Goal: Task Accomplishment & Management: Complete application form

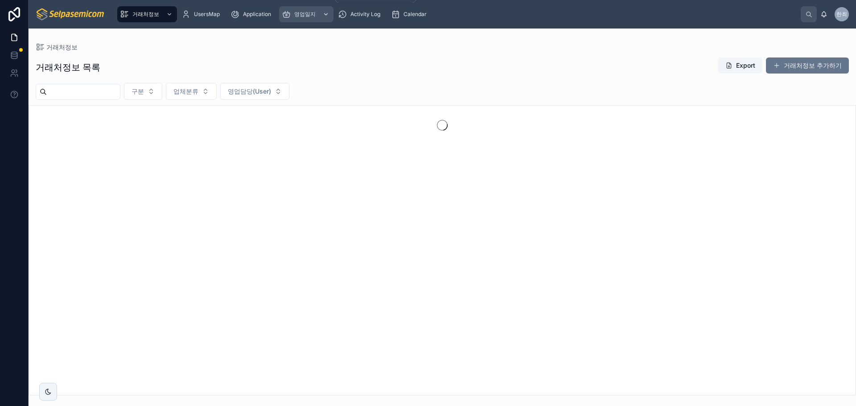
click at [302, 10] on div "영업일지" at bounding box center [306, 14] width 49 height 14
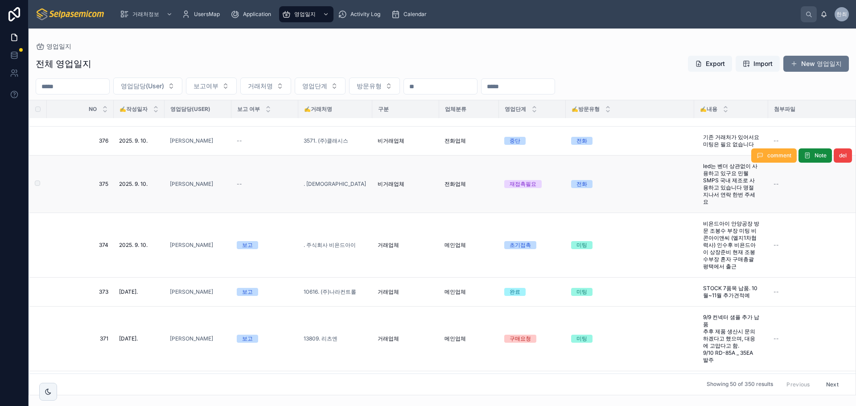
scroll to position [446, 0]
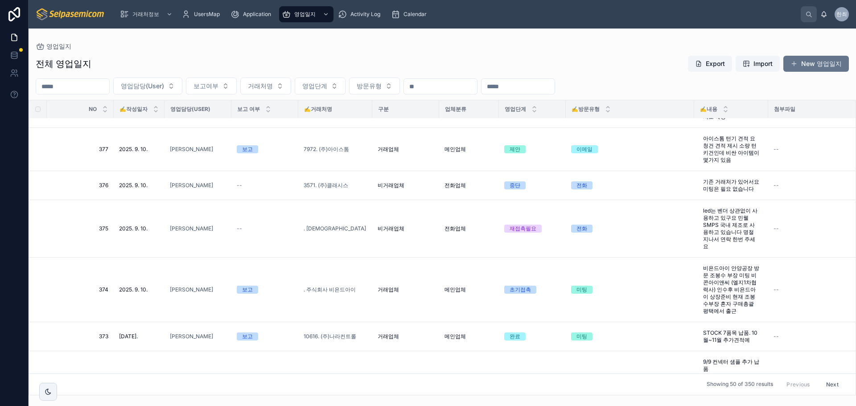
click at [333, 66] on div "전체 영업일지 Export Import New 영업일지" at bounding box center [442, 63] width 813 height 17
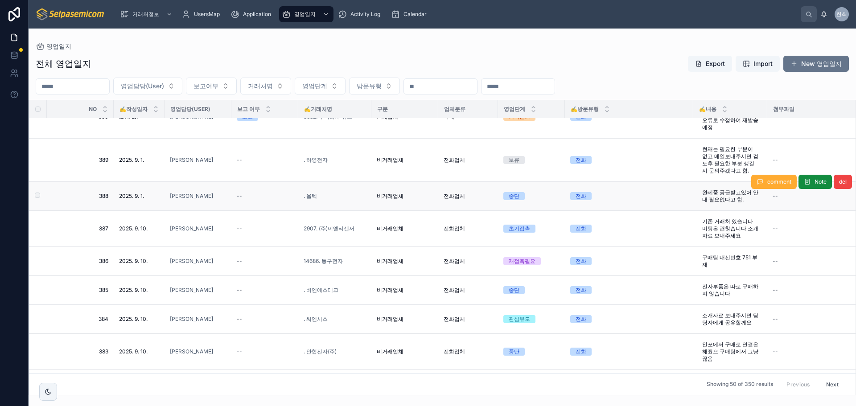
scroll to position [0, 0]
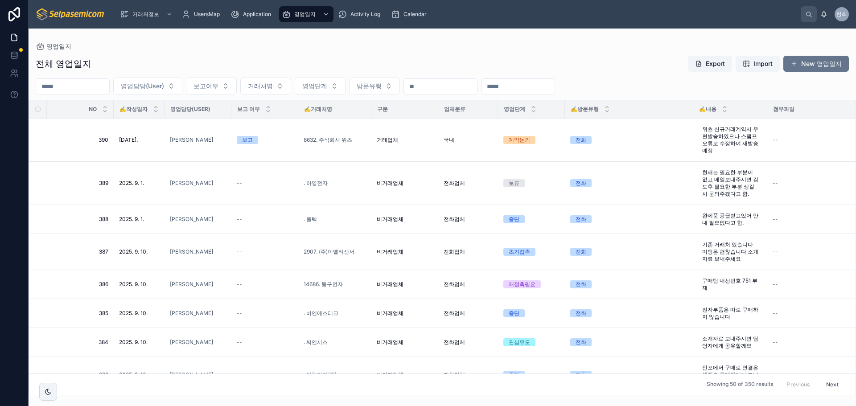
click at [273, 61] on div "전체 영업일지 Export Import New 영업일지" at bounding box center [442, 63] width 813 height 17
click at [826, 61] on button "New 영업일지" at bounding box center [816, 64] width 66 height 16
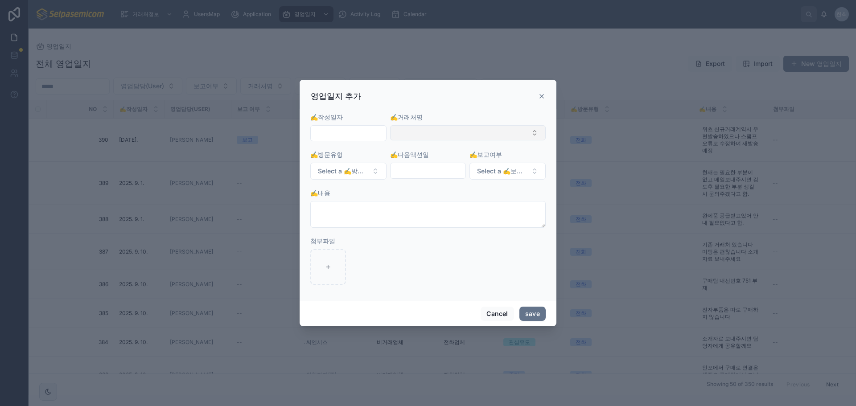
click at [410, 135] on button "Select Button" at bounding box center [468, 132] width 156 height 15
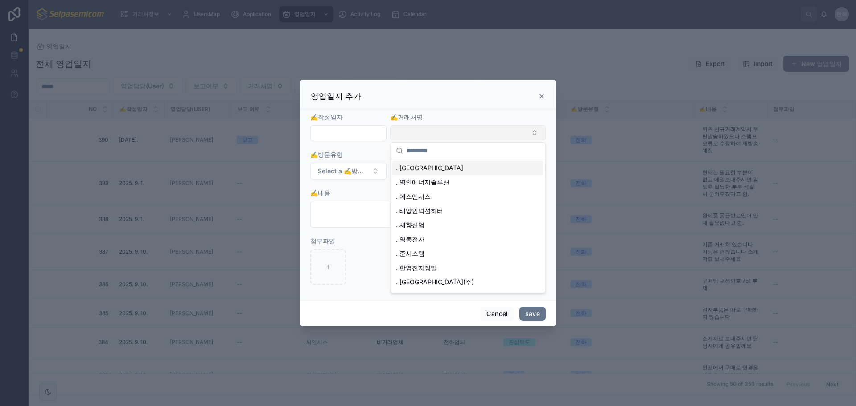
type input "*"
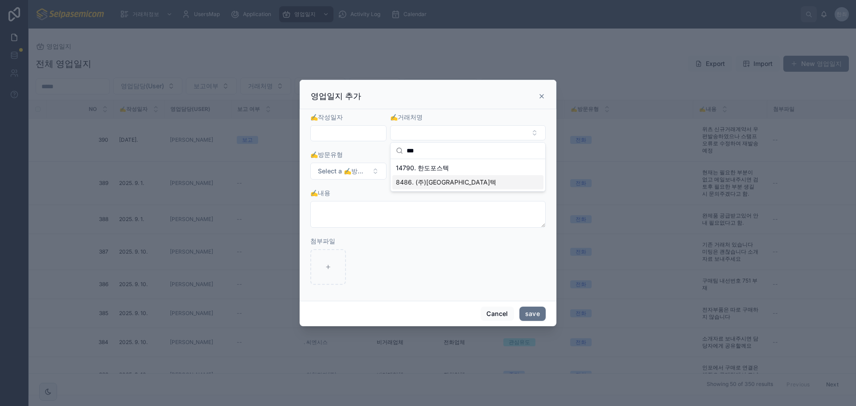
type input "***"
click at [434, 179] on span "8486. (주)[GEOGRAPHIC_DATA]텍" at bounding box center [446, 182] width 100 height 9
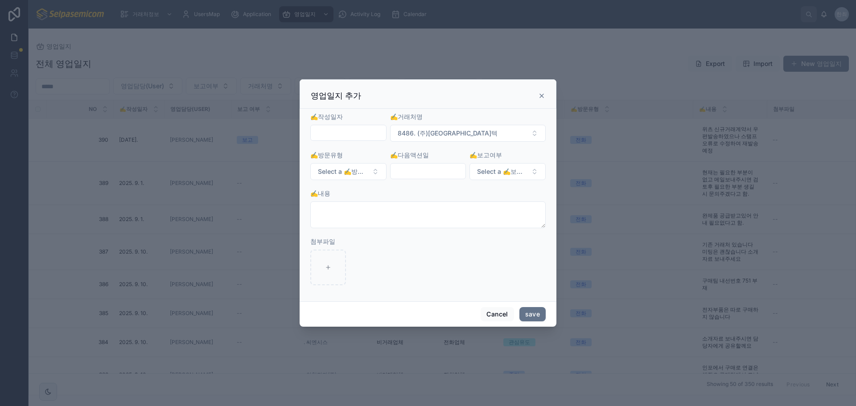
click at [336, 129] on input "text" at bounding box center [348, 133] width 75 height 12
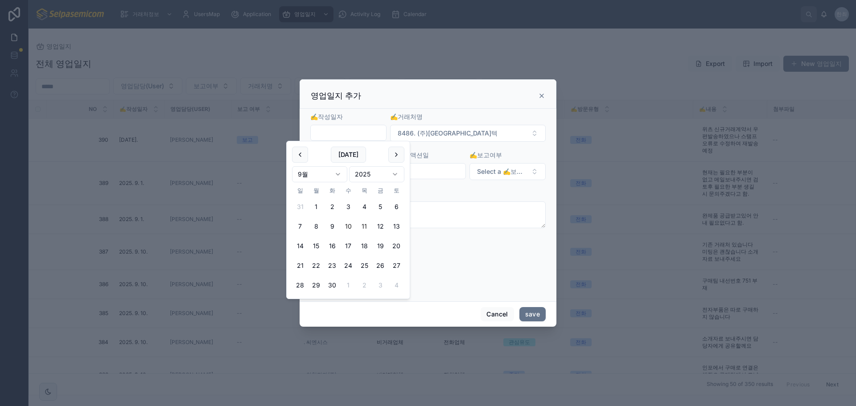
click at [348, 226] on button "10" at bounding box center [348, 226] width 16 height 16
type input "**********"
click at [474, 98] on div "영업일지 추가" at bounding box center [428, 95] width 234 height 11
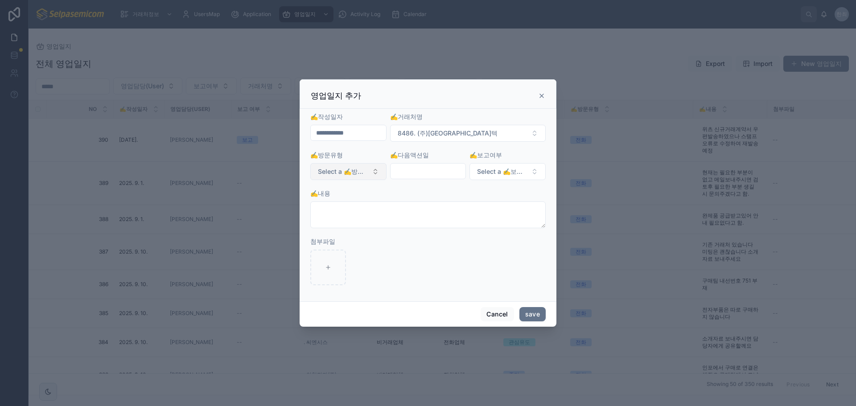
click at [373, 172] on button "Select a ✍️방문유형" at bounding box center [348, 171] width 76 height 17
click at [312, 236] on div "미팅" at bounding box center [309, 234] width 11 height 8
click at [504, 172] on span "Select a ✍️보고여부" at bounding box center [502, 171] width 50 height 9
click at [470, 209] on div "보고" at bounding box center [468, 207] width 11 height 8
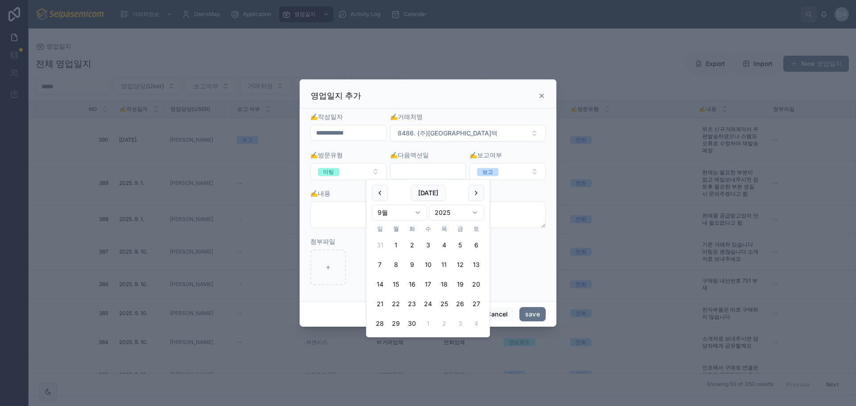
click at [420, 172] on input "text" at bounding box center [427, 171] width 75 height 12
click at [457, 304] on button "26" at bounding box center [460, 304] width 16 height 16
type input "**********"
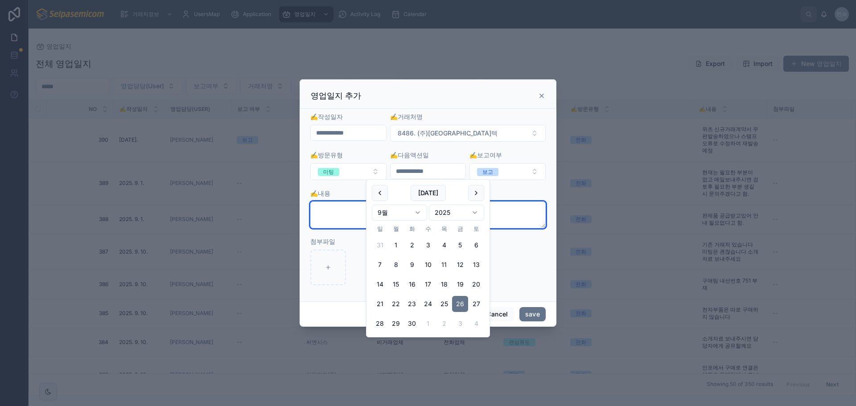
click at [351, 221] on textarea at bounding box center [427, 214] width 235 height 27
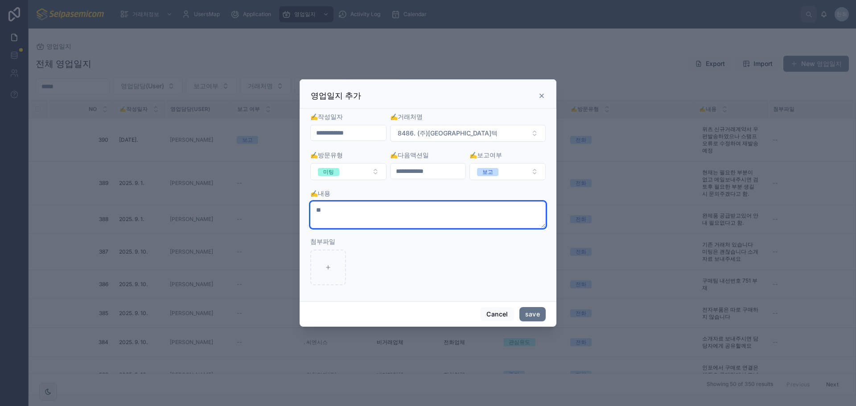
type textarea "*"
click at [337, 215] on textarea at bounding box center [427, 214] width 235 height 27
click at [328, 213] on textarea at bounding box center [427, 214] width 235 height 27
paste textarea "**********"
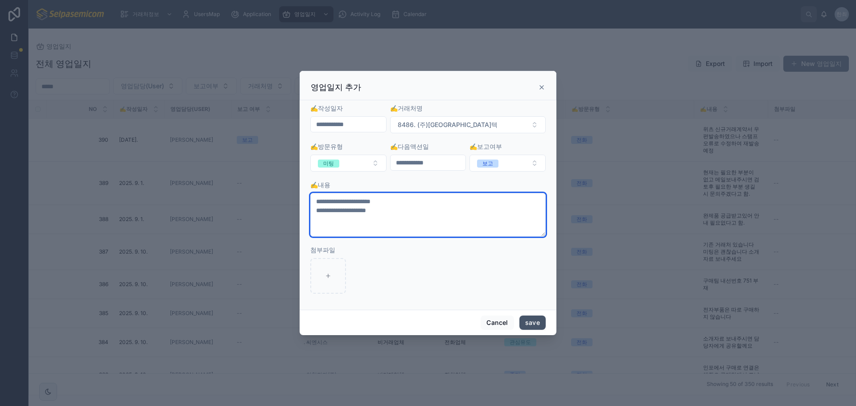
type textarea "**********"
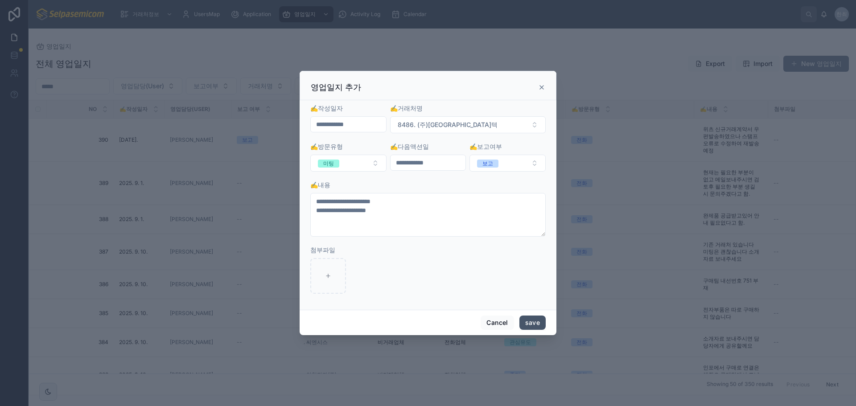
click at [533, 320] on button "save" at bounding box center [532, 323] width 26 height 14
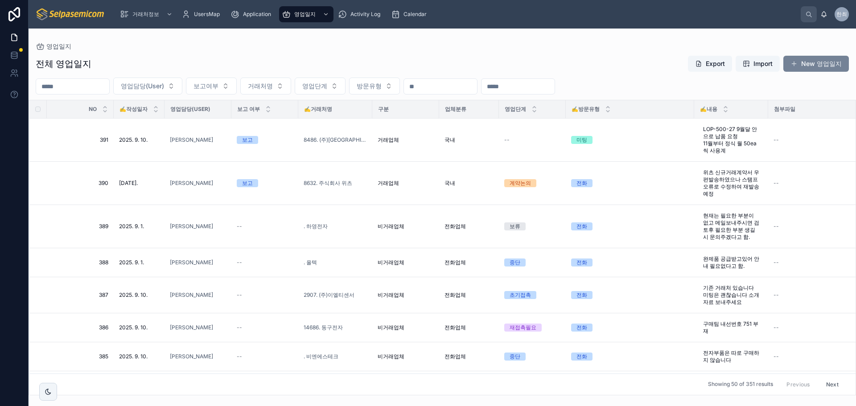
click at [813, 60] on button "New 영업일지" at bounding box center [816, 64] width 66 height 16
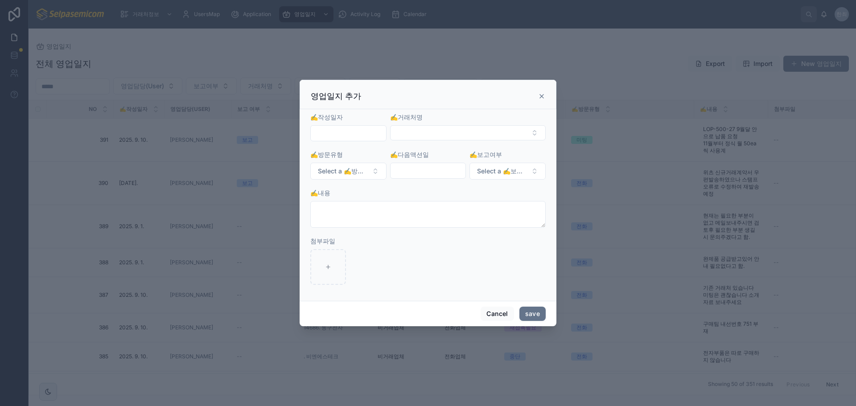
click at [358, 130] on input "text" at bounding box center [348, 133] width 75 height 12
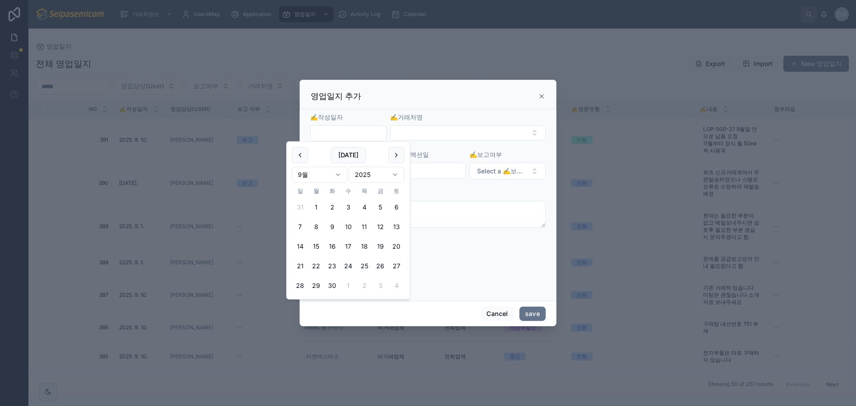
click at [348, 228] on button "10" at bounding box center [348, 227] width 16 height 16
type input "**********"
click at [409, 130] on button "Select Button" at bounding box center [468, 132] width 156 height 15
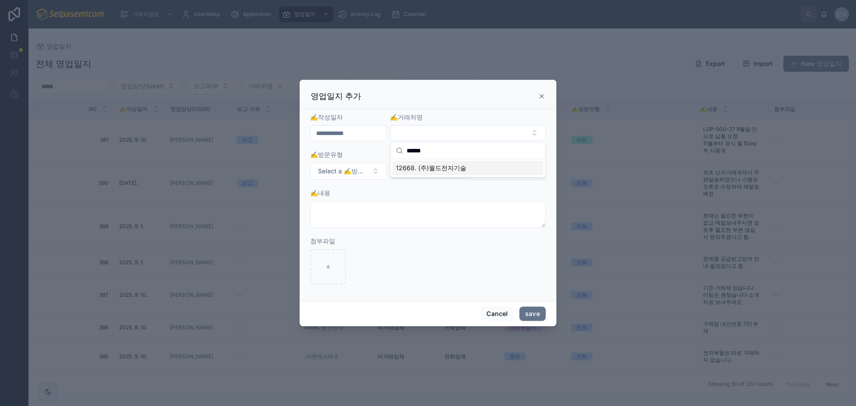
type input "******"
click at [432, 165] on span "12668. (주)월드전자기술" at bounding box center [431, 168] width 70 height 9
click at [345, 173] on span "Select a ✍️방문유형" at bounding box center [343, 171] width 50 height 9
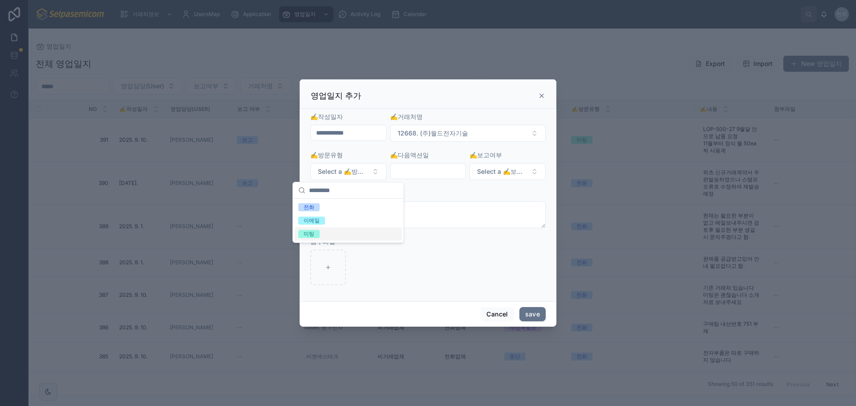
click at [314, 234] on div "미팅" at bounding box center [309, 234] width 11 height 8
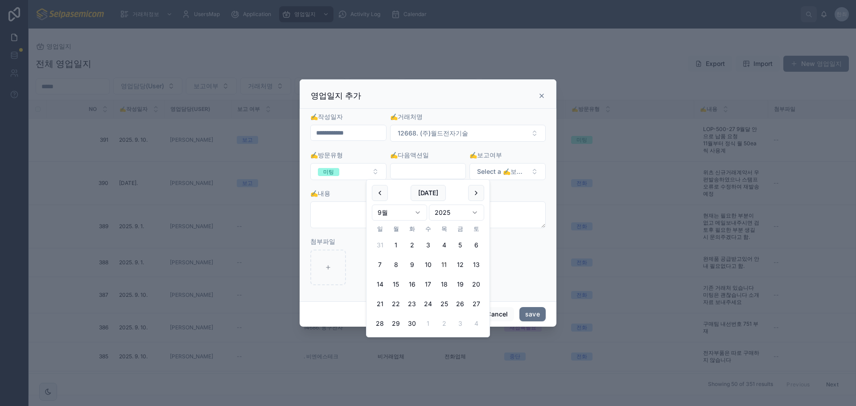
click at [410, 171] on input "text" at bounding box center [427, 171] width 75 height 12
drag, startPoint x: 498, startPoint y: 188, endPoint x: 501, endPoint y: 172, distance: 16.3
click at [498, 187] on form "**********" at bounding box center [427, 203] width 235 height 182
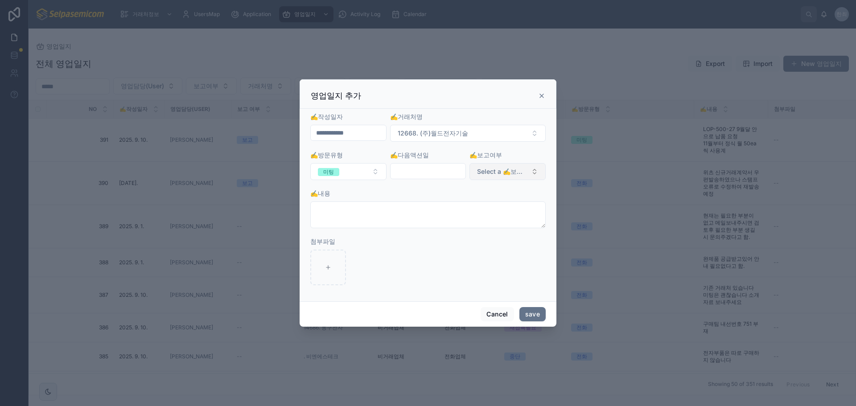
click at [501, 172] on span "Select a ✍️보고여부" at bounding box center [502, 171] width 50 height 9
click at [466, 207] on div "보고" at bounding box center [468, 207] width 11 height 8
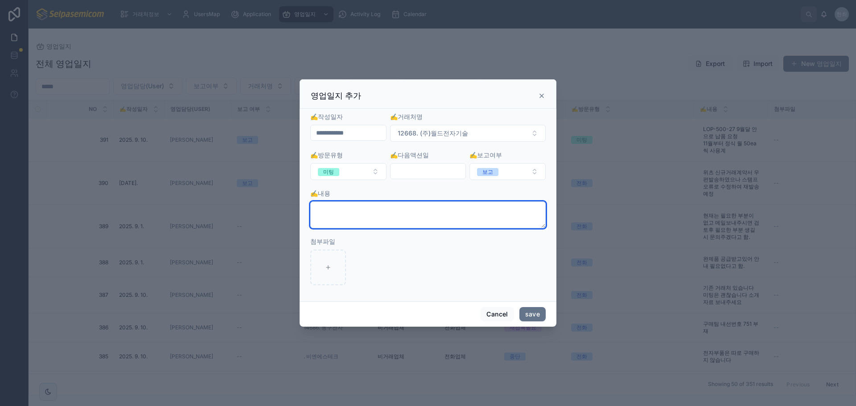
click at [333, 206] on textarea at bounding box center [427, 214] width 235 height 27
click at [373, 217] on textarea "********" at bounding box center [427, 214] width 235 height 27
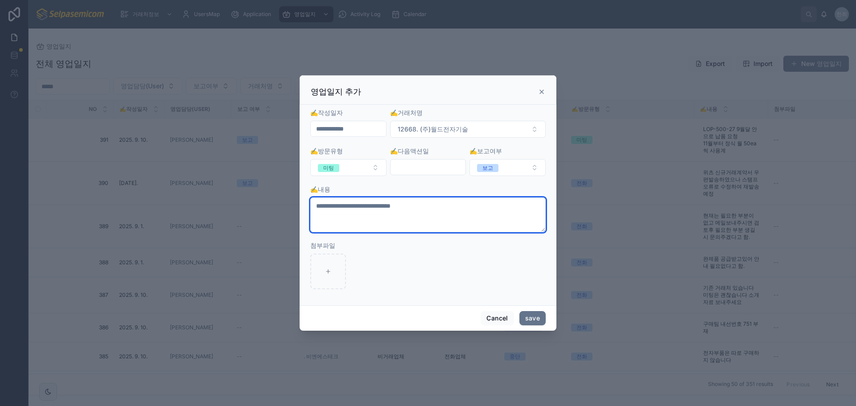
click at [477, 205] on textarea "**********" at bounding box center [427, 214] width 235 height 35
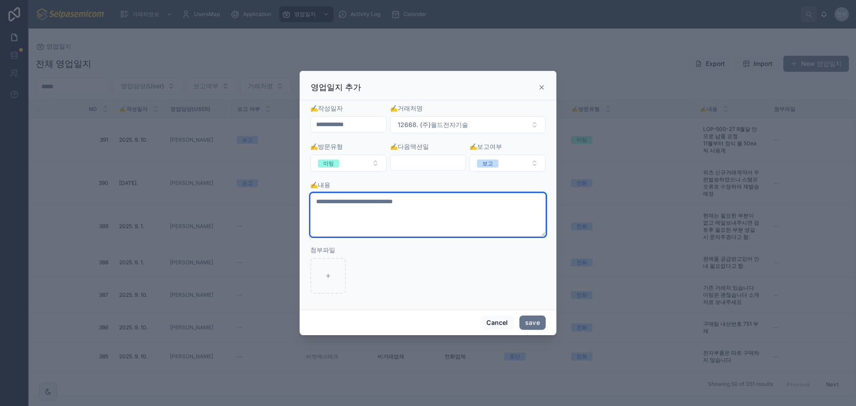
type textarea "**********"
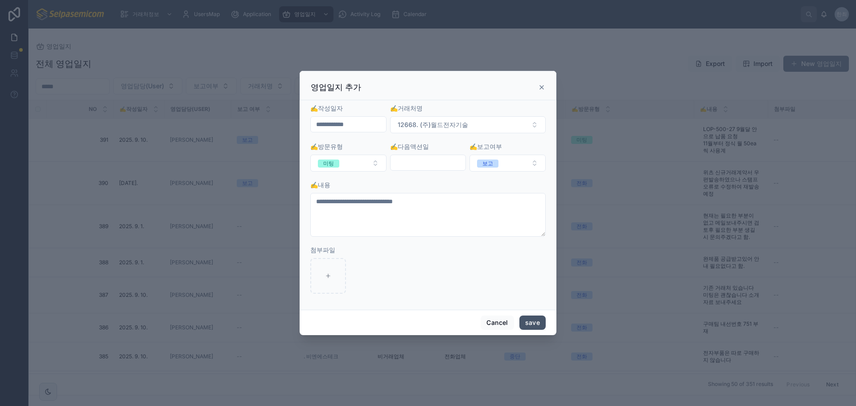
drag, startPoint x: 520, startPoint y: 321, endPoint x: 527, endPoint y: 323, distance: 7.3
click at [524, 321] on button "save" at bounding box center [532, 323] width 26 height 14
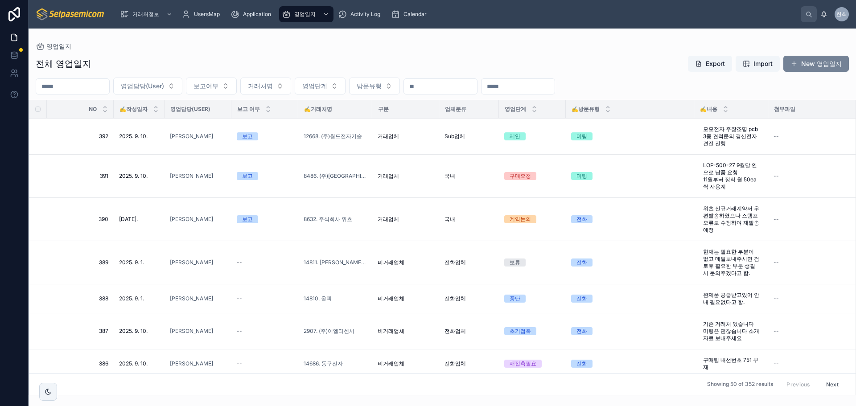
click at [815, 60] on button "New 영업일지" at bounding box center [816, 64] width 66 height 16
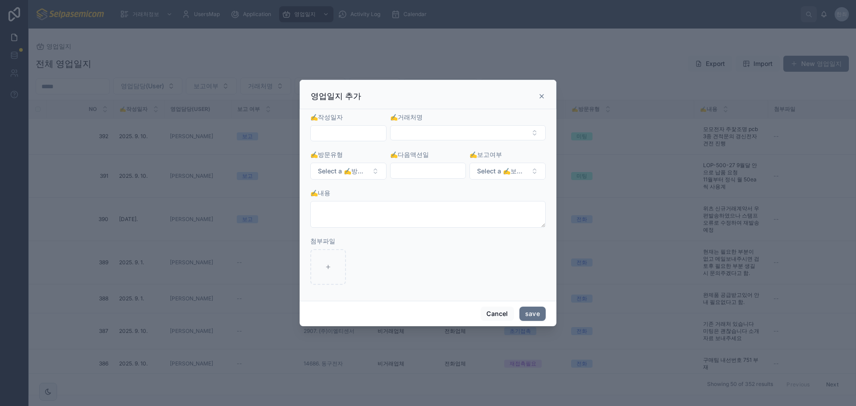
click at [541, 97] on icon at bounding box center [542, 96] width 4 height 4
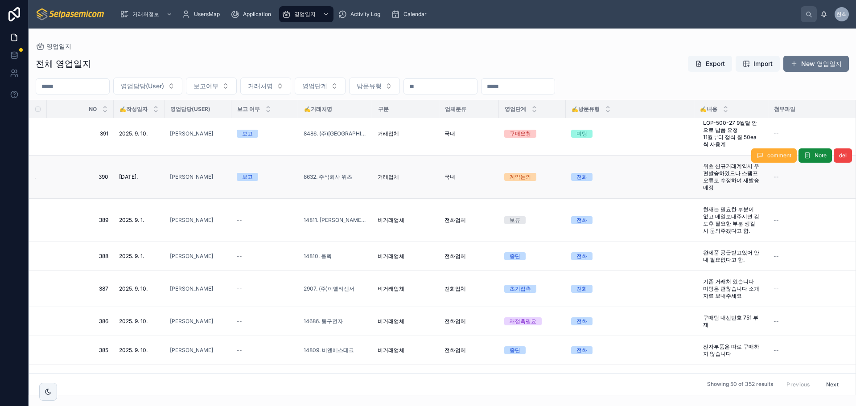
scroll to position [45, 0]
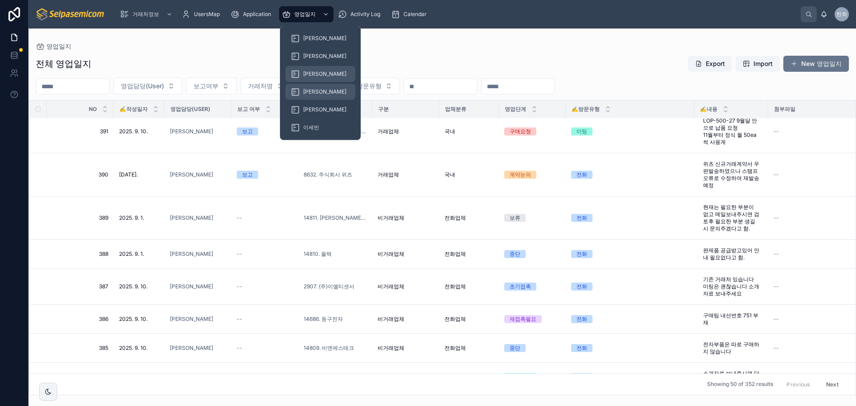
drag, startPoint x: 320, startPoint y: 76, endPoint x: 320, endPoint y: 90, distance: 14.3
click at [320, 75] on div "[PERSON_NAME]" at bounding box center [320, 74] width 59 height 14
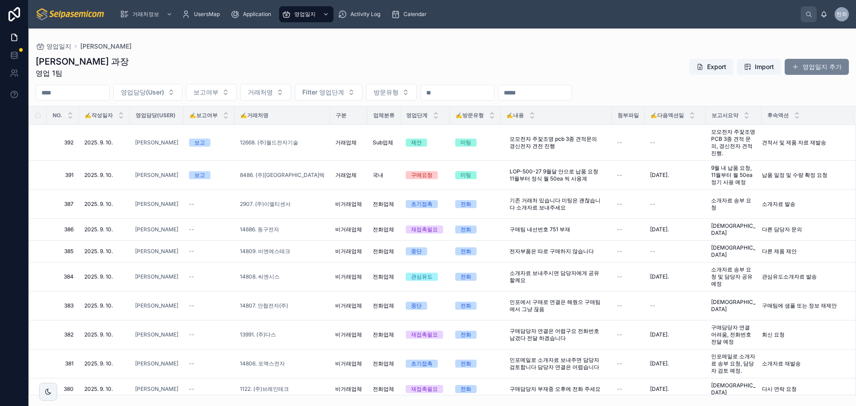
click at [809, 63] on button "영업일지 추가" at bounding box center [817, 67] width 64 height 16
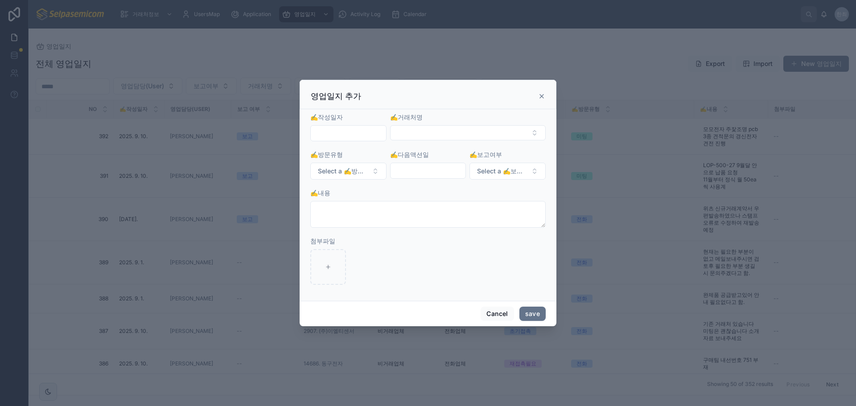
click at [326, 132] on input "text" at bounding box center [348, 133] width 75 height 12
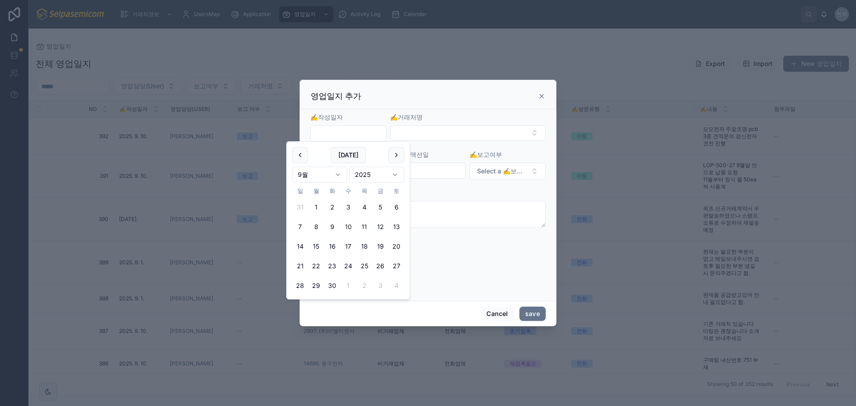
click at [350, 223] on button "10" at bounding box center [348, 227] width 16 height 16
type input "**********"
click at [402, 132] on button "Select Button" at bounding box center [468, 132] width 156 height 15
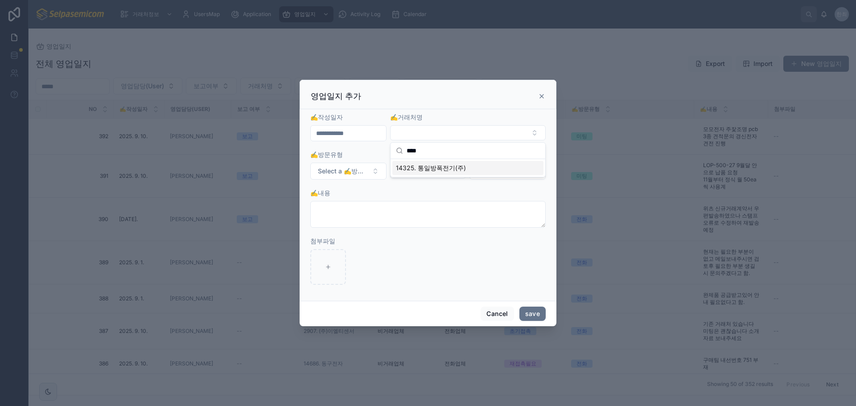
type input "****"
click at [415, 170] on span "14325. 통일방폭전기(주)" at bounding box center [431, 168] width 70 height 9
click at [367, 178] on button "Select a ✍️방문유형" at bounding box center [348, 171] width 76 height 17
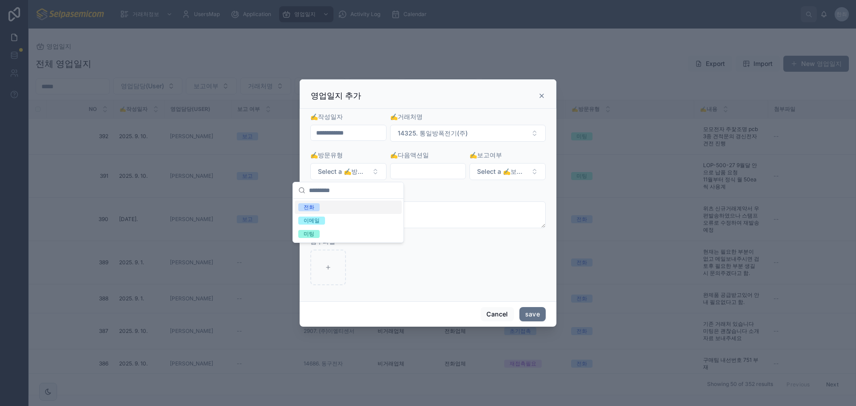
click at [308, 205] on div "전화" at bounding box center [309, 207] width 11 height 8
click at [423, 169] on input "text" at bounding box center [427, 171] width 75 height 12
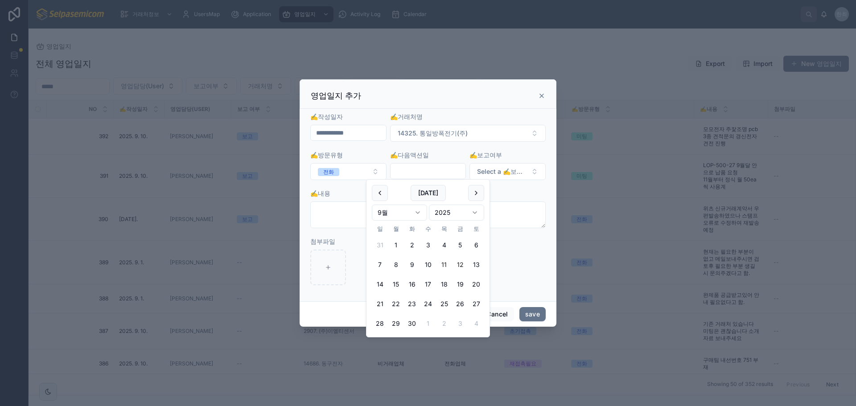
click at [461, 266] on button "12" at bounding box center [460, 265] width 16 height 16
type input "**********"
click at [338, 230] on form "**********" at bounding box center [427, 203] width 235 height 182
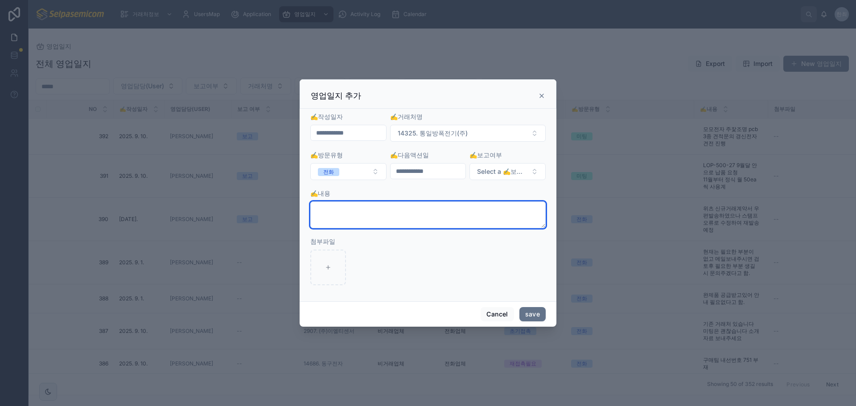
click at [338, 213] on textarea at bounding box center [427, 214] width 235 height 27
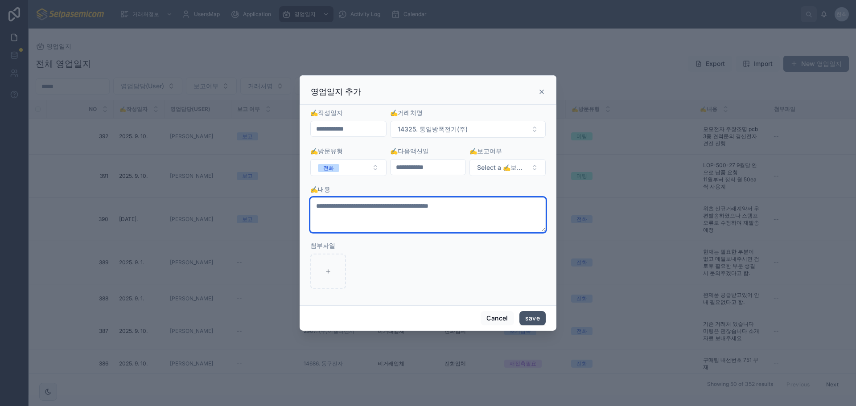
type textarea "**********"
click at [530, 321] on button "save" at bounding box center [532, 318] width 26 height 14
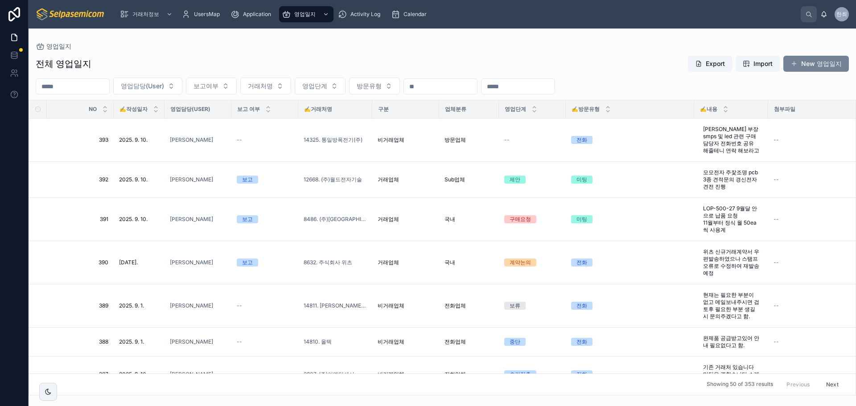
click at [809, 70] on button "New 영업일지" at bounding box center [816, 64] width 66 height 16
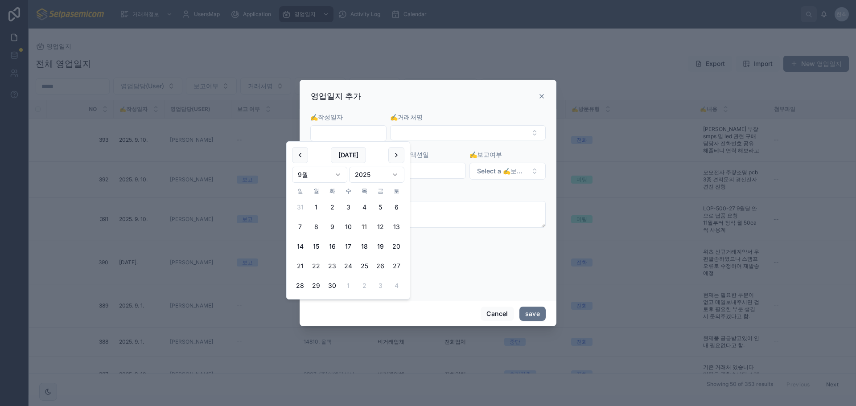
drag, startPoint x: 344, startPoint y: 132, endPoint x: 341, endPoint y: 138, distance: 6.0
click at [344, 133] on input "text" at bounding box center [348, 133] width 75 height 12
click at [350, 230] on button "10" at bounding box center [348, 227] width 16 height 16
type input "**********"
click at [417, 131] on button "Select Button" at bounding box center [468, 132] width 156 height 15
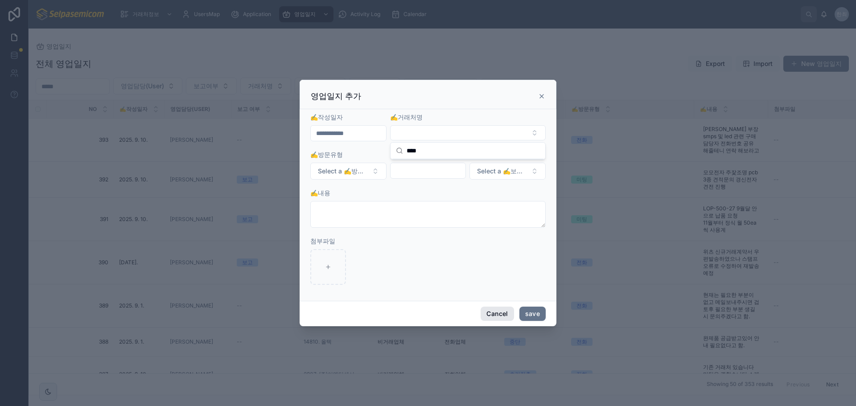
type input "****"
click at [500, 316] on button "Cancel" at bounding box center [497, 314] width 33 height 14
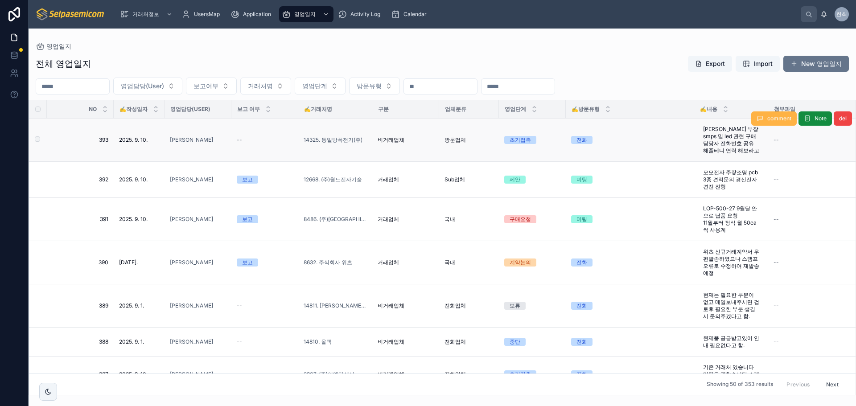
click at [767, 120] on span "comment" at bounding box center [779, 118] width 24 height 7
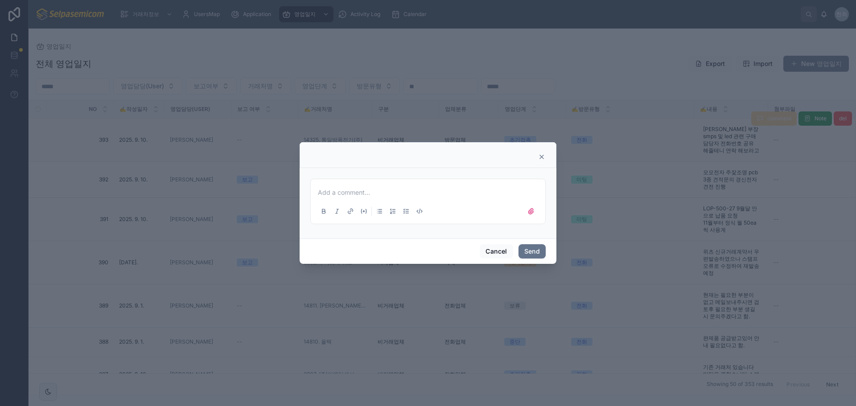
click at [333, 193] on p at bounding box center [430, 192] width 224 height 9
click at [349, 192] on span "**********" at bounding box center [335, 192] width 34 height 6
click at [527, 247] on button "Send" at bounding box center [531, 251] width 27 height 14
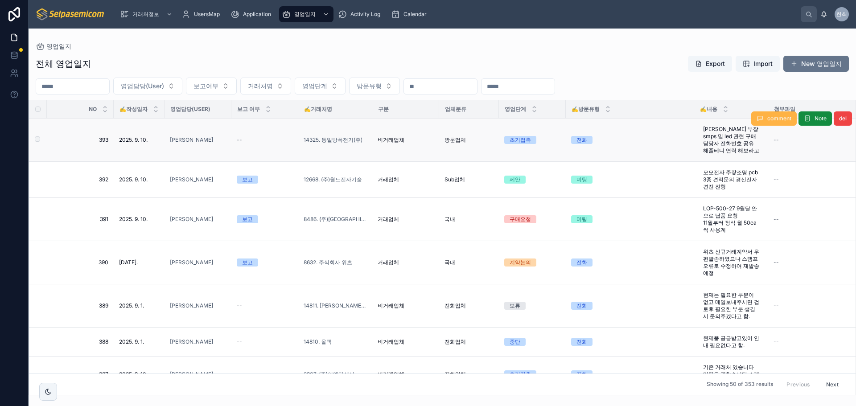
click at [756, 115] on icon at bounding box center [759, 118] width 7 height 7
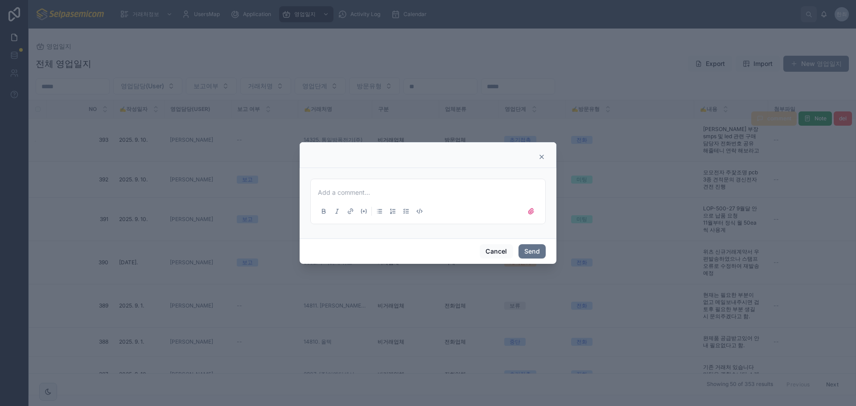
click at [716, 139] on div at bounding box center [428, 203] width 856 height 406
click at [538, 155] on icon at bounding box center [541, 156] width 7 height 7
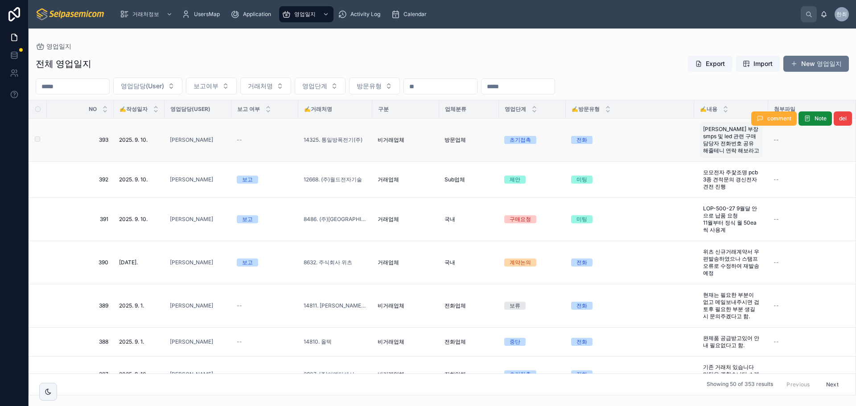
click at [722, 141] on span "[PERSON_NAME] 부장 smps 및 led 관련 구매 담당자 전화번호 공유 해줄테니 연락 해보라고" at bounding box center [731, 140] width 56 height 29
click at [346, 140] on span "14325. 통일방폭전기(주)" at bounding box center [333, 139] width 59 height 7
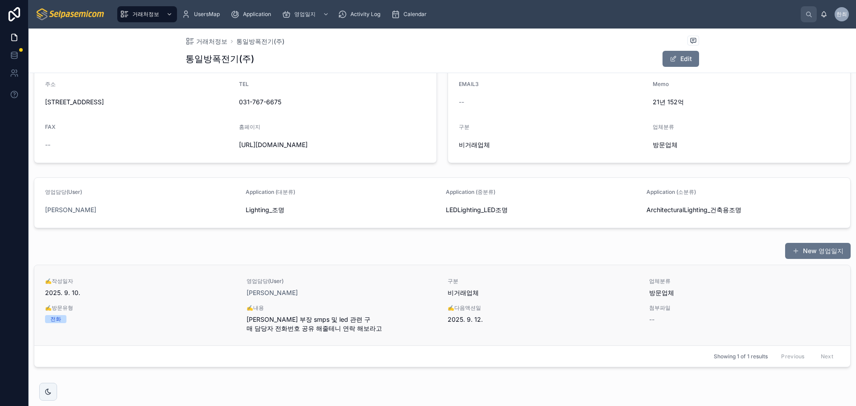
scroll to position [184, 0]
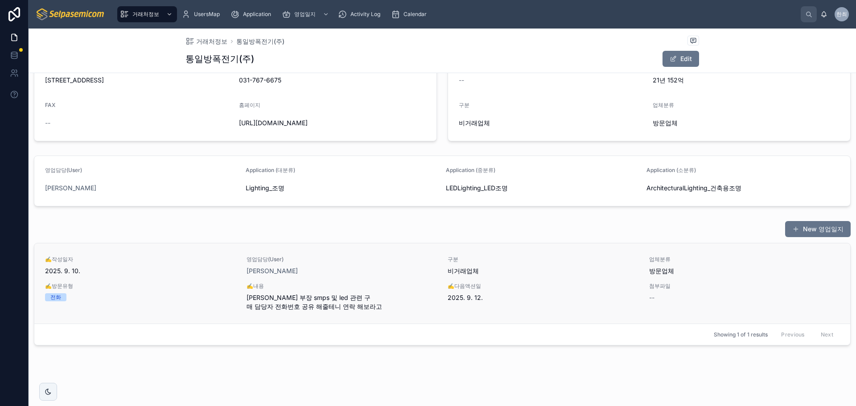
click at [329, 297] on span "[PERSON_NAME] 부장 smps 및 led 관련 구매 담당자 전화번호 공유 해줄테니 연락 해보라고" at bounding box center [341, 302] width 191 height 18
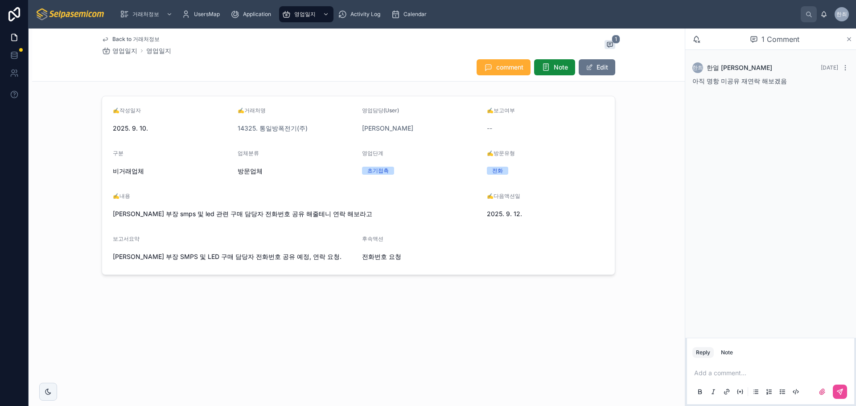
click at [847, 38] on icon at bounding box center [849, 39] width 7 height 7
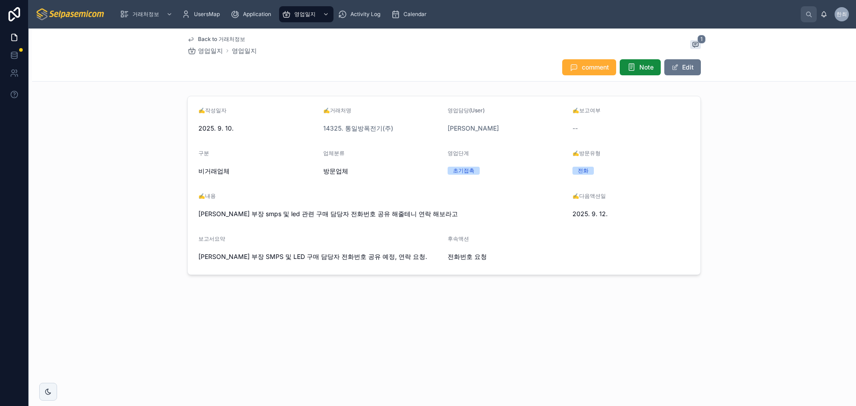
drag, startPoint x: 144, startPoint y: 83, endPoint x: 87, endPoint y: 116, distance: 65.3
click at [136, 92] on div "Back to 거래처정보 영업일지 영업일지 1 comment Note Edit ✍️작성일자 [DATE]. ✍️거래처명 14325. 통일방폭전기…" at bounding box center [444, 182] width 824 height 307
click at [508, 62] on div "comment Note Edit" at bounding box center [443, 67] width 513 height 17
click at [697, 43] on icon at bounding box center [695, 44] width 7 height 7
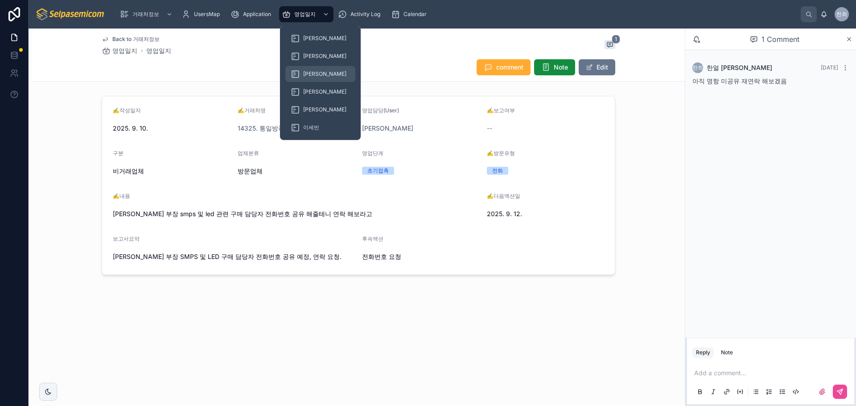
click at [313, 72] on span "[PERSON_NAME]" at bounding box center [324, 73] width 43 height 7
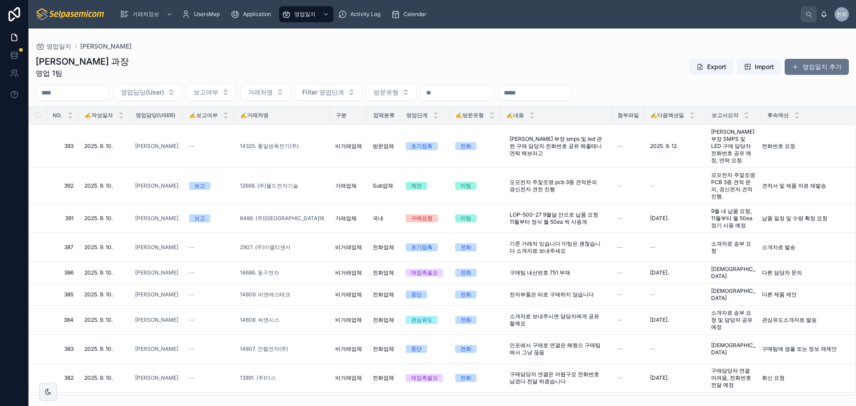
drag, startPoint x: 155, startPoint y: 70, endPoint x: 165, endPoint y: 55, distance: 18.1
click at [155, 70] on div "최한얼 과장 영업 1팀 Export Import 영업일지 추가" at bounding box center [442, 66] width 813 height 23
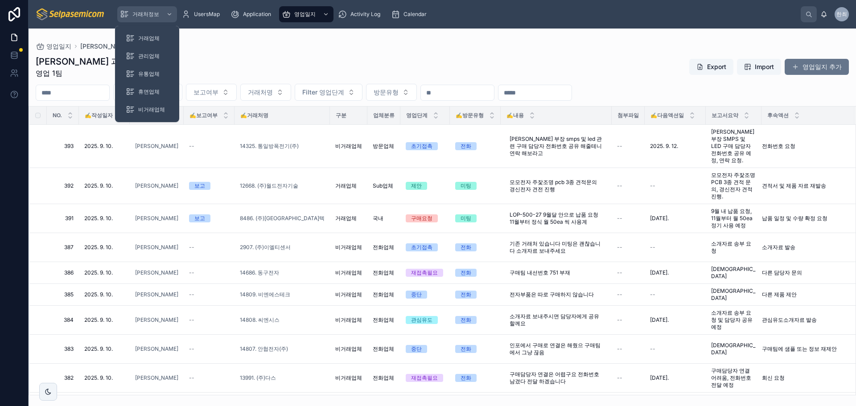
click at [149, 16] on span "거래처정보" at bounding box center [145, 14] width 27 height 7
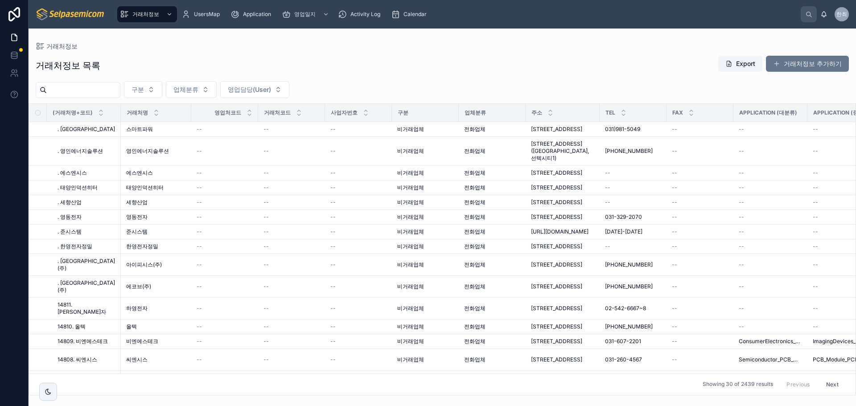
click at [81, 86] on input "text" at bounding box center [83, 90] width 73 height 12
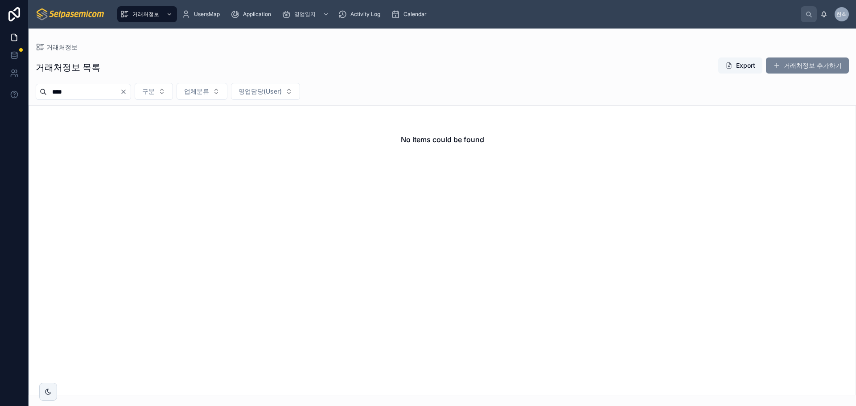
type input "****"
click at [785, 68] on button "거래처정보 추가하기" at bounding box center [807, 66] width 83 height 16
click at [793, 61] on button "거래처정보 추가하기" at bounding box center [807, 66] width 83 height 16
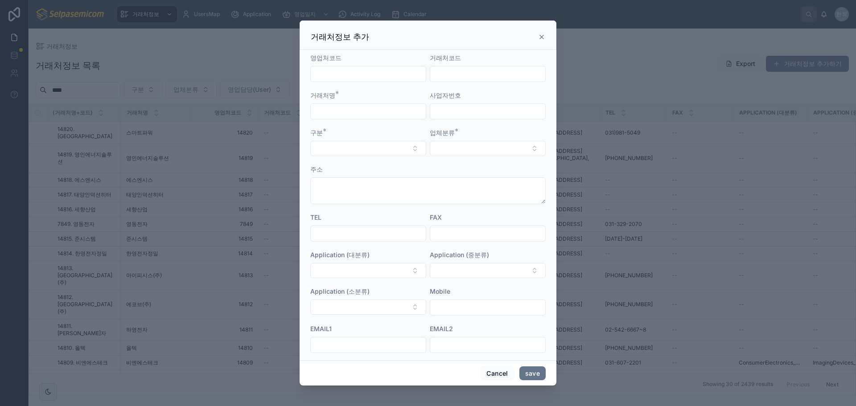
click at [343, 112] on input "text" at bounding box center [368, 111] width 115 height 12
type input "****"
click at [341, 142] on button "Select Button" at bounding box center [368, 148] width 116 height 15
click at [342, 145] on button "Select Button" at bounding box center [368, 148] width 116 height 15
click at [369, 148] on button "Select Button" at bounding box center [368, 148] width 116 height 15
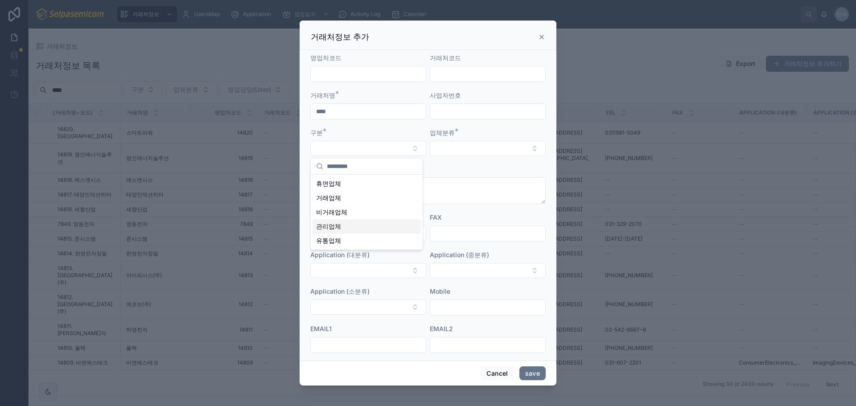
click at [333, 226] on span "관리업체" at bounding box center [328, 226] width 25 height 9
click at [460, 152] on button "Select Button" at bounding box center [488, 148] width 116 height 15
click at [448, 184] on span "전화업체" at bounding box center [444, 183] width 25 height 9
click at [504, 153] on button "전화업체" at bounding box center [488, 149] width 116 height 17
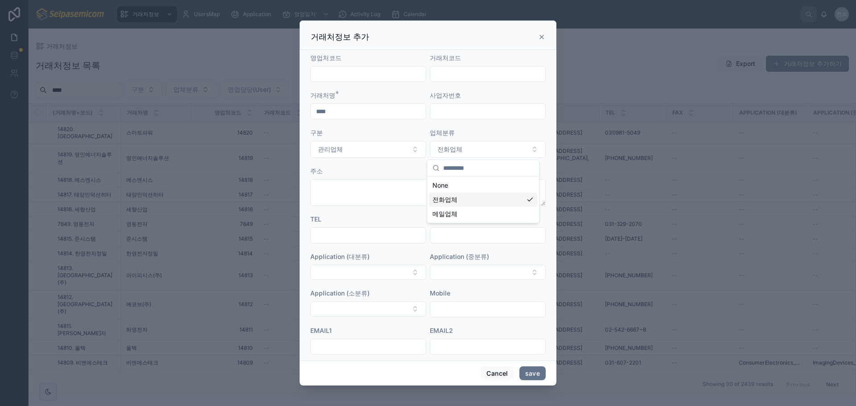
click at [443, 201] on span "전화업체" at bounding box center [444, 199] width 25 height 9
click at [378, 148] on button "관리업체" at bounding box center [368, 149] width 116 height 17
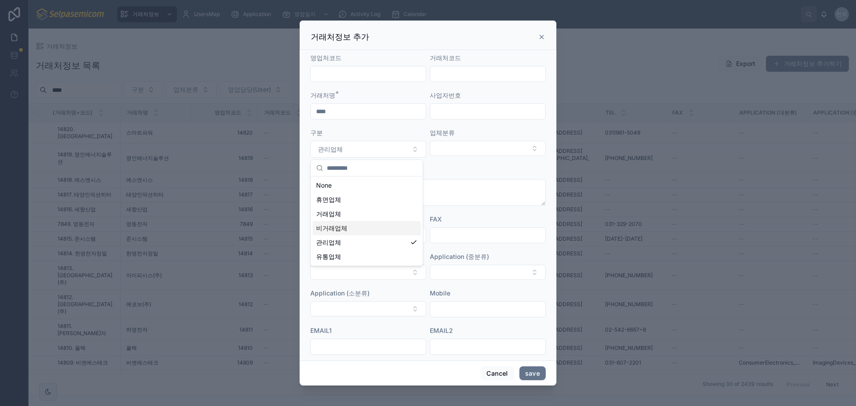
click at [327, 227] on span "비거래업체" at bounding box center [331, 228] width 31 height 9
click at [460, 149] on button "Select Button" at bounding box center [488, 148] width 116 height 15
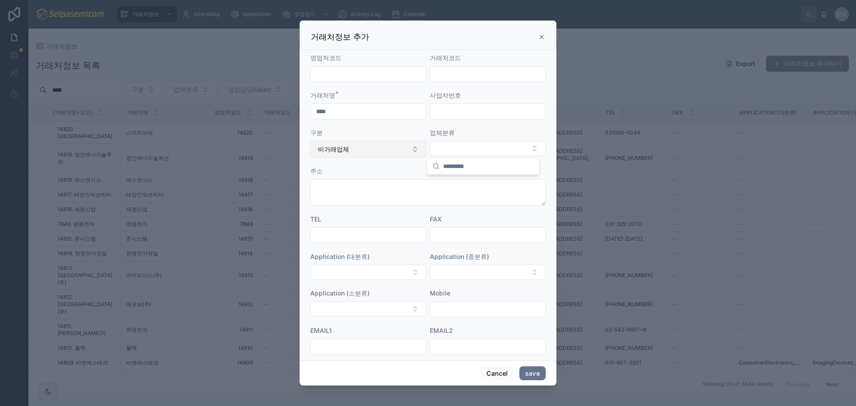
click at [382, 150] on button "비거래업체" at bounding box center [368, 149] width 116 height 17
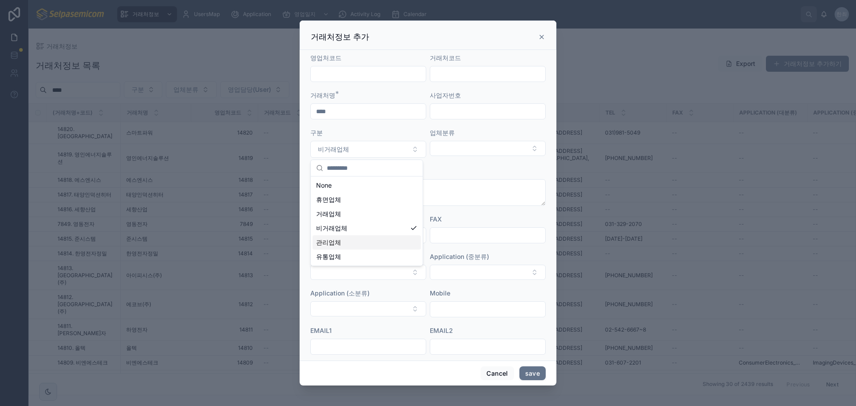
click at [329, 240] on span "관리업체" at bounding box center [328, 242] width 25 height 9
click at [455, 150] on button "Select Button" at bounding box center [488, 148] width 116 height 15
click at [460, 180] on div "전화업체" at bounding box center [483, 184] width 108 height 14
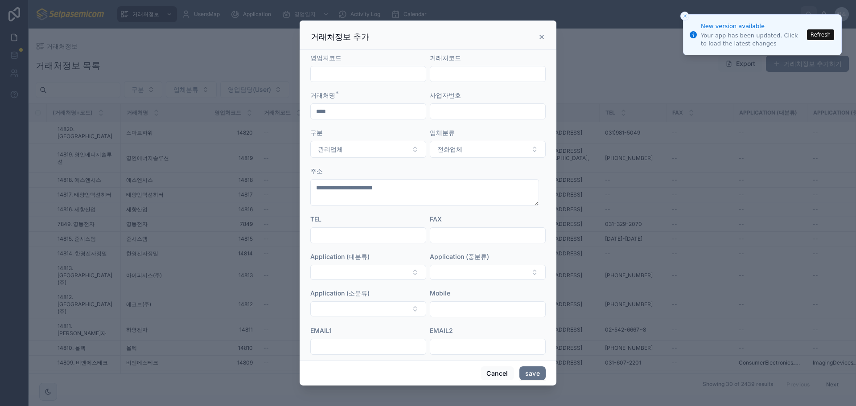
type textarea "**********"
drag, startPoint x: 363, startPoint y: 233, endPoint x: 355, endPoint y: 233, distance: 8.0
click at [362, 233] on input "text" at bounding box center [368, 235] width 115 height 12
type input "**********"
click at [356, 269] on button "Select Button" at bounding box center [368, 272] width 116 height 15
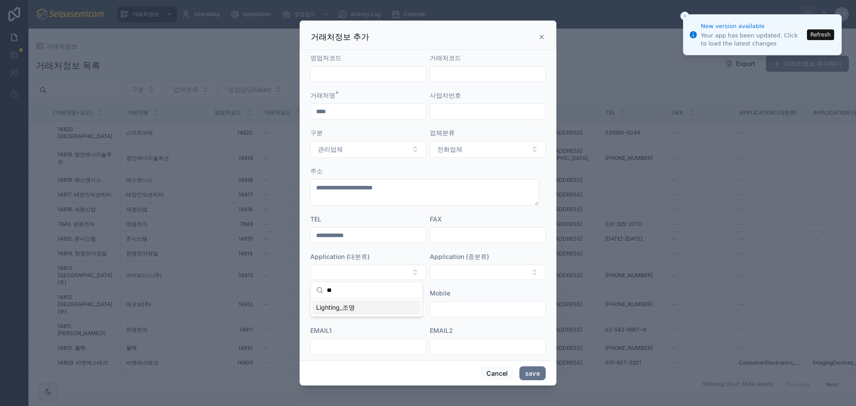
type input "**"
click at [345, 310] on span "Lighting_조명" at bounding box center [335, 307] width 39 height 9
click at [444, 269] on button "Select Button" at bounding box center [488, 272] width 116 height 15
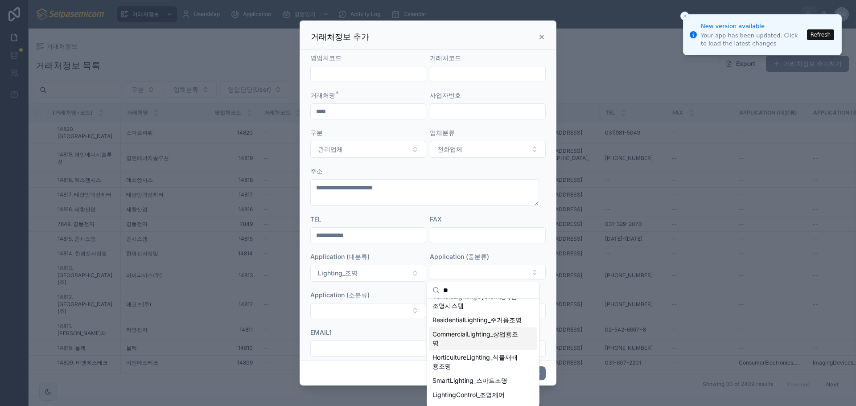
scroll to position [103, 0]
type input "**"
click at [486, 398] on span "LightingControl_조명제어" at bounding box center [468, 394] width 72 height 9
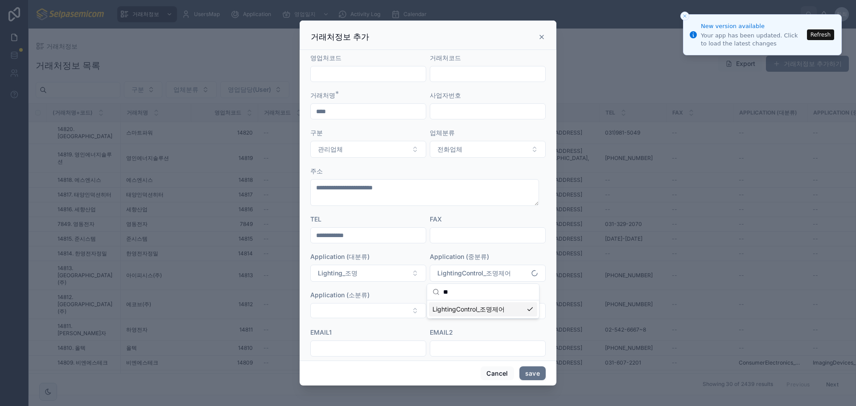
scroll to position [0, 0]
click at [341, 309] on button "Select Button" at bounding box center [368, 310] width 116 height 15
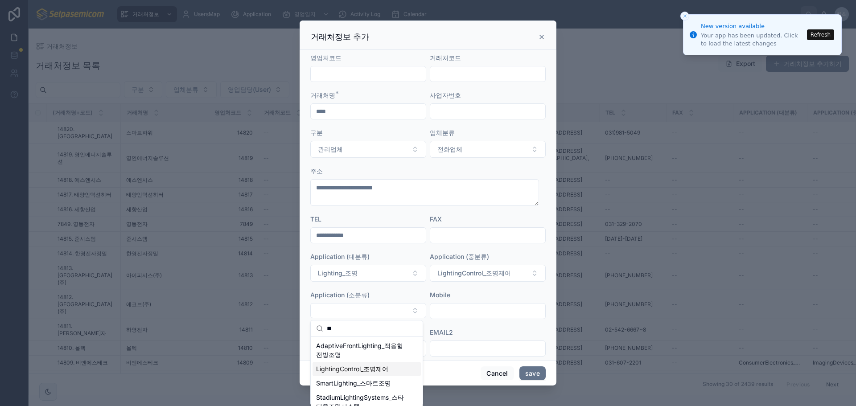
type input "**"
click at [369, 366] on span "LightingControl_조명제어" at bounding box center [352, 369] width 72 height 9
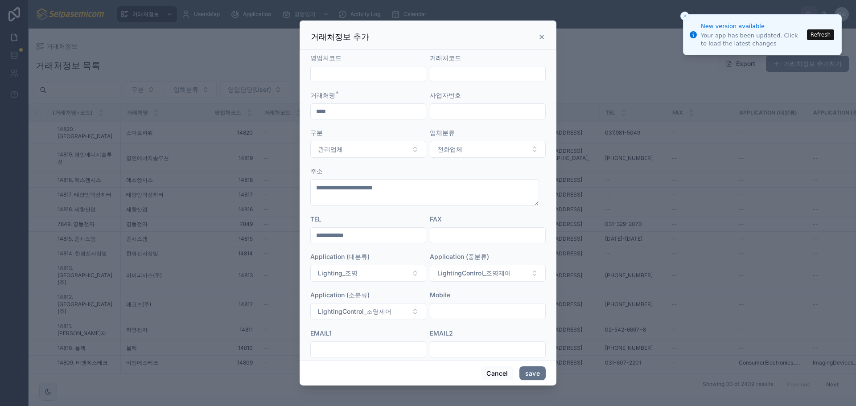
scroll to position [45, 0]
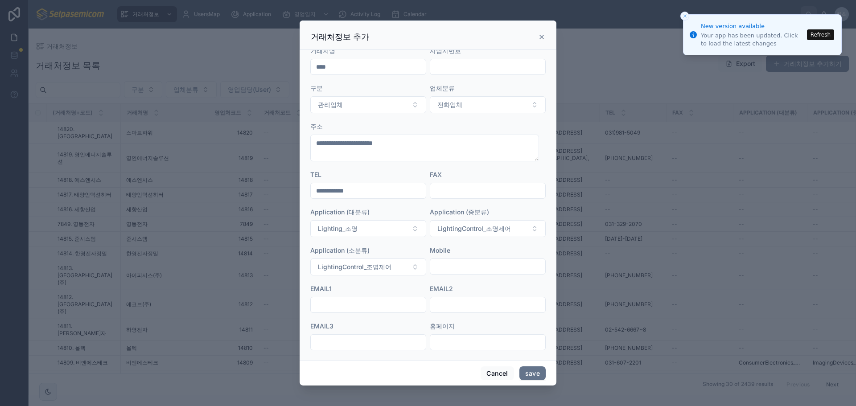
click at [448, 268] on input "text" at bounding box center [487, 266] width 115 height 12
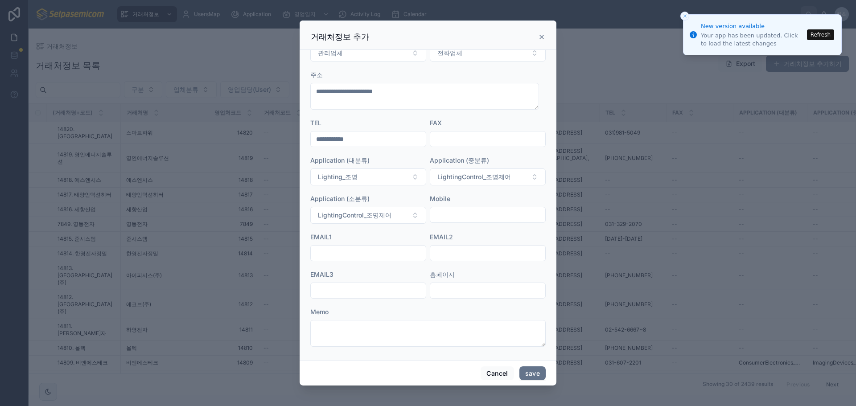
scroll to position [99, 0]
click at [441, 210] on input "text" at bounding box center [487, 212] width 115 height 12
type input "**********"
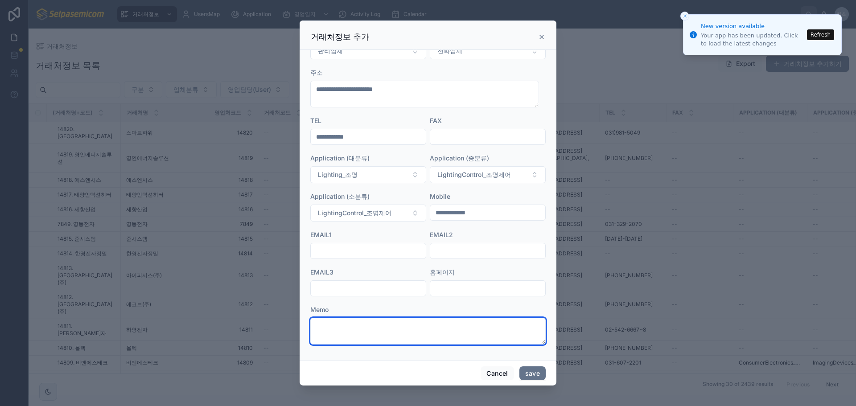
click at [406, 337] on textarea at bounding box center [427, 331] width 235 height 27
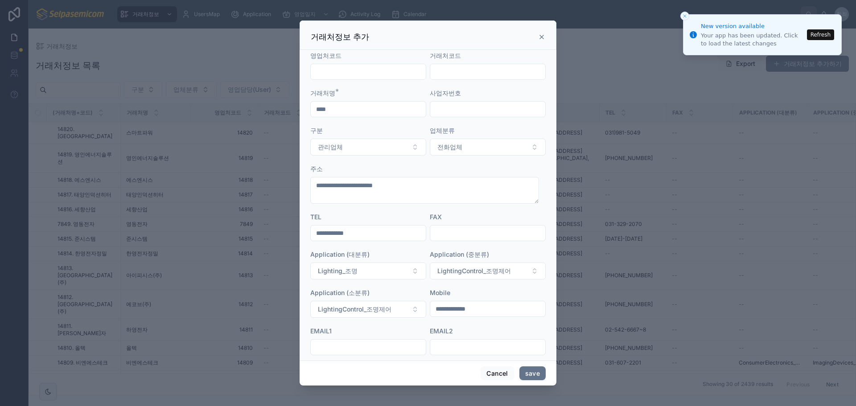
scroll to position [0, 0]
click at [529, 371] on button "save" at bounding box center [532, 373] width 26 height 14
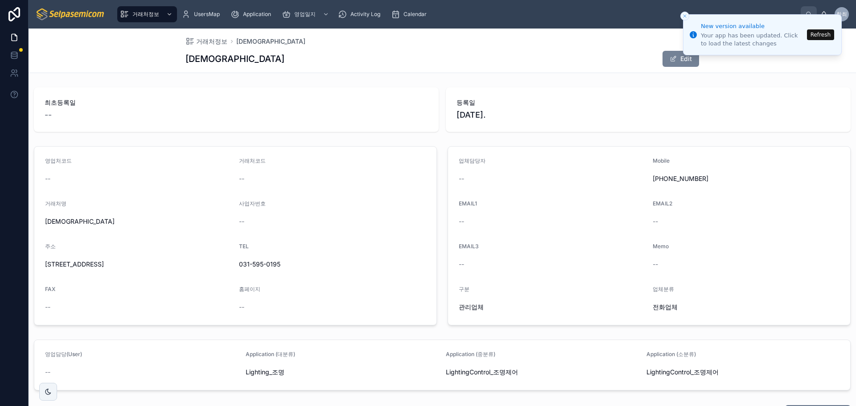
click at [676, 56] on button "Edit" at bounding box center [680, 59] width 37 height 16
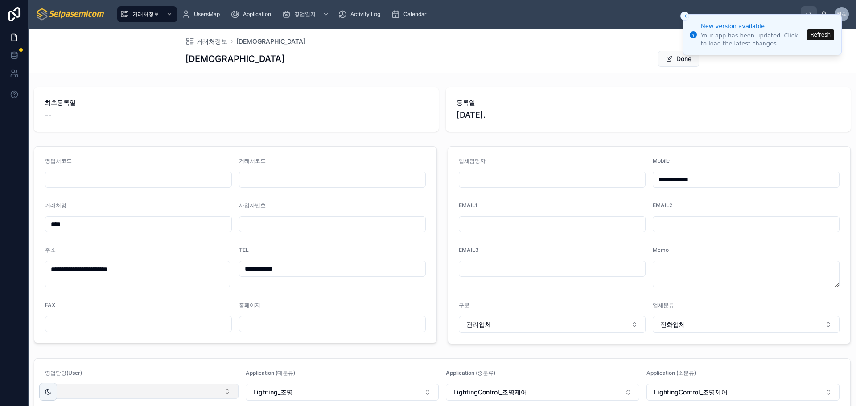
scroll to position [134, 0]
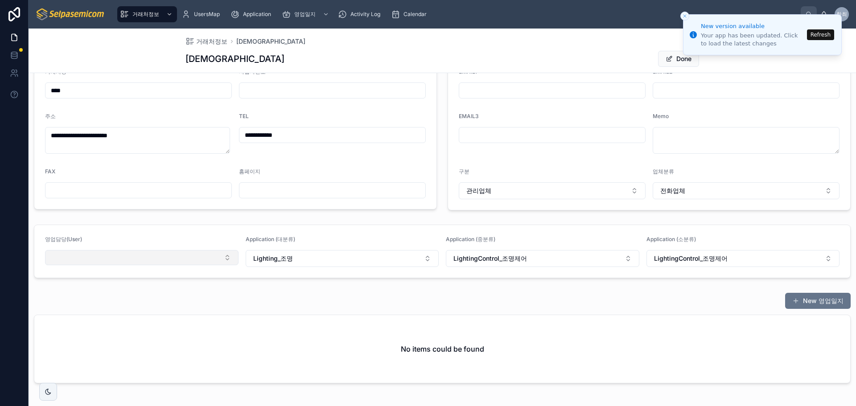
click at [151, 260] on button "Select Button" at bounding box center [141, 257] width 193 height 15
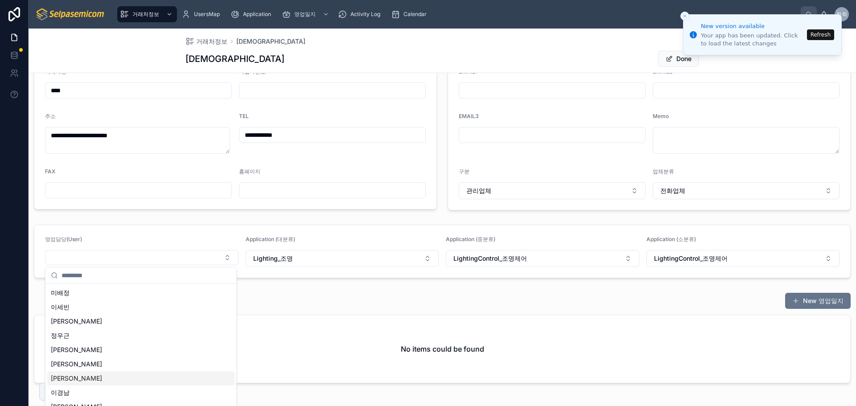
click at [74, 375] on div "[PERSON_NAME]" at bounding box center [140, 378] width 187 height 14
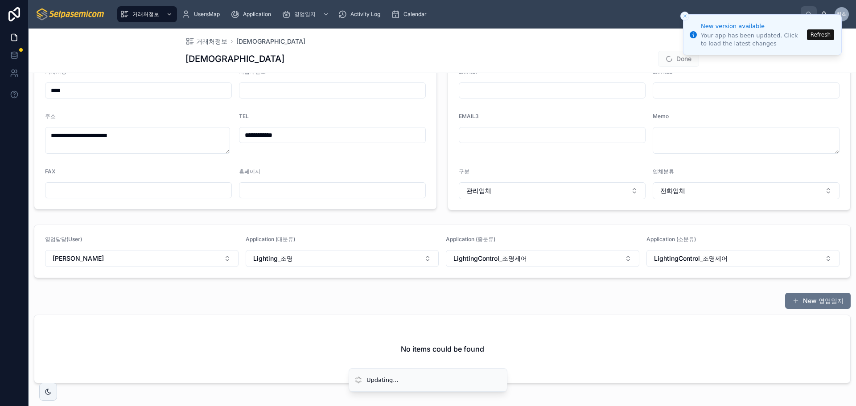
scroll to position [0, 0]
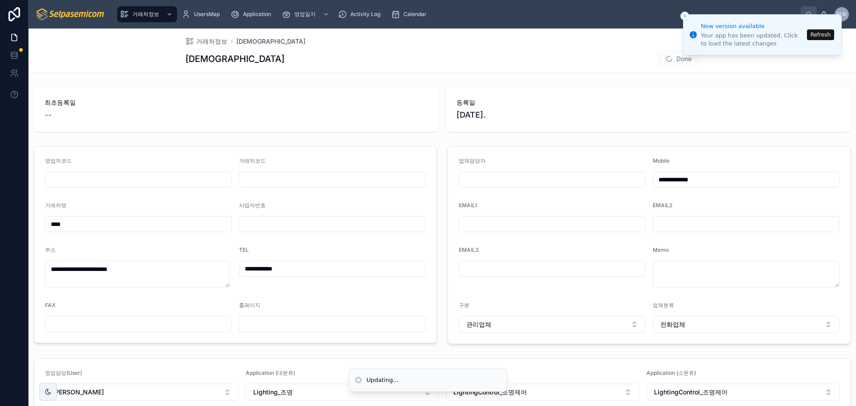
click at [481, 183] on input "text" at bounding box center [552, 179] width 186 height 12
type input "******"
click at [670, 65] on button "Done" at bounding box center [678, 59] width 41 height 16
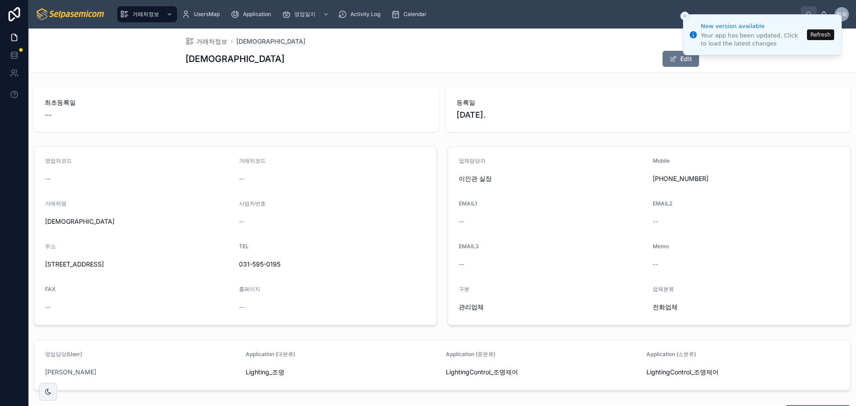
click at [813, 37] on button "Refresh" at bounding box center [820, 34] width 27 height 11
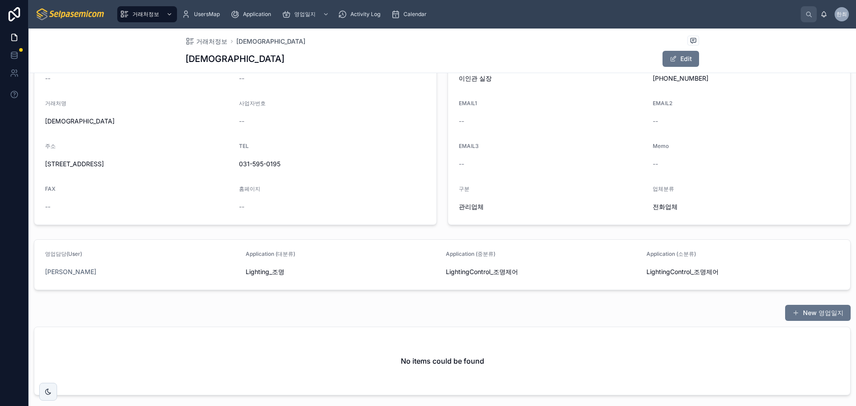
scroll to position [16, 0]
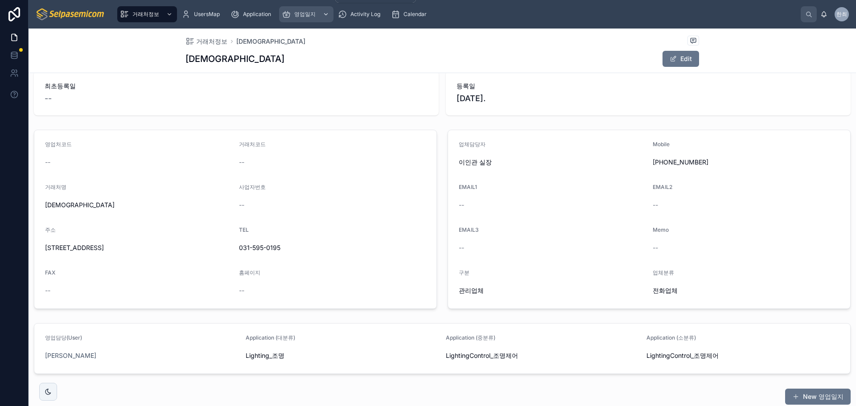
click at [314, 13] on span "영업일지" at bounding box center [304, 14] width 21 height 7
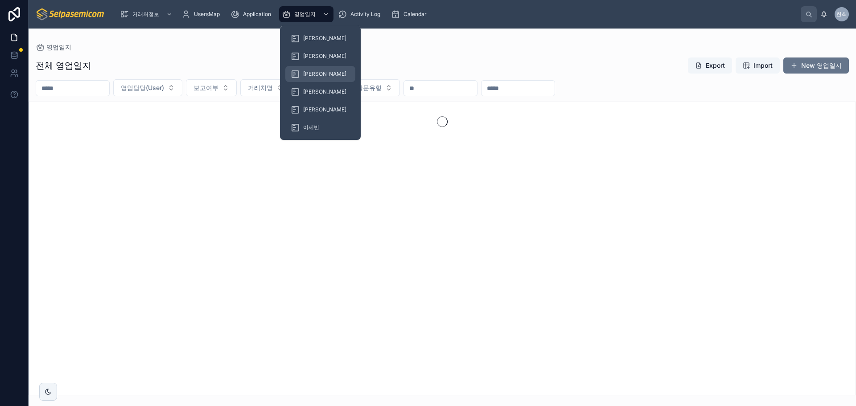
click at [311, 73] on span "[PERSON_NAME]" at bounding box center [324, 73] width 43 height 7
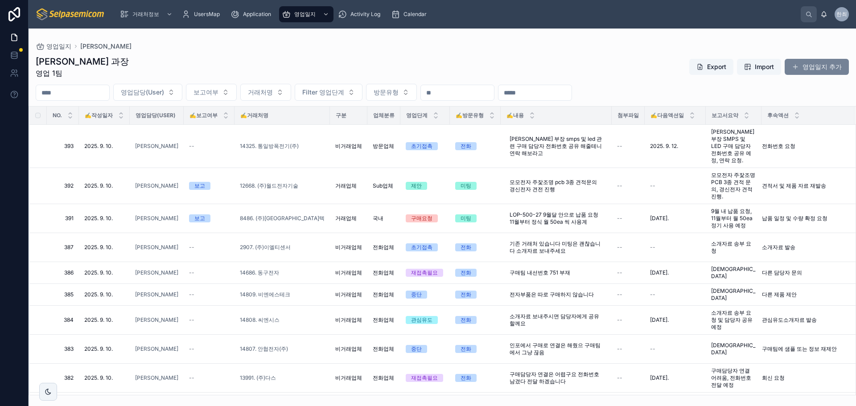
click at [794, 61] on button "영업일지 추가" at bounding box center [817, 67] width 64 height 16
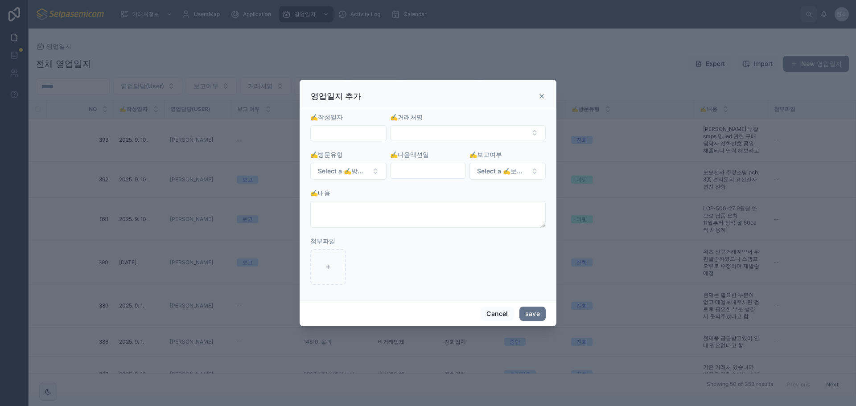
click at [339, 135] on input "text" at bounding box center [348, 133] width 75 height 12
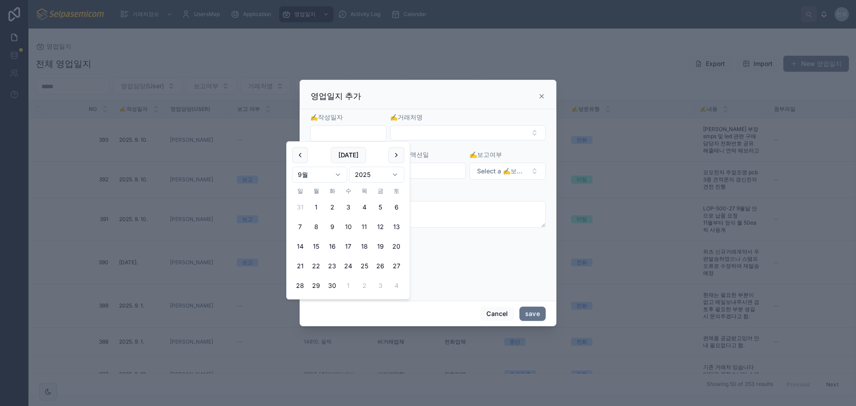
click at [345, 225] on button "10" at bounding box center [348, 227] width 16 height 16
type input "**********"
click at [419, 133] on button "Select Button" at bounding box center [468, 132] width 156 height 15
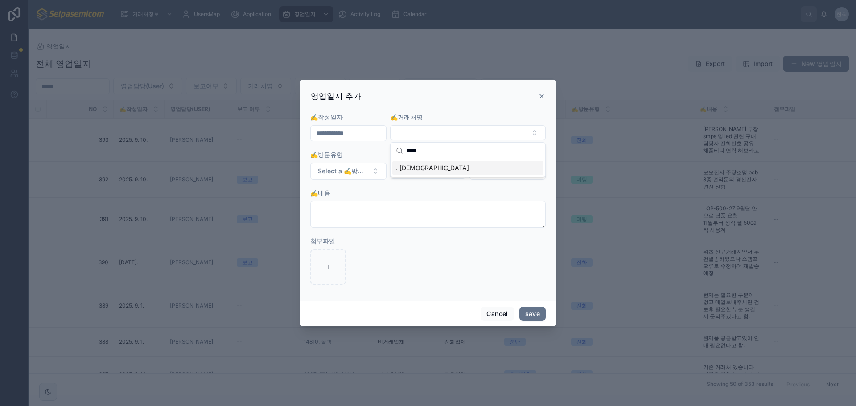
type input "****"
click at [409, 166] on span ". [DEMOGRAPHIC_DATA]" at bounding box center [432, 168] width 73 height 9
click at [357, 173] on span "Select a ✍️방문유형" at bounding box center [343, 171] width 50 height 9
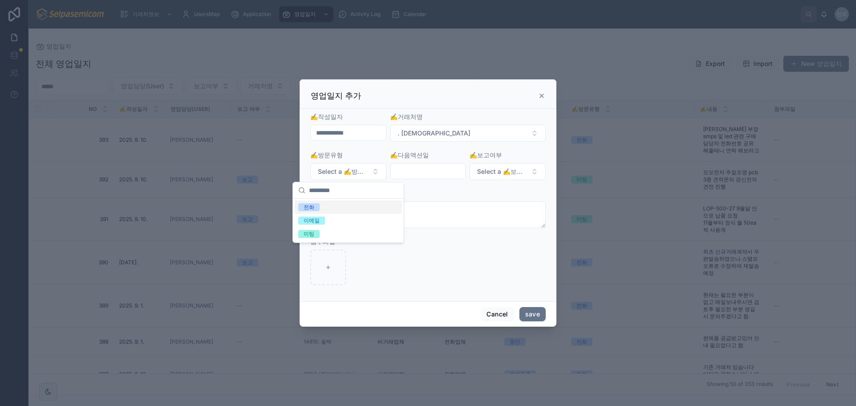
drag, startPoint x: 312, startPoint y: 207, endPoint x: 365, endPoint y: 200, distance: 53.5
click at [312, 207] on div "전화" at bounding box center [309, 207] width 11 height 8
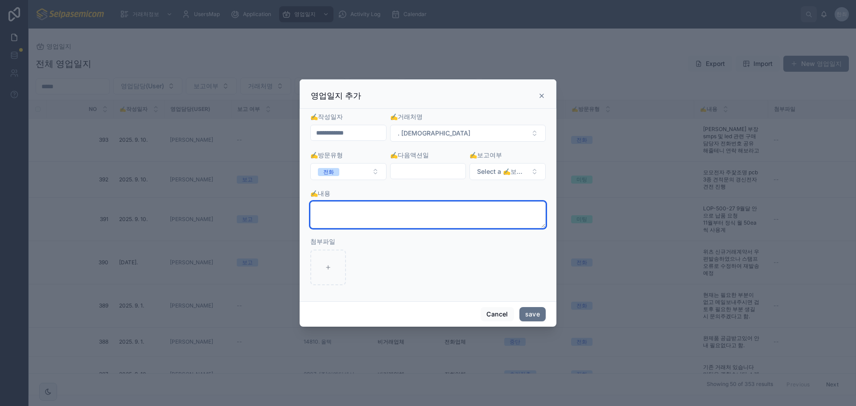
click at [358, 208] on textarea at bounding box center [427, 214] width 235 height 27
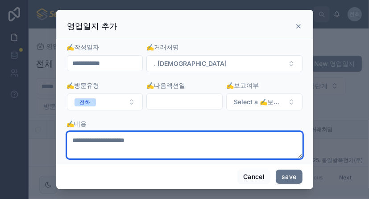
click at [193, 127] on div "**********" at bounding box center [184, 99] width 369 height 199
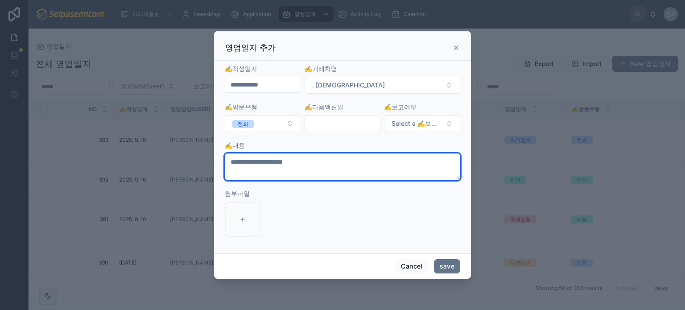
click at [246, 161] on textarea "**********" at bounding box center [342, 166] width 235 height 27
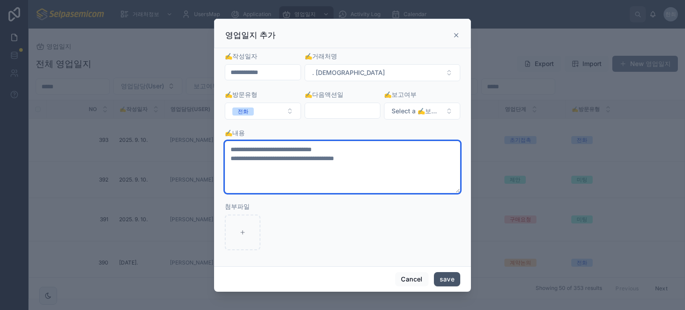
type textarea "**********"
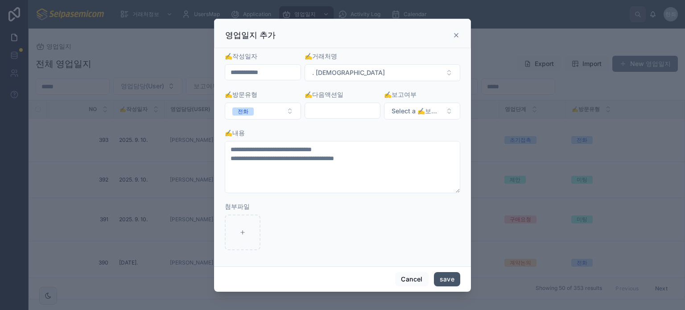
click at [447, 281] on button "save" at bounding box center [447, 279] width 26 height 14
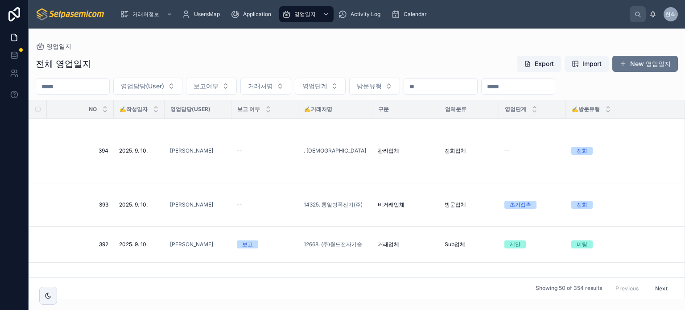
click at [201, 54] on div "전체 영업일지 Export Import New 영업일지 영업담당(User) 보고여부 거래처명 영업단계 방문유형 NO ✍️작성일자 영업담당(Us…" at bounding box center [357, 174] width 656 height 249
click at [311, 64] on div "전체 영업일지 Export Import New 영업일지" at bounding box center [357, 63] width 642 height 17
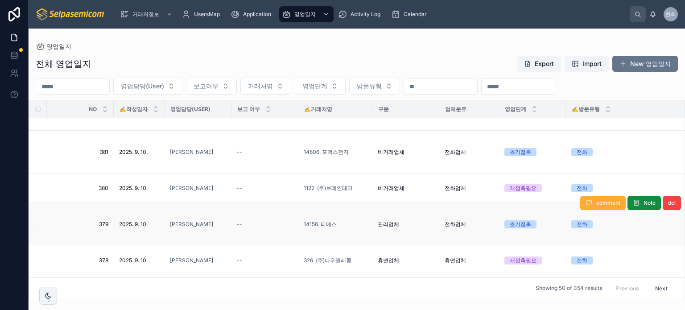
scroll to position [579, 0]
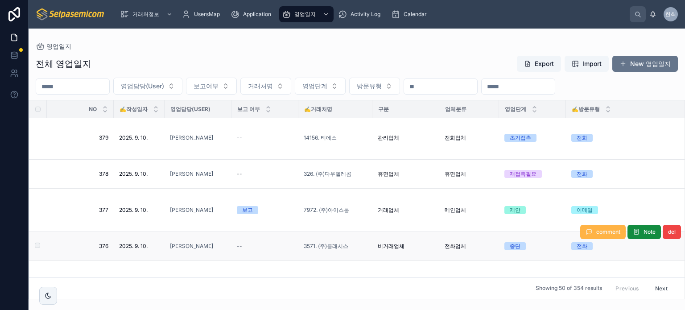
click at [596, 233] on span "comment" at bounding box center [608, 231] width 24 height 7
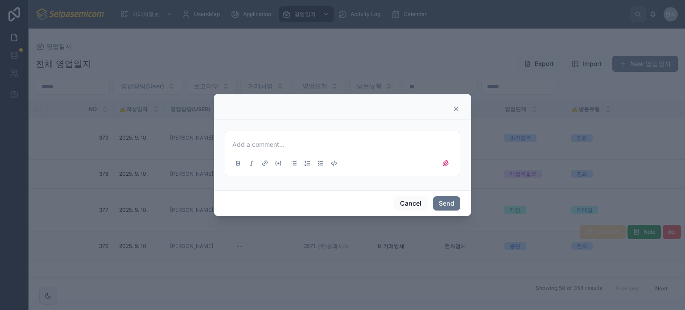
click at [287, 148] on p at bounding box center [344, 144] width 224 height 9
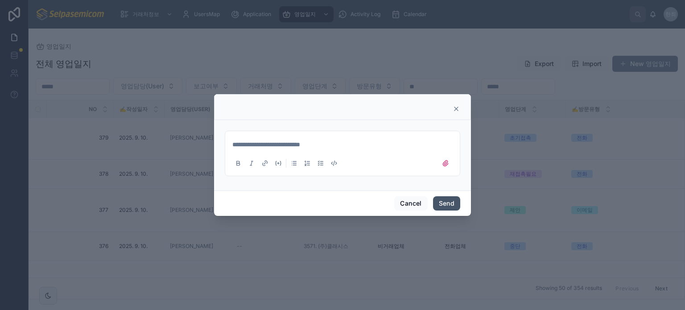
click at [440, 197] on button "Send" at bounding box center [446, 203] width 27 height 14
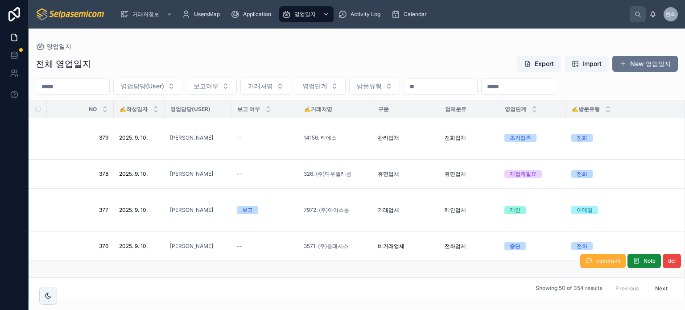
scroll to position [669, 0]
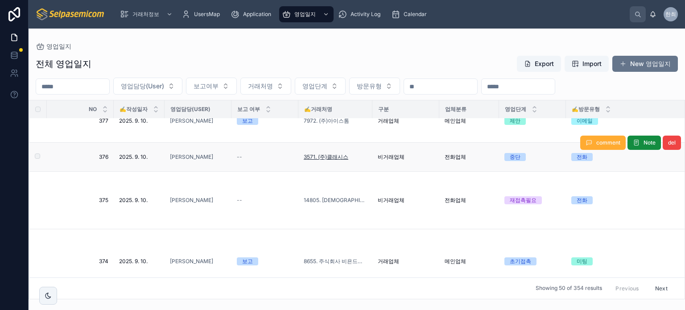
click at [337, 160] on span "3571. (주)클래시스" at bounding box center [326, 156] width 45 height 7
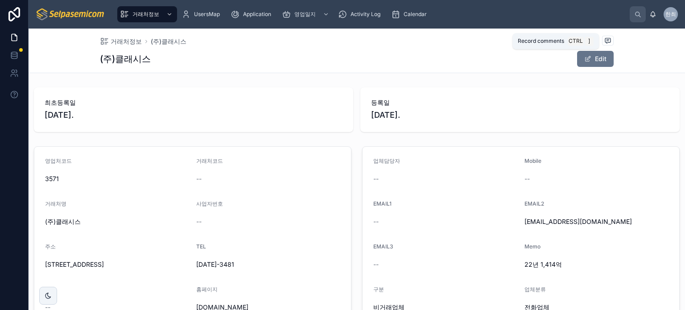
click at [606, 40] on icon at bounding box center [607, 40] width 2 height 0
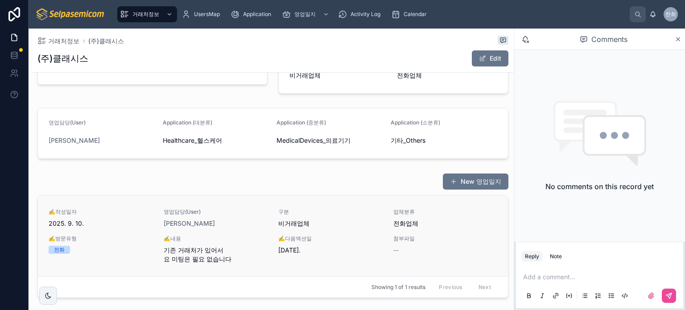
scroll to position [288, 0]
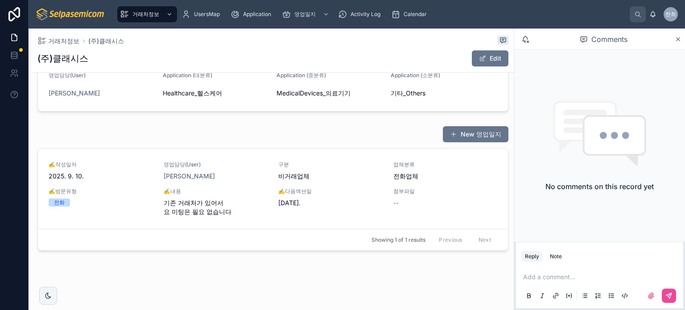
drag, startPoint x: 676, startPoint y: 40, endPoint x: 600, endPoint y: 62, distance: 79.3
click at [677, 40] on icon at bounding box center [677, 39] width 7 height 7
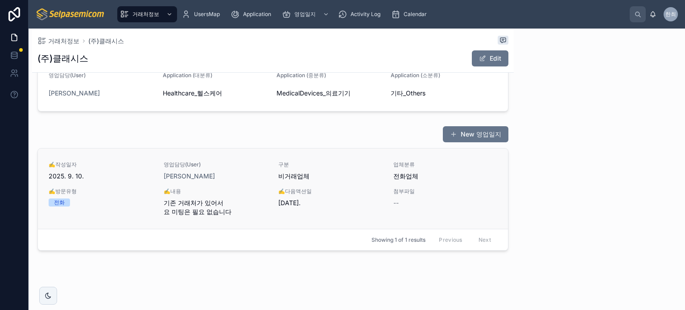
scroll to position [270, 0]
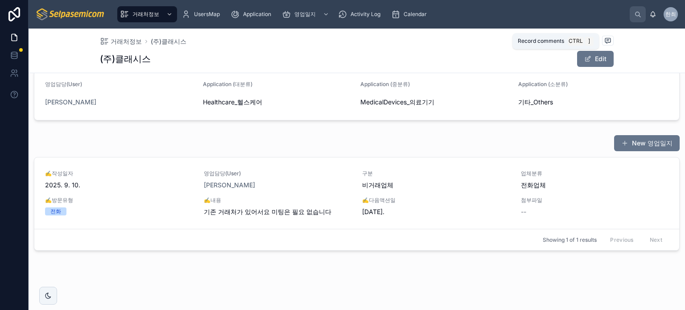
click at [604, 41] on icon at bounding box center [607, 40] width 7 height 7
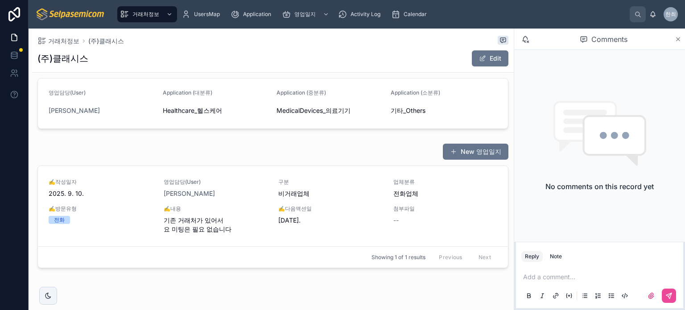
click at [675, 37] on icon at bounding box center [677, 39] width 7 height 7
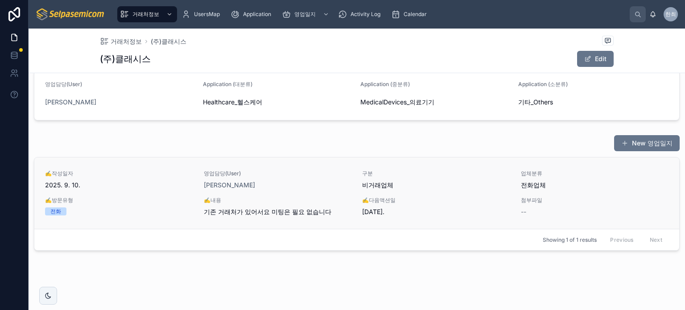
click at [283, 213] on span "기존 거래처가 있어서요 미팅은 필요 없습니다" at bounding box center [278, 211] width 148 height 9
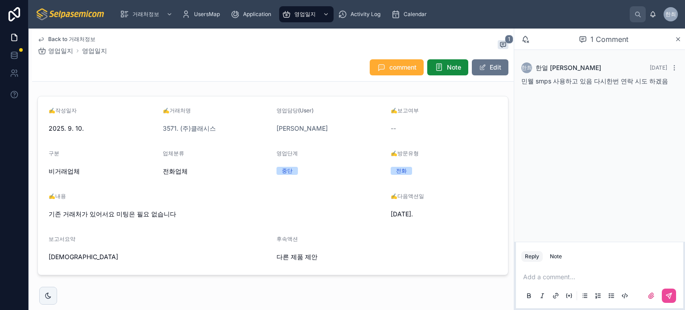
click at [267, 42] on div "Back to 거래처정보 영업일지 영업일지 1" at bounding box center [272, 46] width 471 height 20
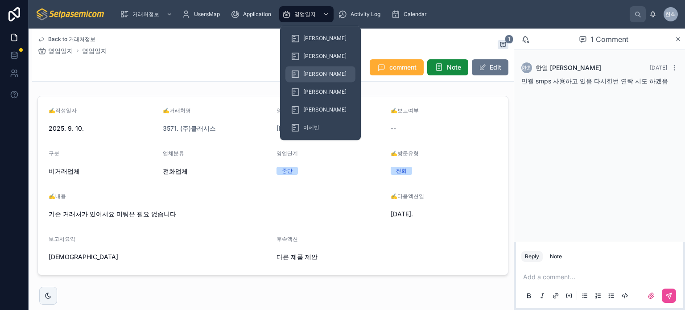
click at [298, 70] on icon at bounding box center [295, 74] width 9 height 9
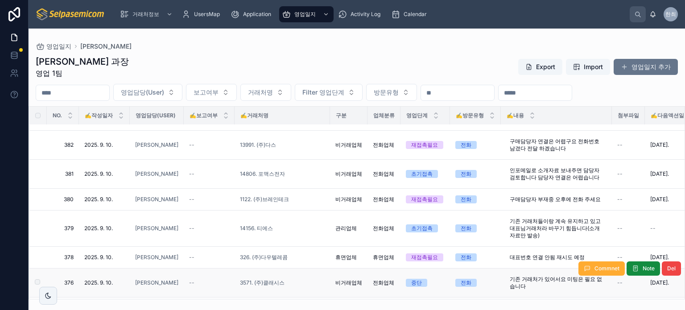
scroll to position [357, 0]
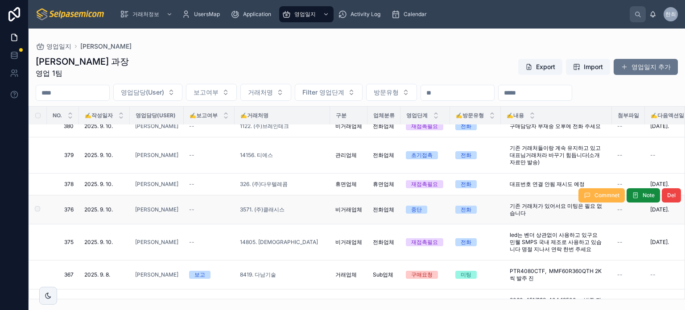
click at [585, 188] on button "Commnet" at bounding box center [601, 195] width 46 height 14
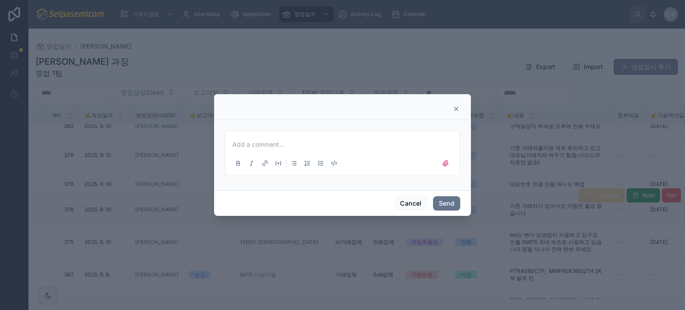
click at [298, 147] on p at bounding box center [344, 144] width 224 height 9
click at [450, 201] on button "Send" at bounding box center [446, 203] width 27 height 14
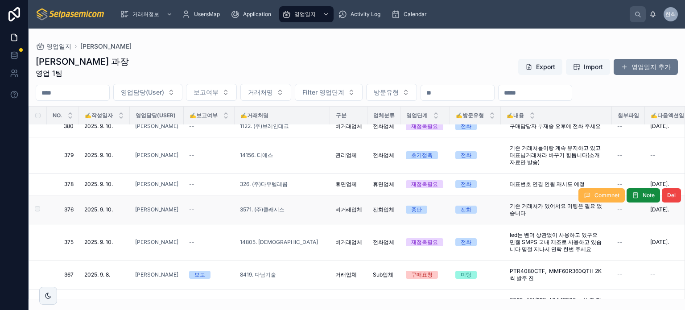
click at [583, 192] on icon at bounding box center [586, 195] width 7 height 7
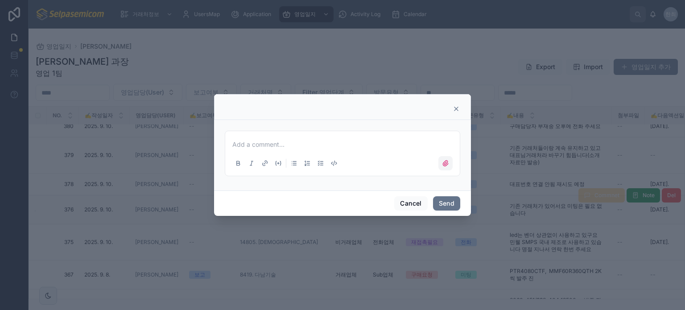
click at [445, 164] on icon at bounding box center [445, 162] width 5 height 5
click at [0, 0] on input "file" at bounding box center [0, 0] width 0 height 0
click at [455, 110] on icon at bounding box center [455, 108] width 7 height 7
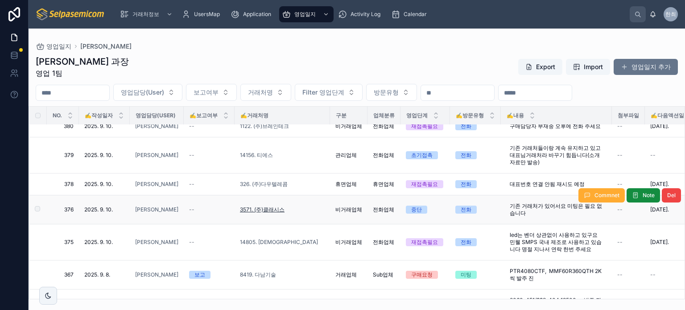
click at [273, 206] on span "3571. (주)클래시스" at bounding box center [262, 209] width 45 height 7
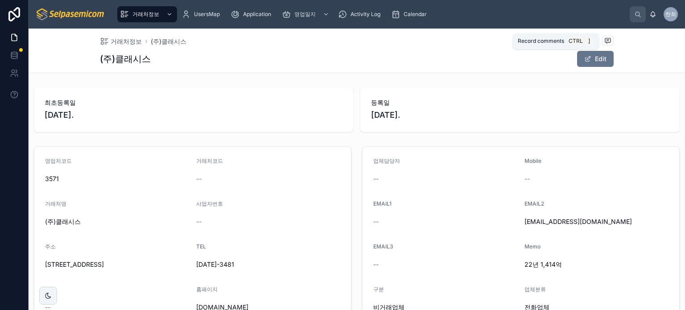
click at [605, 42] on icon at bounding box center [607, 40] width 5 height 5
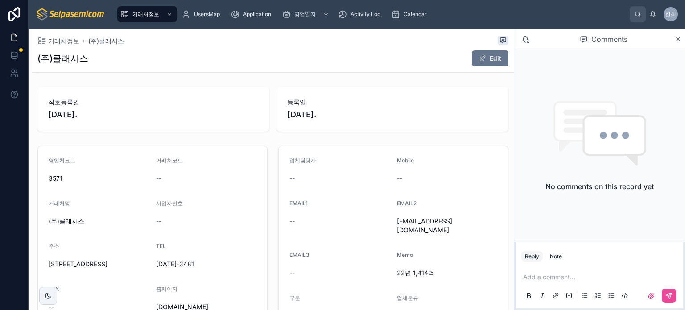
click at [598, 42] on span "Comments" at bounding box center [609, 39] width 36 height 11
click at [542, 272] on p at bounding box center [601, 276] width 156 height 9
click at [553, 254] on div "Note" at bounding box center [556, 256] width 12 height 7
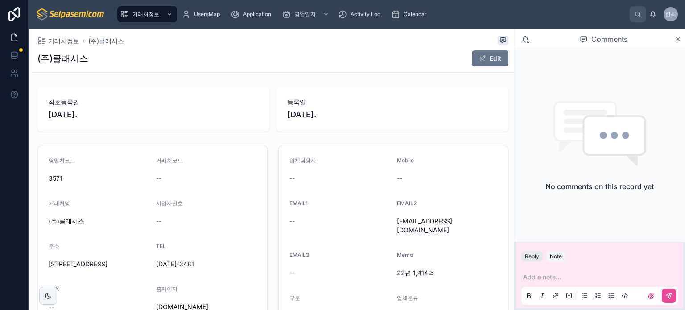
click at [537, 257] on button "Reply" at bounding box center [531, 256] width 21 height 11
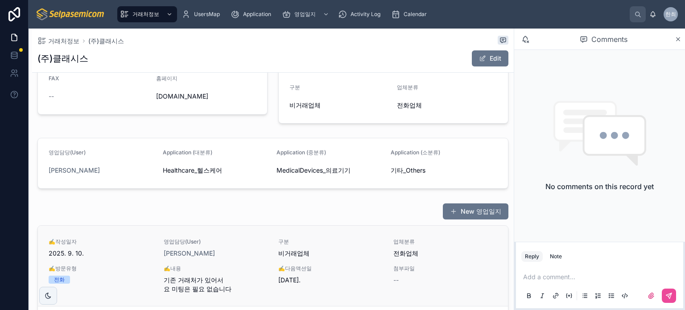
scroll to position [288, 0]
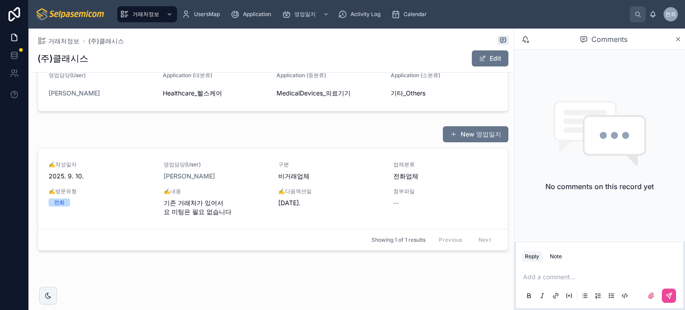
drag, startPoint x: 678, startPoint y: 40, endPoint x: 663, endPoint y: 53, distance: 19.9
click at [677, 41] on icon at bounding box center [677, 39] width 7 height 7
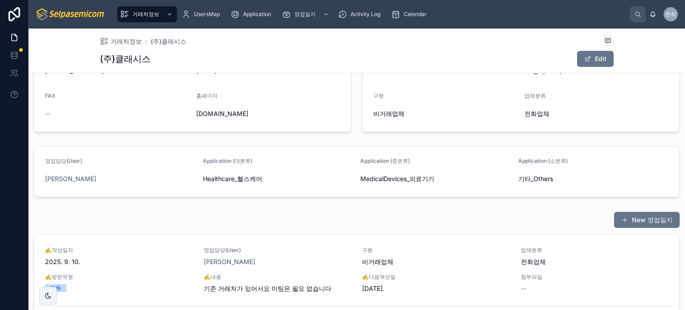
scroll to position [136, 0]
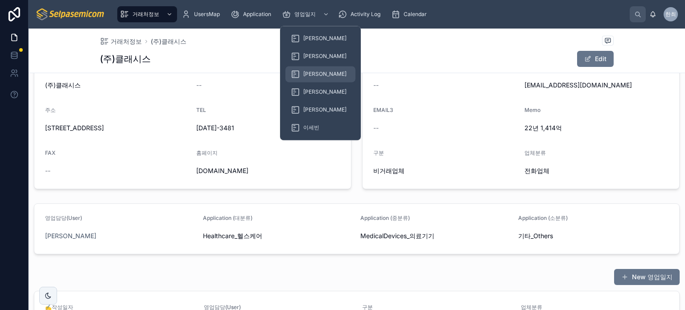
click at [316, 81] on div "[PERSON_NAME]" at bounding box center [320, 74] width 59 height 14
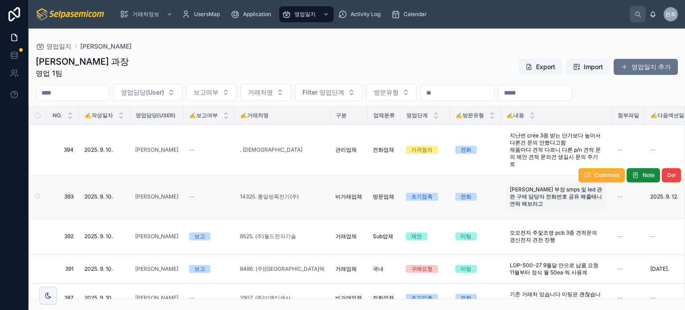
click at [537, 189] on span "[PERSON_NAME] 부장 smps 및 led 관련 구매 담당자 전화번호 공유 해줄테니 연락 해보라고" at bounding box center [555, 196] width 93 height 21
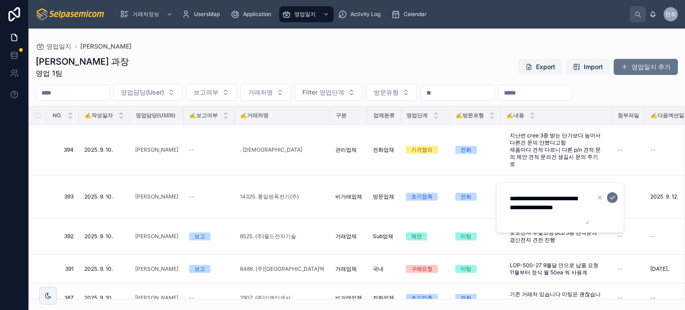
scroll to position [9, 0]
click at [284, 193] on span "14325. 통일방폭전기(주)" at bounding box center [269, 196] width 59 height 7
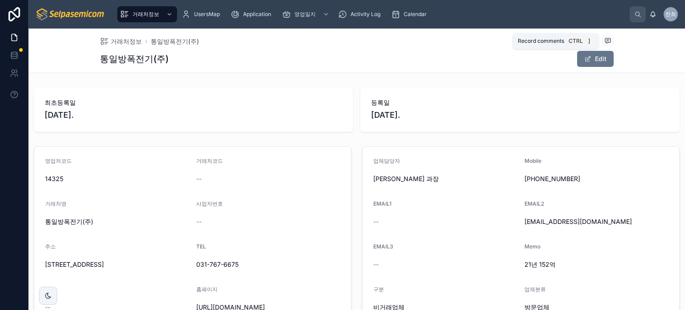
click at [606, 43] on icon at bounding box center [607, 40] width 7 height 7
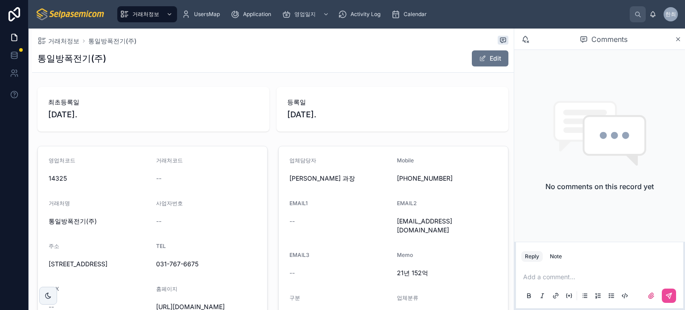
click at [606, 38] on span "Comments" at bounding box center [609, 39] width 36 height 11
click at [678, 39] on icon at bounding box center [677, 39] width 7 height 7
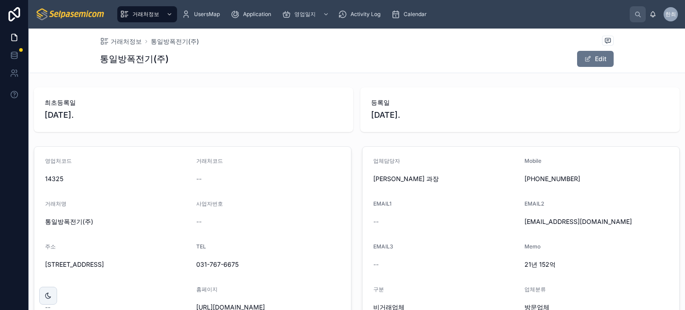
drag, startPoint x: 405, startPoint y: 114, endPoint x: 319, endPoint y: 124, distance: 87.1
click at [324, 124] on div "최초등록일 [DATE]. 등록일 [DATE]." at bounding box center [356, 109] width 645 height 45
click at [308, 123] on div "최초등록일 [DATE]." at bounding box center [193, 109] width 319 height 45
click at [529, 103] on span "등록일" at bounding box center [520, 102] width 298 height 9
drag, startPoint x: 522, startPoint y: 179, endPoint x: 479, endPoint y: 173, distance: 42.8
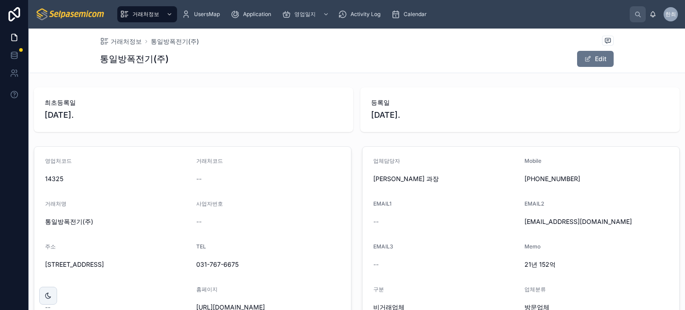
click at [484, 176] on form "업체담당자 [PERSON_NAME] 과장 Mobile [PHONE_NUMBER] EMAIL1 -- EMAIL2 [EMAIL_ADDRESS][D…" at bounding box center [520, 236] width 316 height 178
drag, startPoint x: 456, startPoint y: 99, endPoint x: 452, endPoint y: 123, distance: 24.6
click at [456, 100] on span "등록일" at bounding box center [520, 102] width 298 height 9
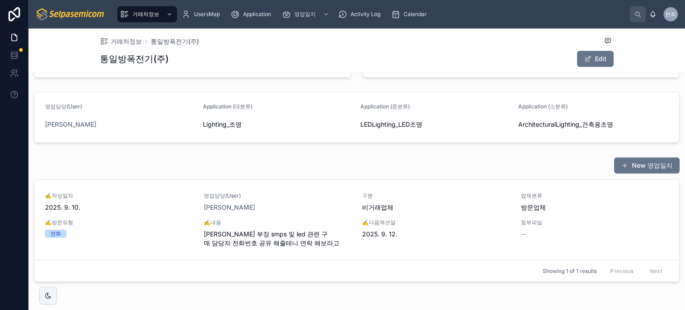
scroll to position [279, 0]
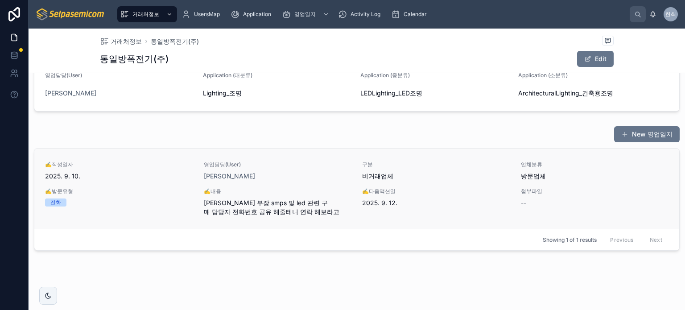
click at [240, 202] on span "[PERSON_NAME] 부장 smps 및 led 관련 구매 담당자 전화번호 공유 해줄테니 연락 해보라고" at bounding box center [278, 207] width 148 height 18
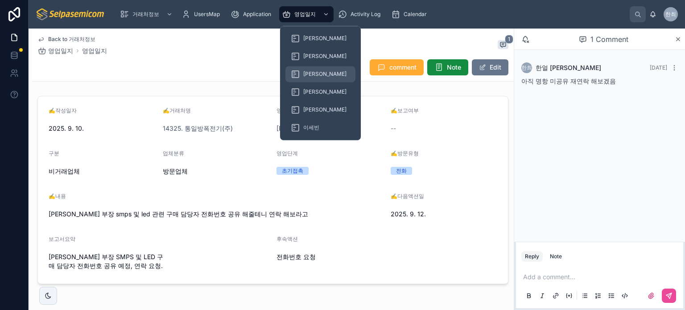
click at [314, 69] on div "[PERSON_NAME]" at bounding box center [320, 74] width 59 height 14
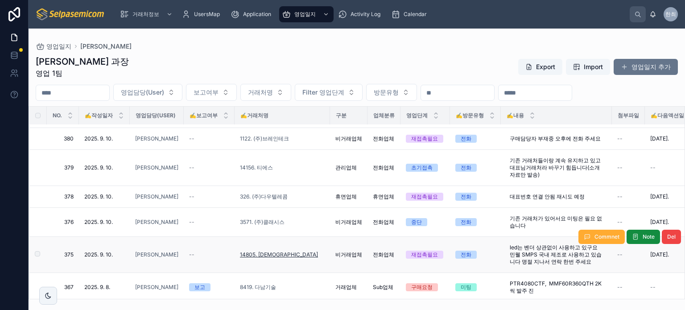
scroll to position [357, 0]
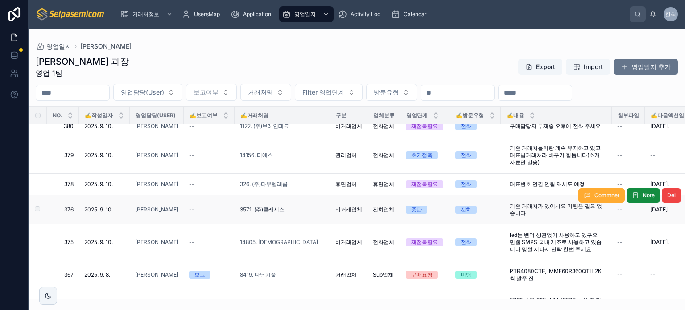
click at [267, 206] on span "3571. (주)클래시스" at bounding box center [262, 209] width 45 height 7
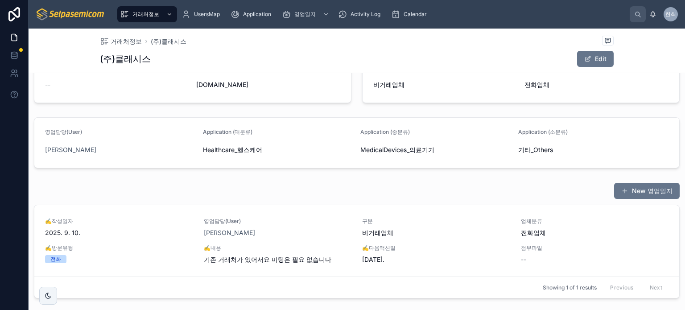
scroll to position [270, 0]
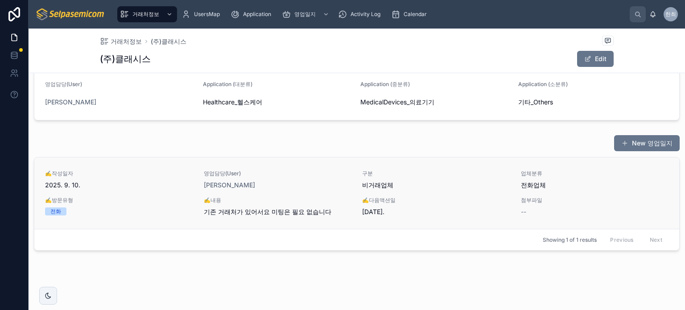
click at [242, 210] on span "기존 거래처가 있어서요 미팅은 필요 없습니다" at bounding box center [278, 211] width 148 height 9
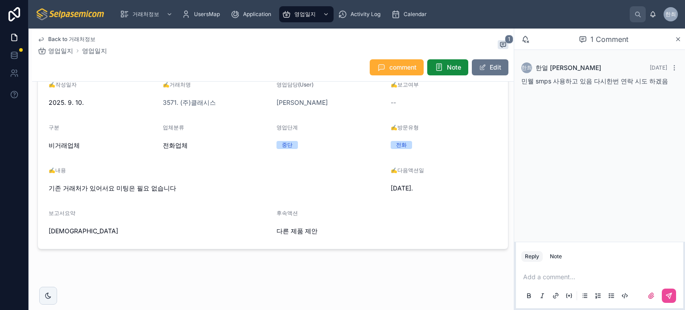
scroll to position [25, 0]
click at [673, 103] on icon at bounding box center [673, 103] width 7 height 7
click at [629, 142] on div "한최 한얼 최 [DATE] 민웰 smps 사용하고 있음 다시한번 연락 시도 하겠음 한최 한얼 최 [DATE] 민웰 smps 사용하고 있음 재시…" at bounding box center [599, 146] width 171 height 192
click at [673, 104] on icon at bounding box center [673, 103] width 7 height 7
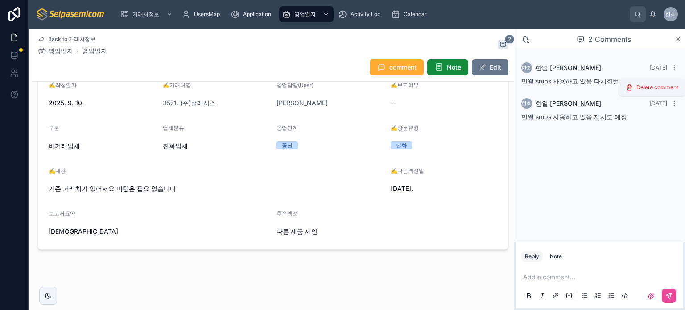
click at [655, 94] on div "Delete comment" at bounding box center [651, 87] width 67 height 18
click at [645, 88] on span "Delete comment" at bounding box center [657, 87] width 42 height 7
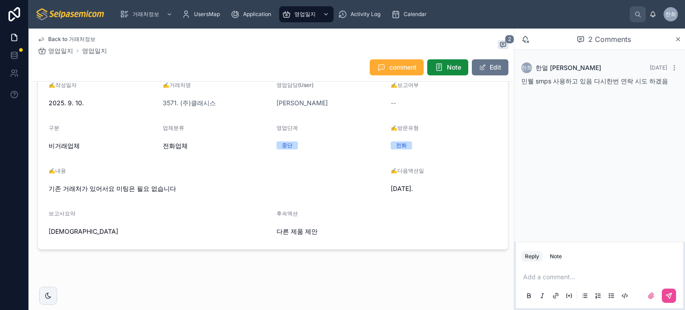
click at [585, 148] on div "한최 한얼 최 [DATE] 민웰 smps 사용하고 있음 다시한번 연락 시도 하겠음" at bounding box center [599, 146] width 171 height 192
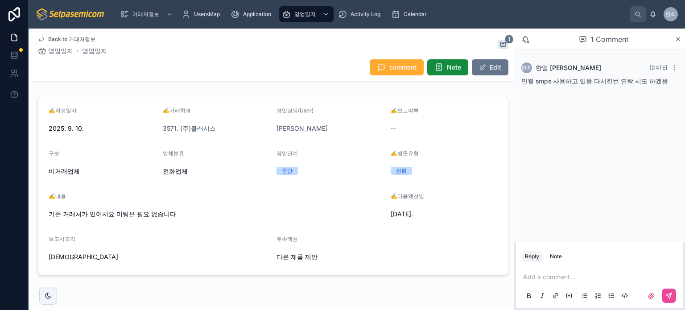
scroll to position [0, 0]
click at [678, 40] on icon at bounding box center [677, 39] width 7 height 7
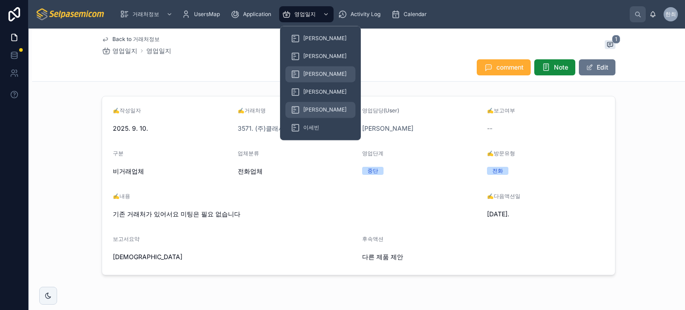
drag, startPoint x: 303, startPoint y: 73, endPoint x: 302, endPoint y: 103, distance: 30.3
click at [303, 73] on span "[PERSON_NAME]" at bounding box center [324, 73] width 43 height 7
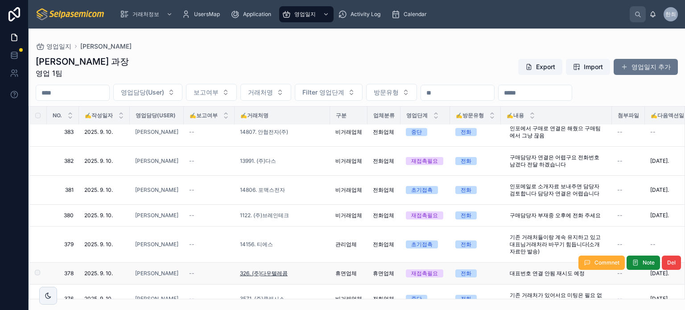
scroll to position [357, 0]
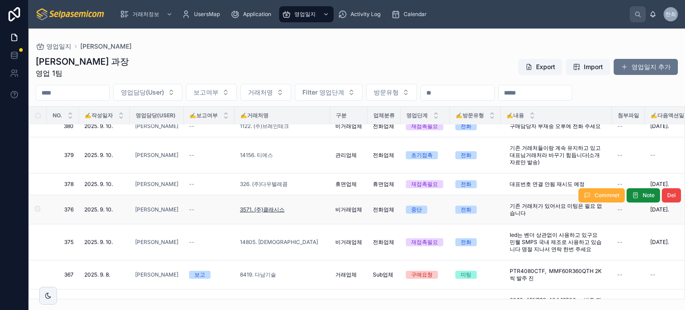
click at [270, 206] on span "3571. (주)클래시스" at bounding box center [262, 209] width 45 height 7
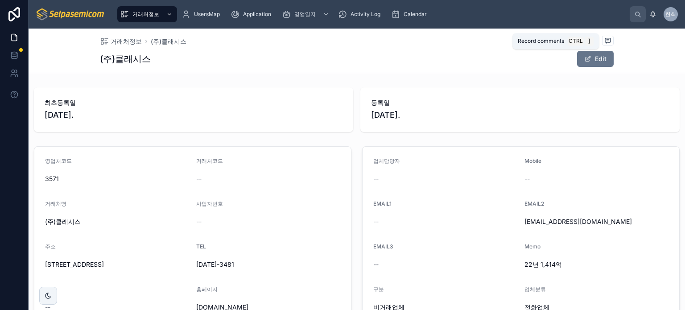
click at [604, 41] on icon at bounding box center [607, 40] width 7 height 7
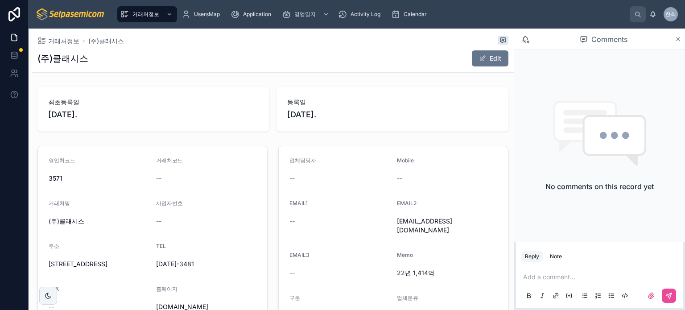
click at [680, 41] on icon at bounding box center [677, 39] width 7 height 7
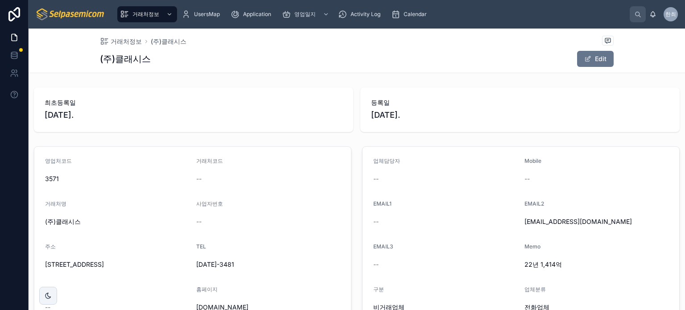
drag, startPoint x: 414, startPoint y: 84, endPoint x: 408, endPoint y: 85, distance: 5.4
click at [413, 84] on div "최초등록일 [DATE]. 등록일 [DATE]." at bounding box center [357, 110] width 656 height 52
click at [187, 77] on div "거래처정보 (주)클래시스 (주)클래시스 Edit 최초등록일 [DATE]. 등록일 [DATE]. 영업처코드 3571 거래처코드 -- 거래처명 (…" at bounding box center [357, 305] width 656 height 553
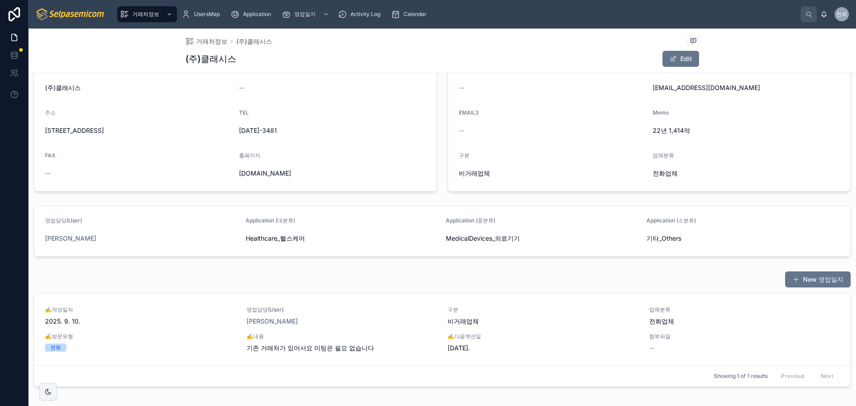
scroll to position [175, 0]
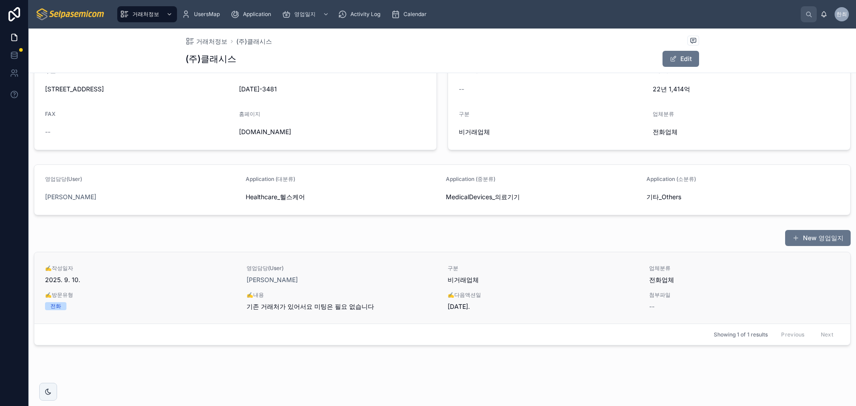
click at [309, 307] on span "기존 거래처가 있어서요 미팅은 필요 없습니다" at bounding box center [341, 306] width 191 height 9
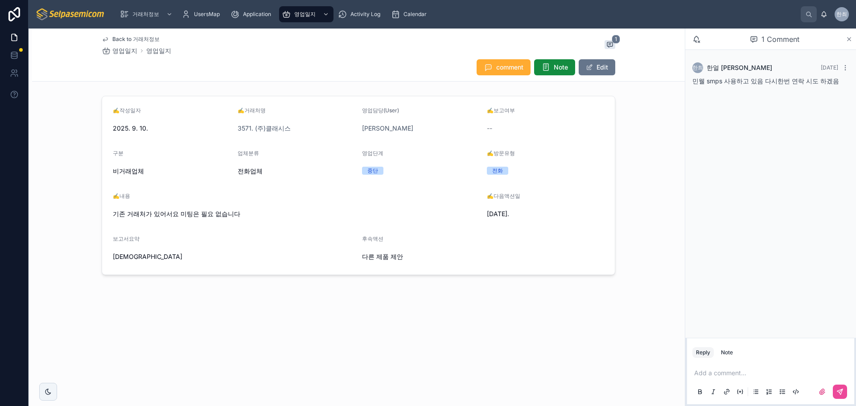
click at [850, 41] on icon at bounding box center [849, 39] width 4 height 4
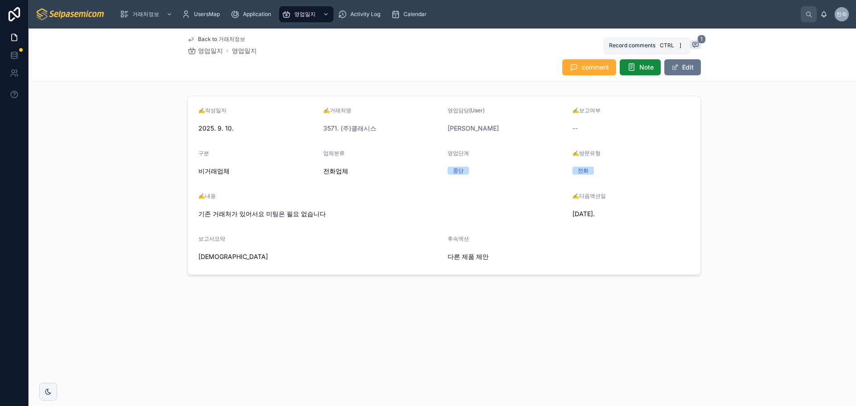
click at [698, 45] on icon at bounding box center [695, 44] width 5 height 5
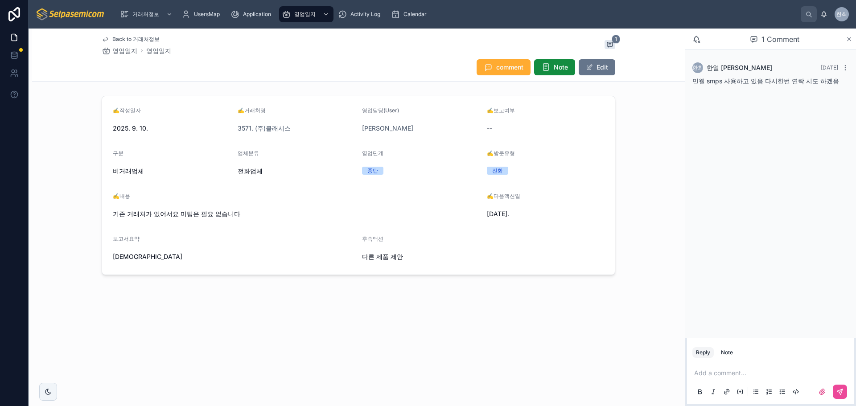
click at [849, 40] on icon at bounding box center [849, 39] width 7 height 7
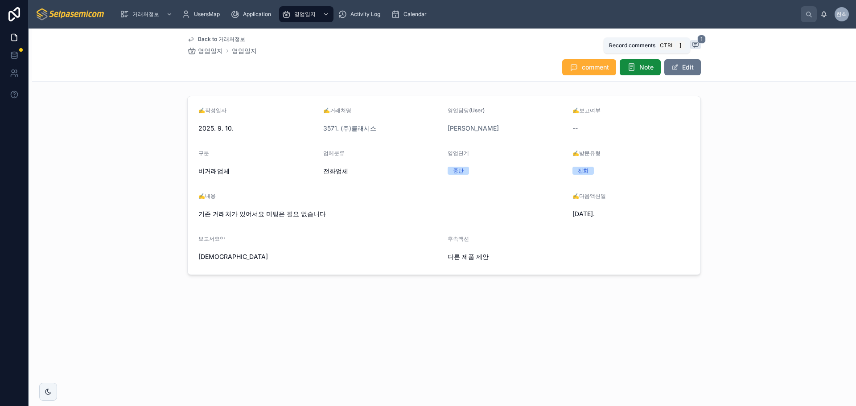
click at [694, 44] on icon at bounding box center [695, 44] width 7 height 7
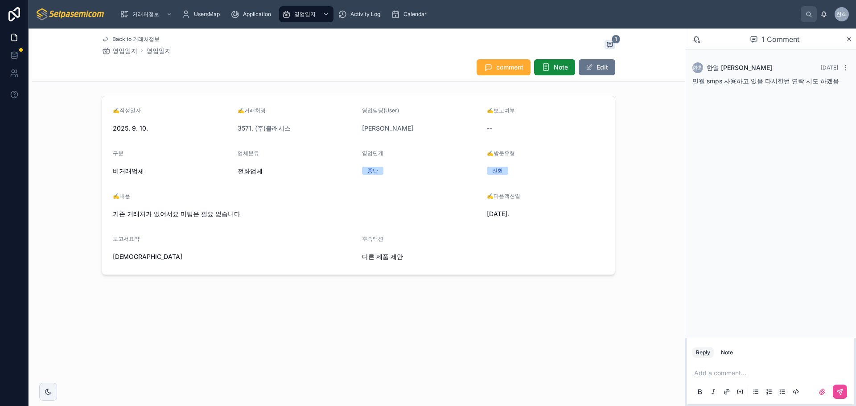
click at [694, 44] on div "1 Comment" at bounding box center [767, 39] width 157 height 15
click at [408, 58] on div "Back to 거래처정보 영업일지 영업일지 1 comment Note Edit" at bounding box center [358, 55] width 513 height 53
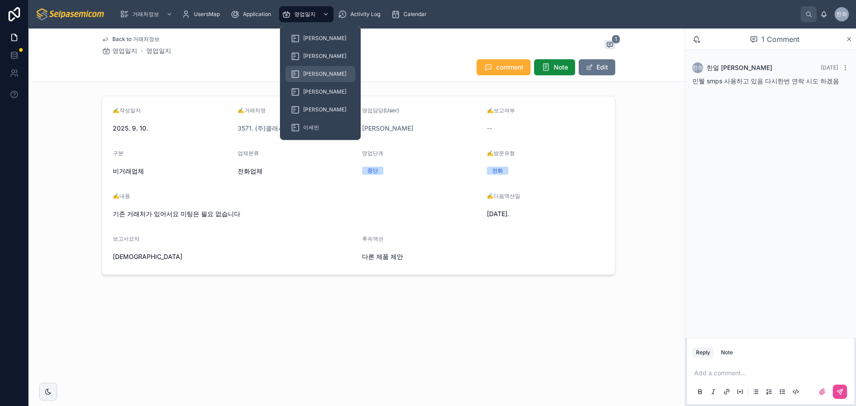
click at [308, 74] on span "[PERSON_NAME]" at bounding box center [324, 73] width 43 height 7
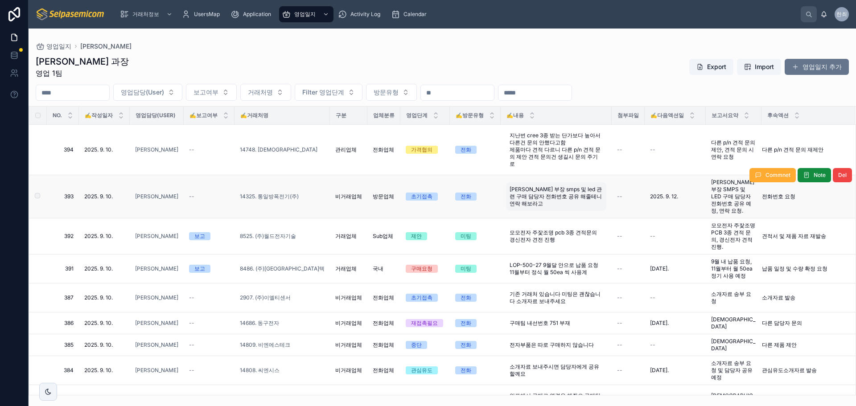
click at [513, 189] on span "[PERSON_NAME] 부장 smps 및 led 관련 구매 담당자 전화번호 공유 해줄테니 연락 해보라고" at bounding box center [555, 196] width 93 height 21
click at [259, 193] on span "14325. 통일방폭전기(주)" at bounding box center [269, 196] width 59 height 7
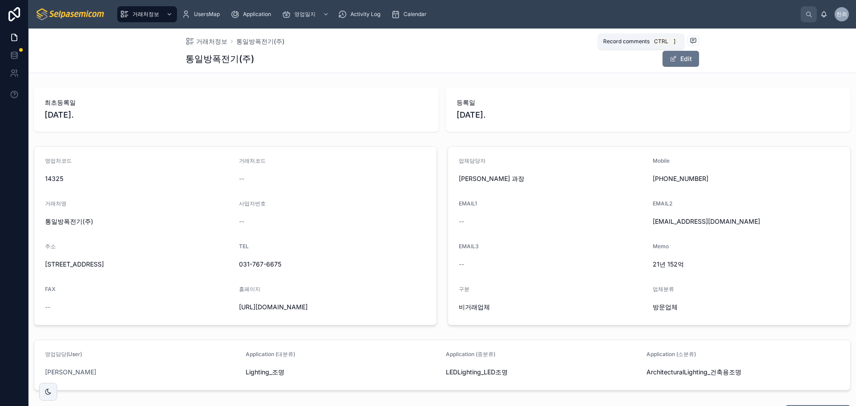
click at [690, 39] on icon at bounding box center [692, 40] width 5 height 5
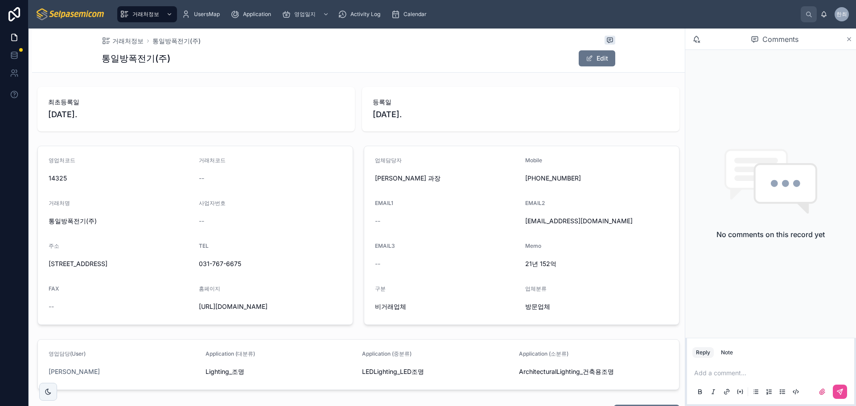
click at [851, 39] on icon at bounding box center [849, 39] width 7 height 7
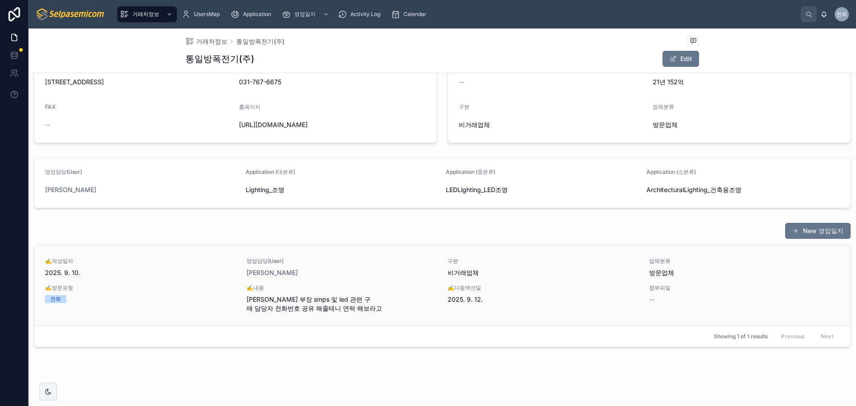
scroll to position [184, 0]
click at [303, 308] on span "[PERSON_NAME] 부장 smps 및 led 관련 구매 담당자 전화번호 공유 해줄테니 연락 해보라고" at bounding box center [341, 302] width 191 height 18
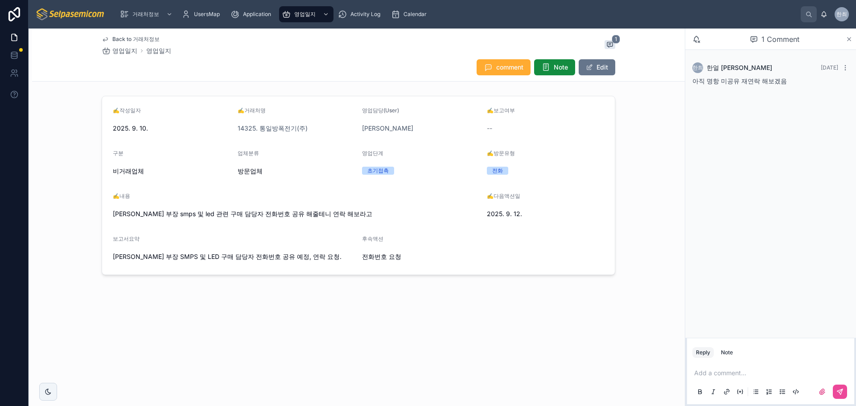
drag, startPoint x: 849, startPoint y: 37, endPoint x: 691, endPoint y: 36, distance: 157.8
click at [848, 37] on icon at bounding box center [849, 39] width 7 height 7
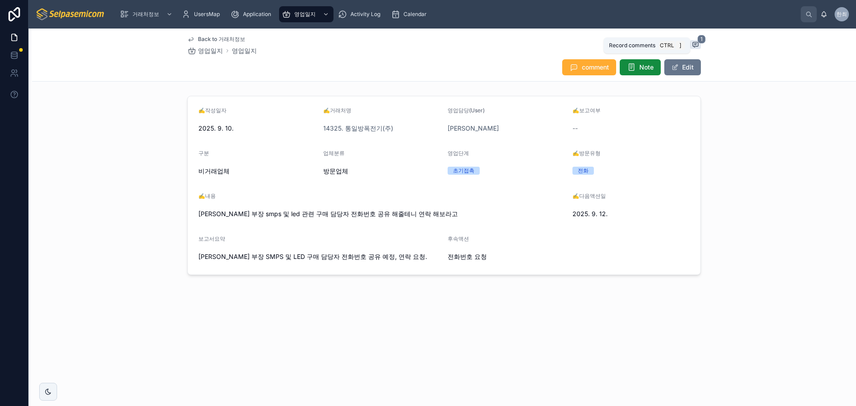
click at [698, 43] on icon at bounding box center [695, 44] width 7 height 7
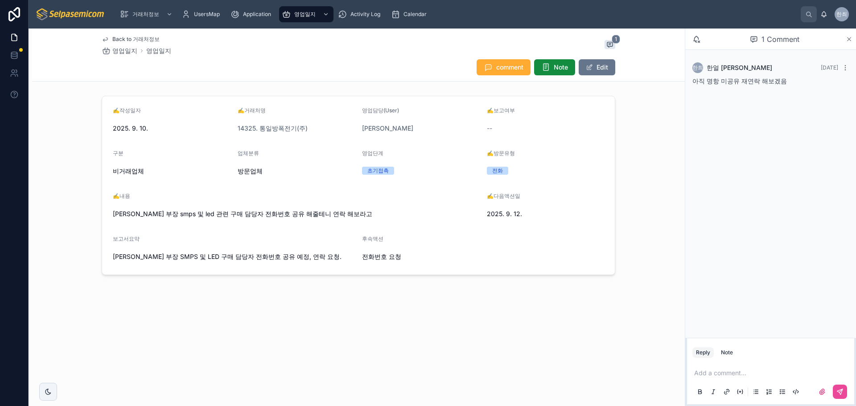
drag, startPoint x: 850, startPoint y: 39, endPoint x: 845, endPoint y: 42, distance: 5.8
click at [845, 42] on div "1 Comment" at bounding box center [770, 39] width 171 height 21
click at [849, 40] on icon at bounding box center [849, 39] width 7 height 7
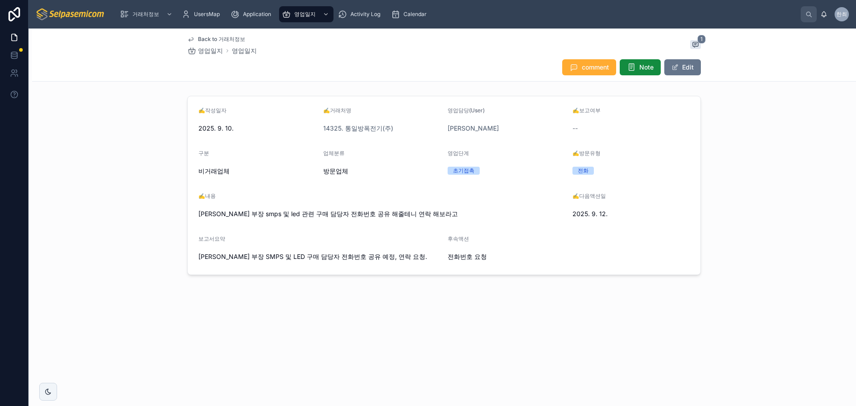
click at [250, 84] on div "Back to 거래처정보 영업일지 영업일지 1 comment Note Edit ✍️작성일자 [DATE]. ✍️거래처명 14325. 통일방폭전기…" at bounding box center [444, 182] width 824 height 307
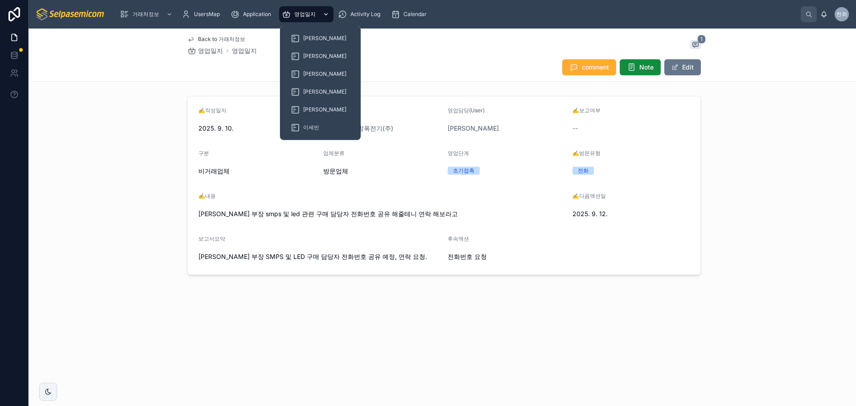
click at [308, 11] on span "영업일지" at bounding box center [304, 14] width 21 height 7
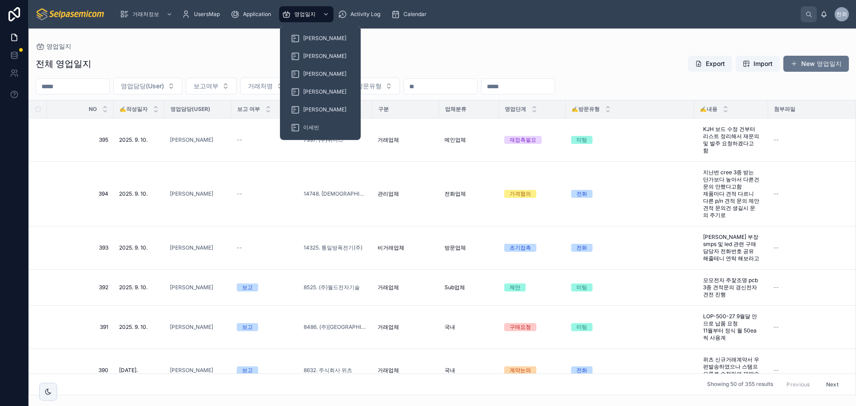
drag, startPoint x: 302, startPoint y: 20, endPoint x: 239, endPoint y: 96, distance: 99.4
click at [302, 20] on div "영업일지" at bounding box center [306, 14] width 49 height 14
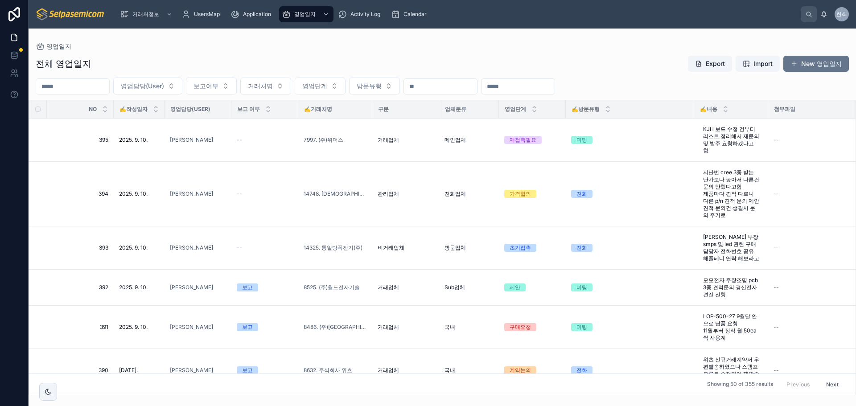
click at [290, 66] on div "전체 영업일지 Export Import New 영업일지" at bounding box center [442, 63] width 813 height 17
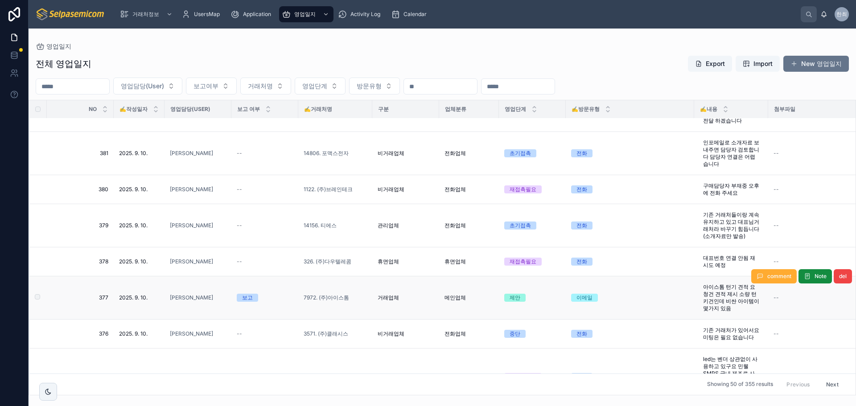
scroll to position [579, 0]
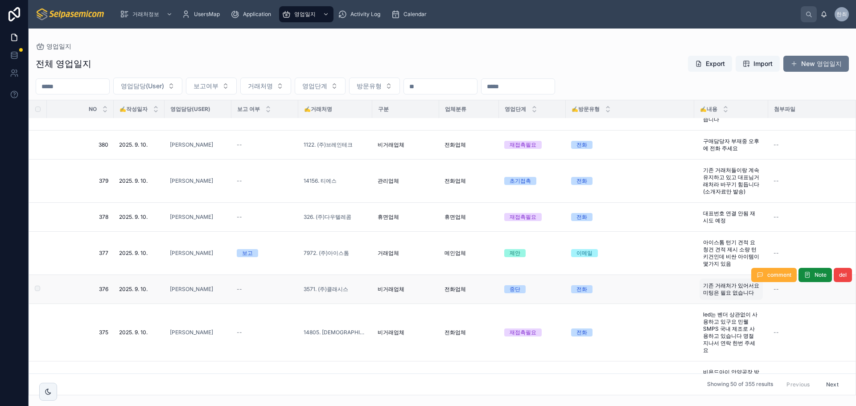
click at [717, 292] on span "기존 거래처가 있어서요 미팅은 필요 없습니다" at bounding box center [731, 289] width 56 height 14
click at [323, 293] on span "3571. (주)클래시스" at bounding box center [326, 289] width 45 height 7
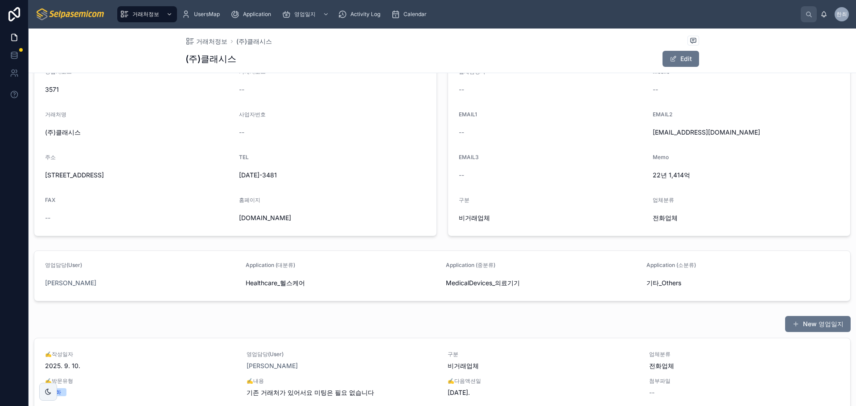
scroll to position [175, 0]
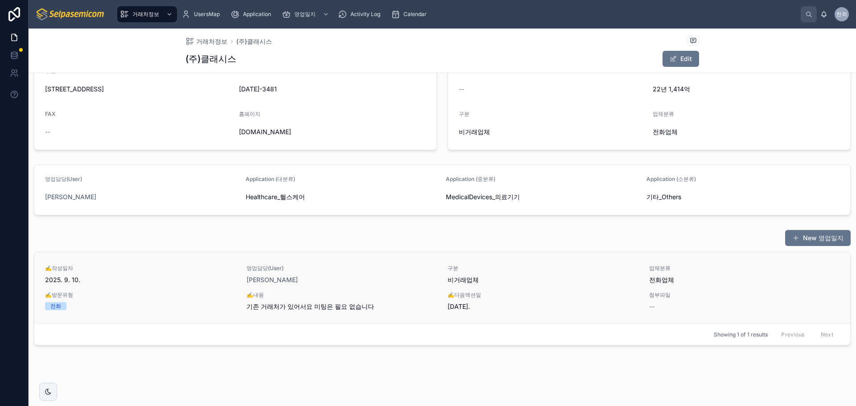
click at [311, 309] on span "기존 거래처가 있어서요 미팅은 필요 없습니다" at bounding box center [341, 306] width 191 height 9
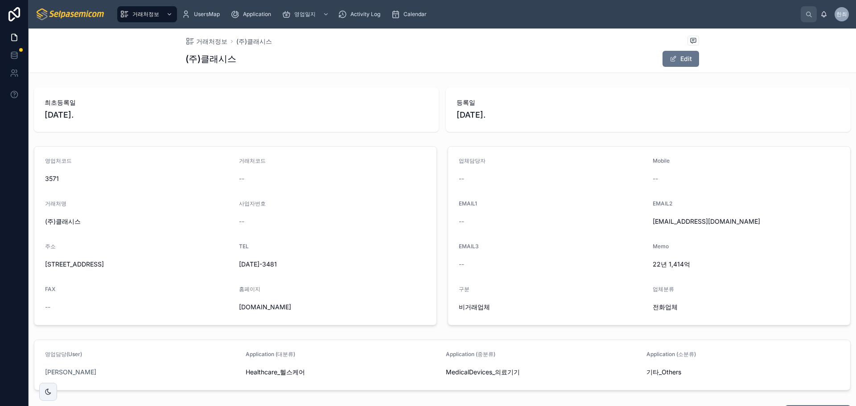
click at [208, 62] on h1 "(주)클래시스" at bounding box center [210, 59] width 51 height 12
click at [676, 55] on button "Edit" at bounding box center [680, 59] width 37 height 16
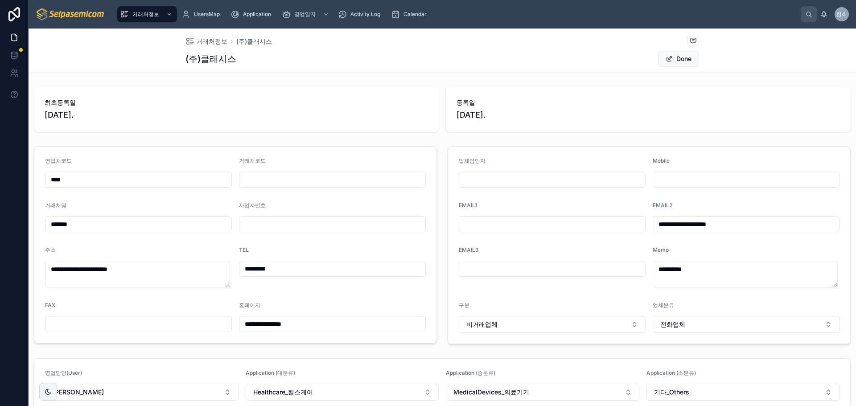
drag, startPoint x: 678, startPoint y: 57, endPoint x: 685, endPoint y: 39, distance: 18.6
click at [678, 57] on button "Done" at bounding box center [678, 59] width 41 height 16
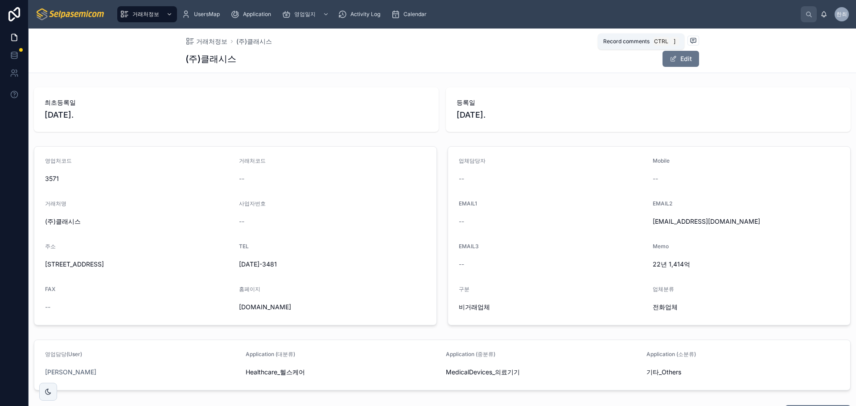
click at [690, 39] on icon at bounding box center [693, 40] width 7 height 7
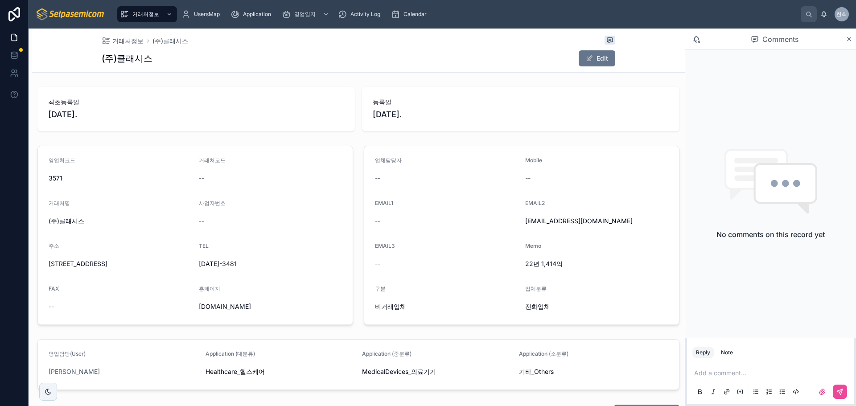
click at [712, 373] on p at bounding box center [772, 373] width 156 height 9
click at [845, 391] on button at bounding box center [840, 392] width 14 height 14
click at [848, 39] on icon at bounding box center [849, 39] width 4 height 4
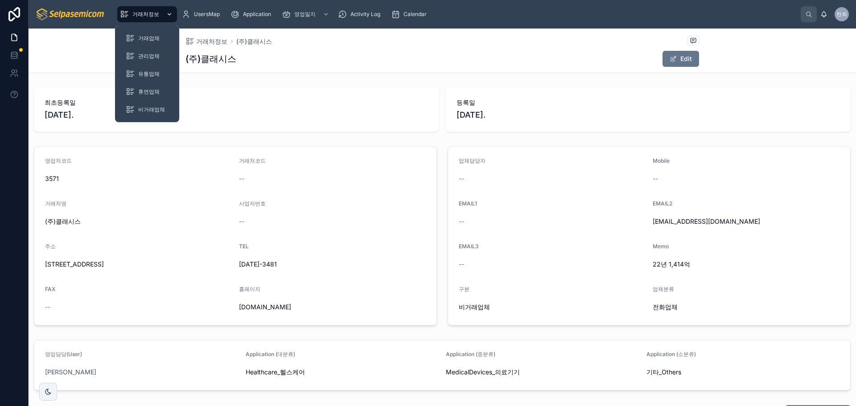
click at [149, 13] on span "거래처정보" at bounding box center [145, 14] width 27 height 7
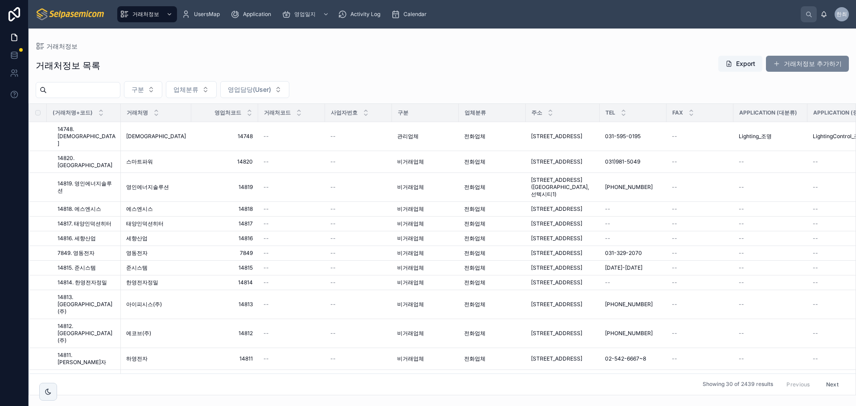
click at [801, 58] on button "거래처정보 추가하기" at bounding box center [807, 64] width 83 height 16
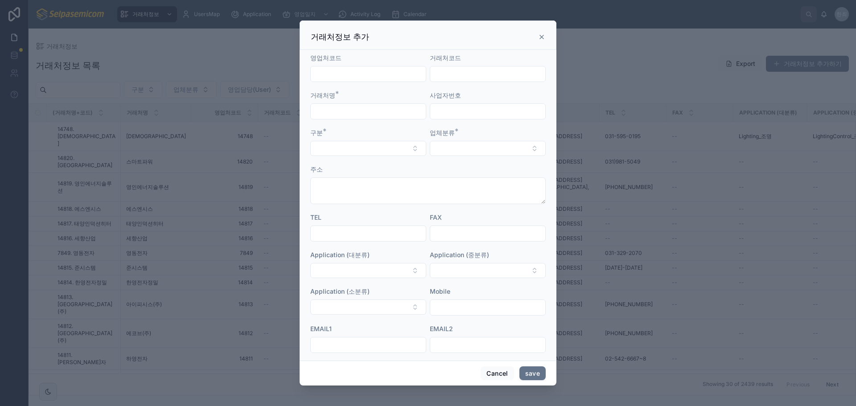
click at [336, 118] on div at bounding box center [368, 111] width 116 height 16
click at [334, 109] on input "text" at bounding box center [368, 111] width 115 height 12
drag, startPoint x: 317, startPoint y: 110, endPoint x: 336, endPoint y: 125, distance: 24.7
click at [317, 110] on input "****" at bounding box center [368, 111] width 115 height 12
click at [357, 109] on input "*******" at bounding box center [368, 111] width 115 height 12
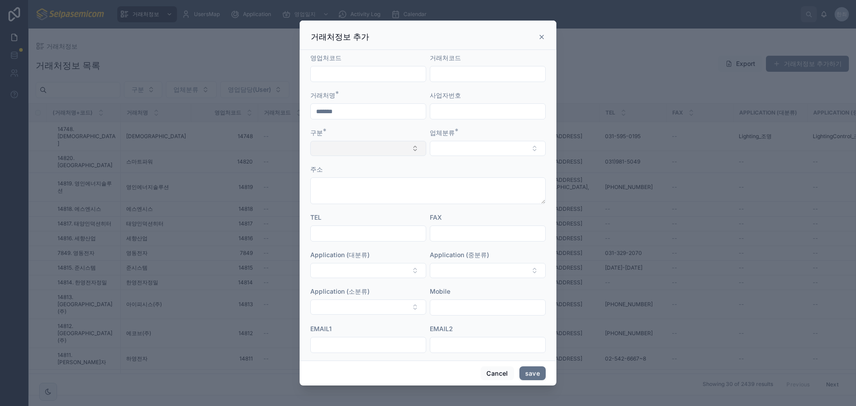
type input "*******"
click at [345, 149] on button "Select Button" at bounding box center [368, 148] width 116 height 15
click at [341, 152] on button "Select Button" at bounding box center [368, 148] width 116 height 15
click at [387, 149] on button "Select Button" at bounding box center [368, 148] width 116 height 15
click at [337, 196] on span "거래업체" at bounding box center [328, 197] width 25 height 9
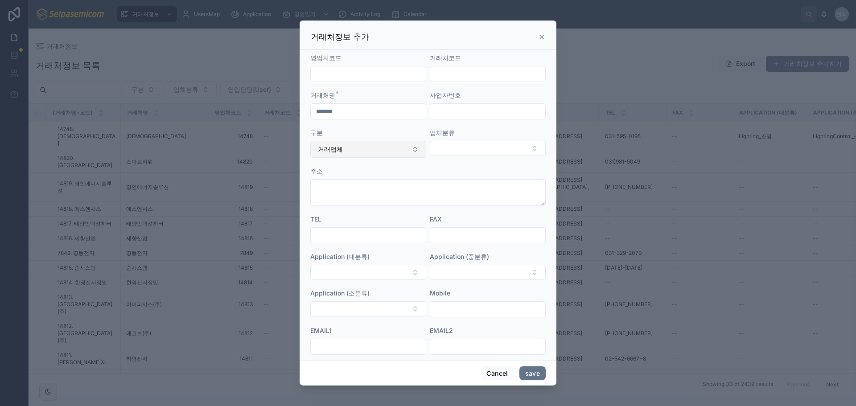
click at [364, 150] on button "거래업체" at bounding box center [368, 149] width 116 height 17
click at [334, 228] on span "비거래업체" at bounding box center [331, 228] width 31 height 9
click at [447, 148] on button "Select Button" at bounding box center [488, 148] width 116 height 15
click at [439, 198] on span "전화업체" at bounding box center [444, 197] width 25 height 9
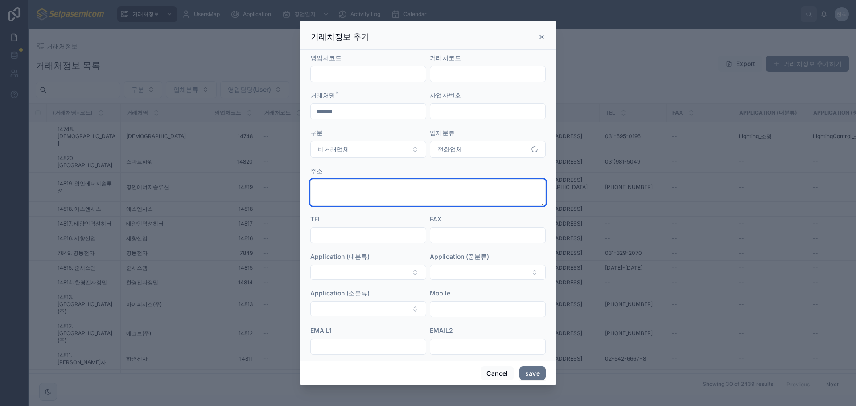
click at [342, 191] on textarea at bounding box center [427, 192] width 235 height 27
click at [351, 189] on textarea at bounding box center [427, 192] width 235 height 27
paste textarea "**********"
type textarea "**********"
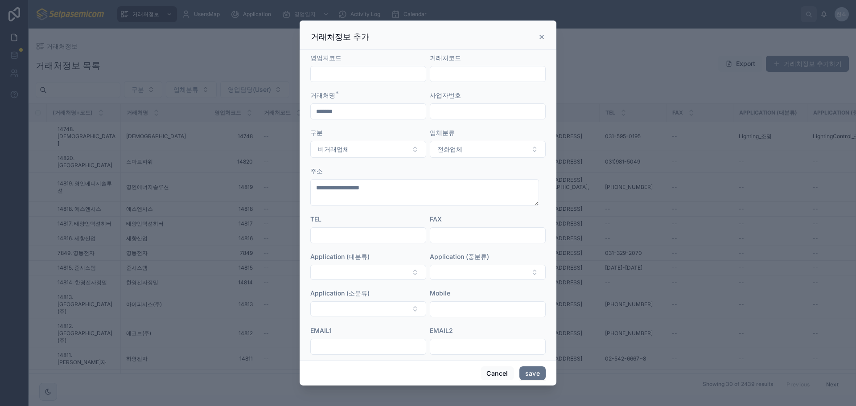
click at [323, 233] on input "text" at bounding box center [368, 235] width 115 height 12
drag, startPoint x: 348, startPoint y: 223, endPoint x: 341, endPoint y: 234, distance: 13.2
click at [346, 227] on div "TEL" at bounding box center [368, 229] width 116 height 29
click at [341, 234] on input "text" at bounding box center [368, 235] width 115 height 12
paste input "**********"
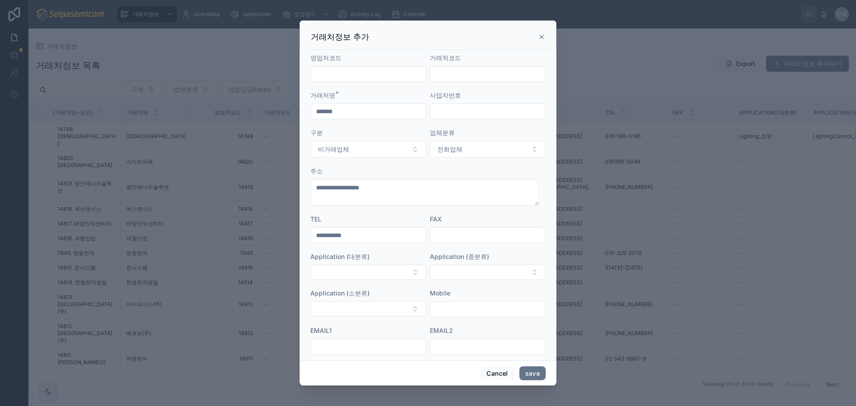
type input "**********"
click at [333, 267] on button "Select Button" at bounding box center [368, 272] width 116 height 15
click at [329, 271] on button "Select Button" at bounding box center [368, 272] width 116 height 15
type input "**"
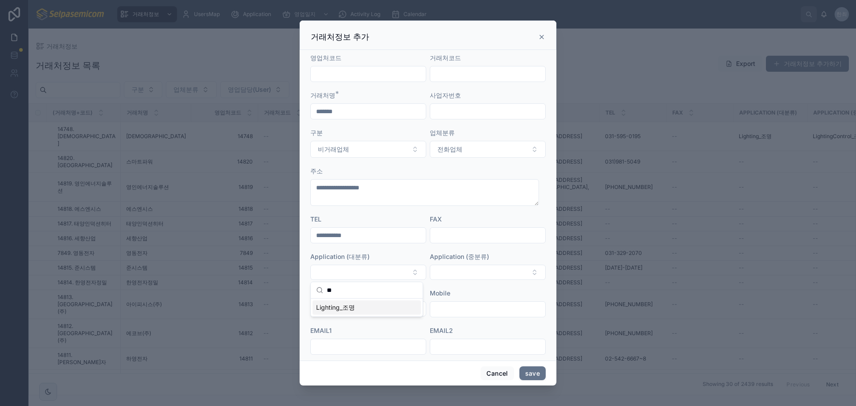
click at [351, 308] on span "Lighting_조명" at bounding box center [335, 307] width 39 height 9
click at [452, 287] on form "**********" at bounding box center [427, 252] width 235 height 398
click at [452, 279] on button "Select Button" at bounding box center [488, 272] width 116 height 15
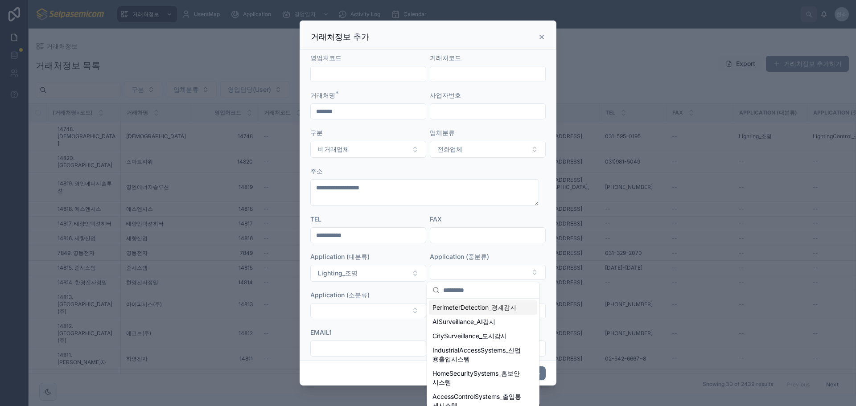
drag, startPoint x: 449, startPoint y: 275, endPoint x: 448, endPoint y: 281, distance: 5.9
click at [449, 276] on button "Select Button" at bounding box center [488, 272] width 116 height 15
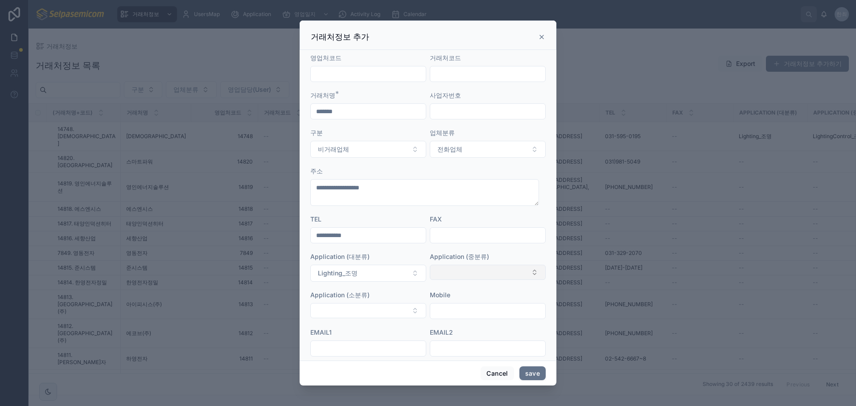
click at [448, 278] on button "Select Button" at bounding box center [488, 272] width 116 height 15
type input "*"
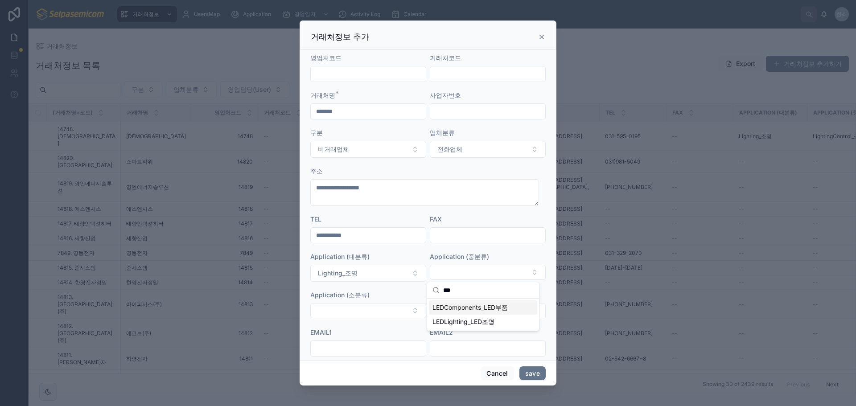
type input "***"
click at [454, 306] on span "LEDComponents_LED부품" at bounding box center [469, 307] width 75 height 9
click at [379, 312] on button "Select Button" at bounding box center [368, 310] width 116 height 15
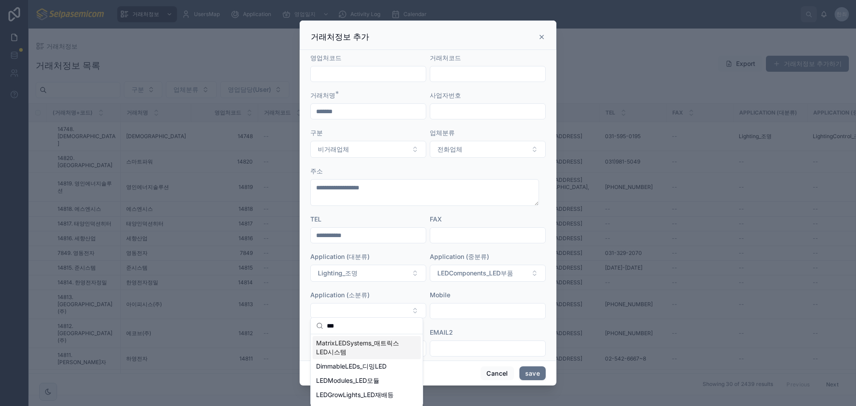
scroll to position [45, 0]
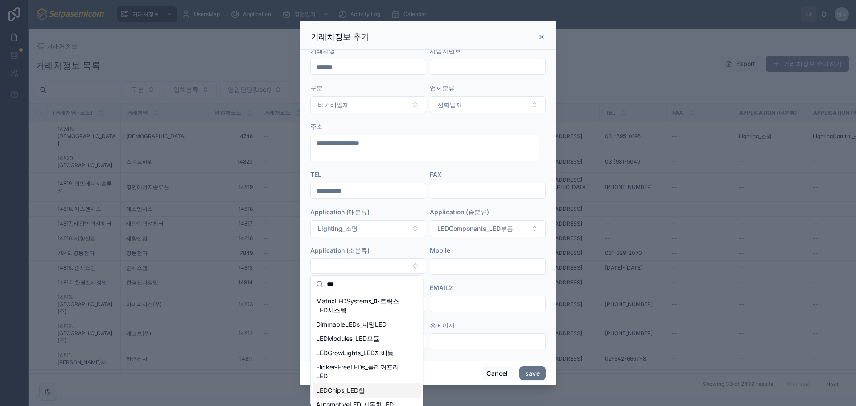
type input "***"
click at [347, 390] on span "LEDChips_LED칩" at bounding box center [340, 390] width 49 height 9
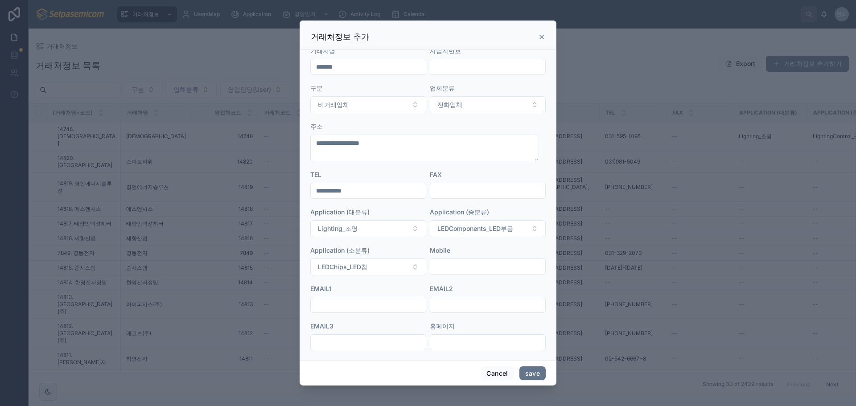
drag, startPoint x: 352, startPoint y: 306, endPoint x: 331, endPoint y: 308, distance: 21.1
click at [352, 306] on input "text" at bounding box center [368, 305] width 115 height 12
click at [335, 304] on input "text" at bounding box center [368, 305] width 115 height 12
paste input "**********"
type input "**********"
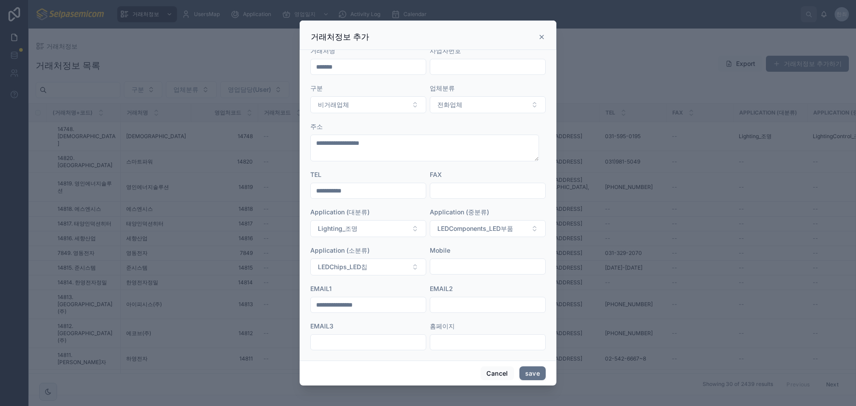
click at [363, 360] on div "Memo" at bounding box center [427, 363] width 235 height 9
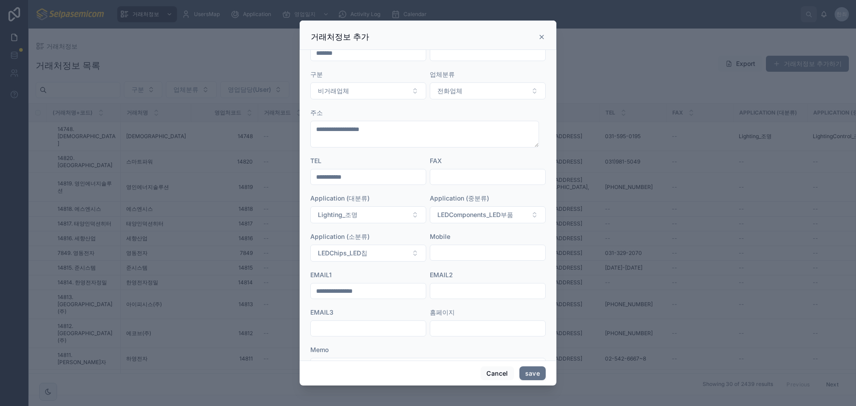
scroll to position [99, 0]
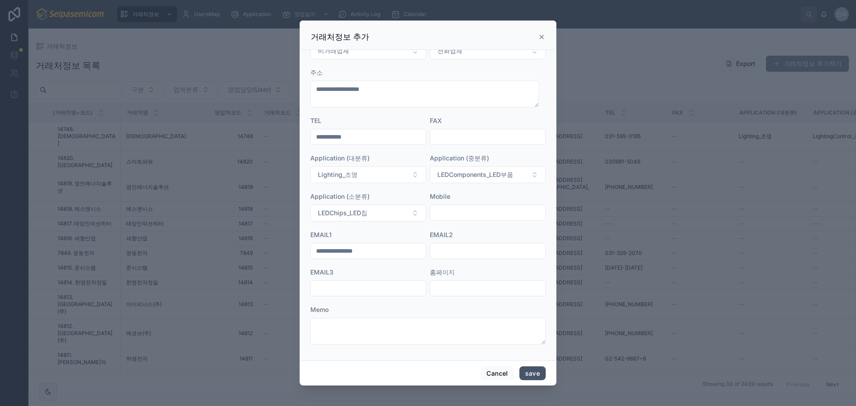
click at [528, 369] on button "save" at bounding box center [532, 373] width 26 height 14
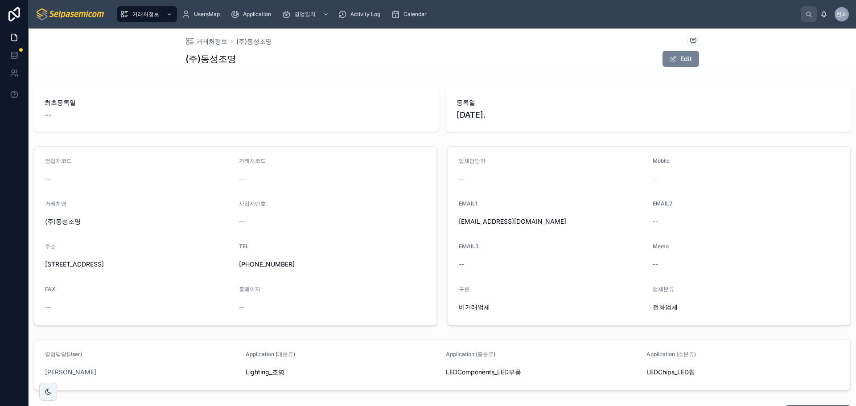
click at [689, 54] on button "Edit" at bounding box center [680, 59] width 37 height 16
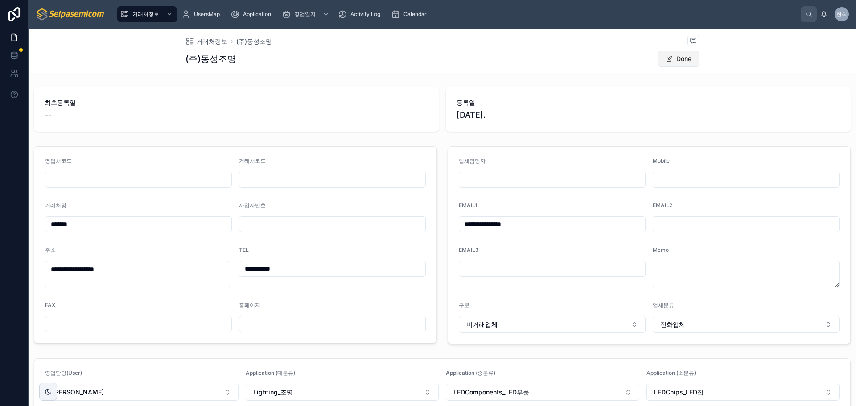
click at [672, 57] on button "Done" at bounding box center [678, 59] width 41 height 16
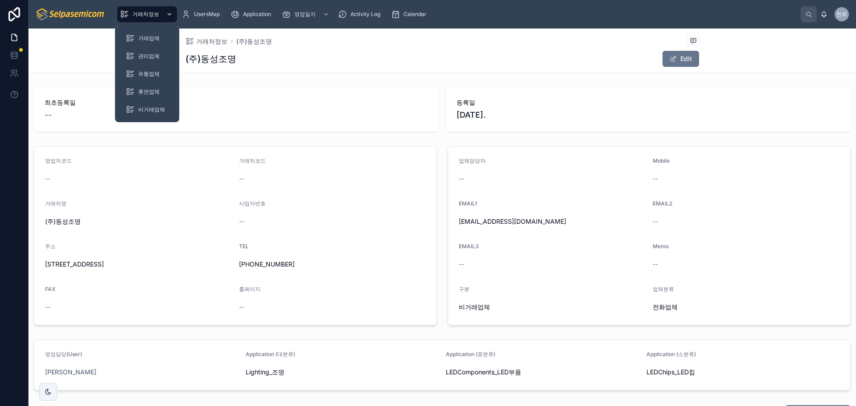
click at [143, 15] on span "거래처정보" at bounding box center [145, 14] width 27 height 7
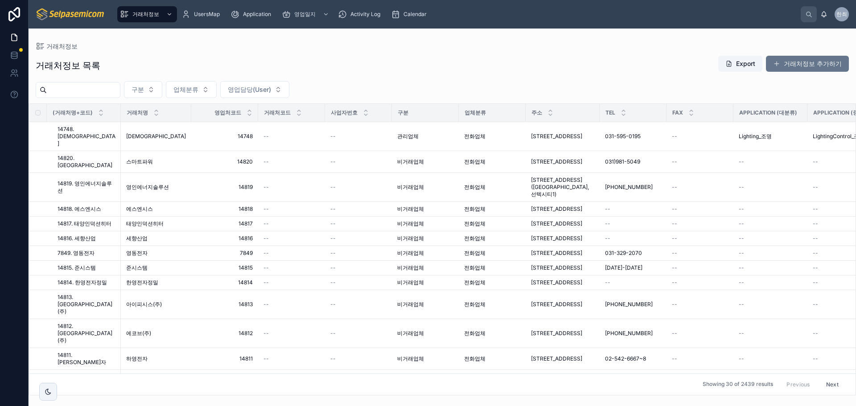
click at [791, 55] on div "거래처정보 목록 Export 거래처정보 추가하기 구분 업체분류 영업담당(User) (거래처명+코드) 거래처명 영업처코드 거래처코드 사업자번호 …" at bounding box center [442, 222] width 827 height 345
click at [792, 55] on div "Export 거래처정보 추가하기" at bounding box center [780, 63] width 138 height 17
click at [789, 69] on button "거래처정보 추가하기" at bounding box center [807, 64] width 83 height 16
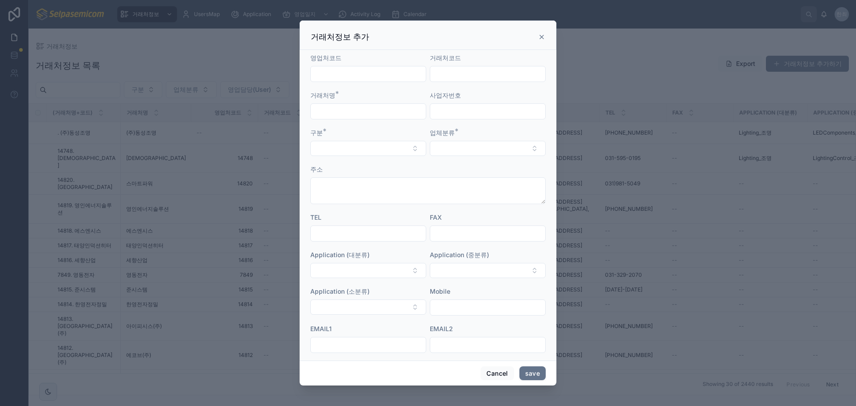
click at [328, 116] on input "text" at bounding box center [368, 111] width 115 height 12
type input "*"
type input "*****"
click at [370, 147] on button "Select Button" at bounding box center [368, 148] width 116 height 15
click at [335, 209] on span "비거래업체" at bounding box center [331, 212] width 31 height 9
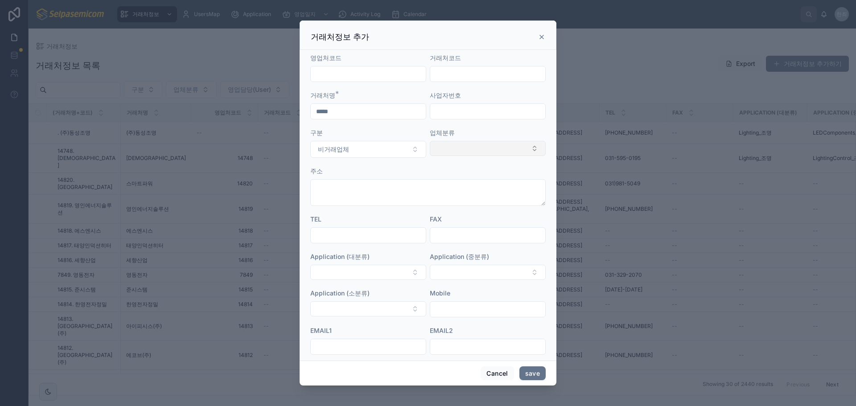
click at [464, 155] on button "Select Button" at bounding box center [488, 148] width 116 height 15
click at [446, 195] on span "전화업체" at bounding box center [444, 197] width 25 height 9
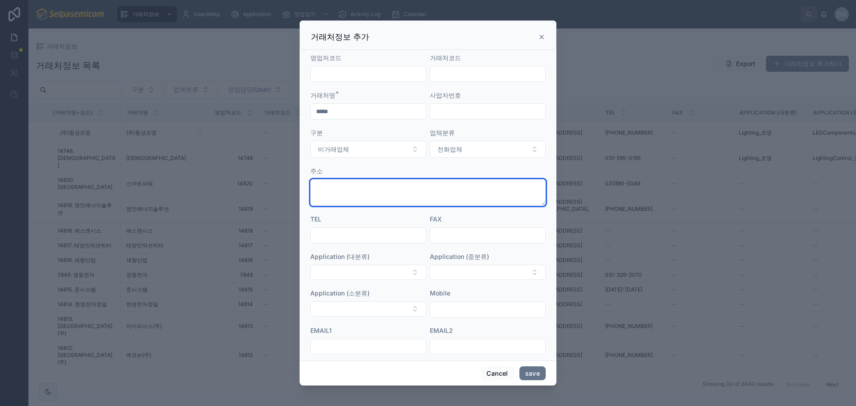
click at [350, 190] on textarea at bounding box center [427, 192] width 235 height 27
click at [321, 190] on textarea at bounding box center [427, 192] width 235 height 27
paste textarea "**********"
type textarea "**********"
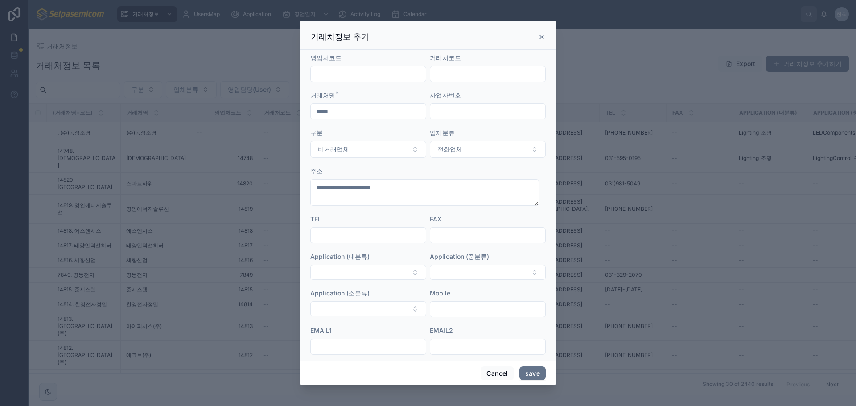
drag, startPoint x: 336, startPoint y: 228, endPoint x: 332, endPoint y: 235, distance: 8.8
click at [335, 228] on div at bounding box center [368, 235] width 116 height 16
click at [333, 233] on input "text" at bounding box center [368, 235] width 115 height 12
paste input "**********"
type input "**********"
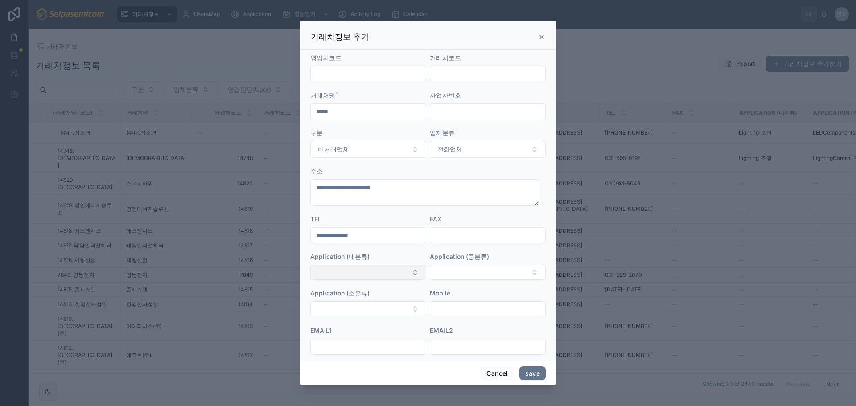
click at [360, 269] on button "Select Button" at bounding box center [368, 272] width 116 height 15
type input "**"
click at [344, 313] on div "Lighting_조명" at bounding box center [366, 307] width 108 height 14
click at [470, 285] on form "**********" at bounding box center [427, 252] width 235 height 398
click at [466, 275] on button "Select Button" at bounding box center [488, 272] width 116 height 15
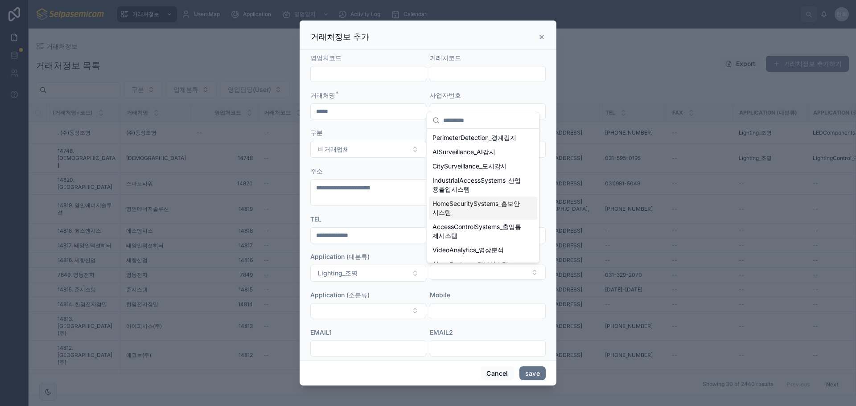
type input "*"
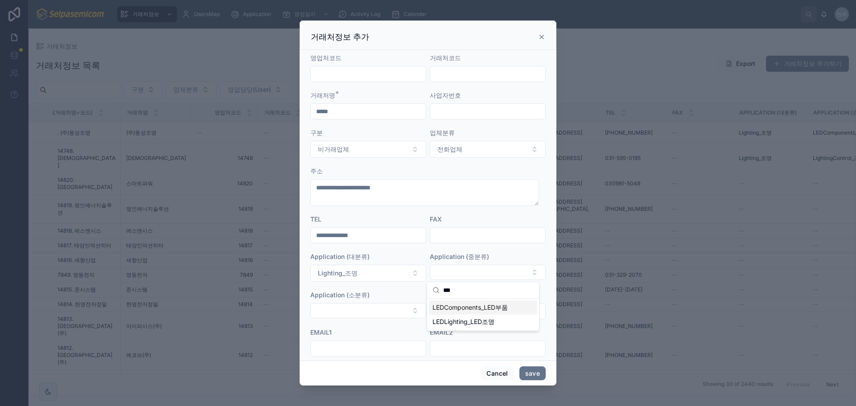
type input "***"
click at [480, 307] on span "LEDComponents_LED부품" at bounding box center [469, 307] width 75 height 9
click at [338, 313] on button "Select Button" at bounding box center [368, 310] width 116 height 15
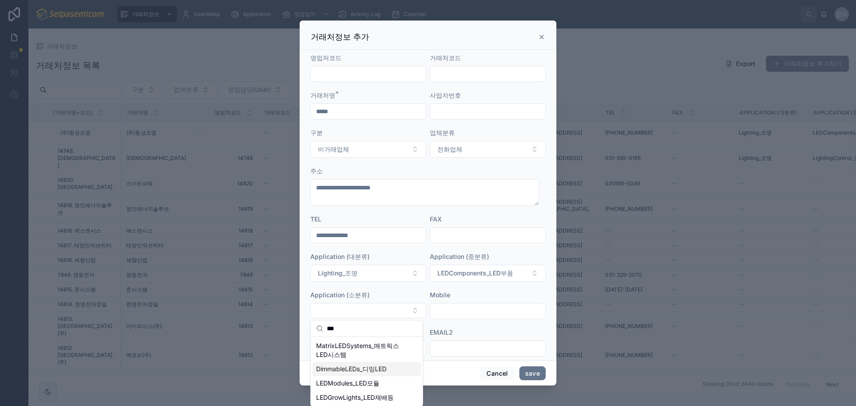
scroll to position [11, 0]
type input "***"
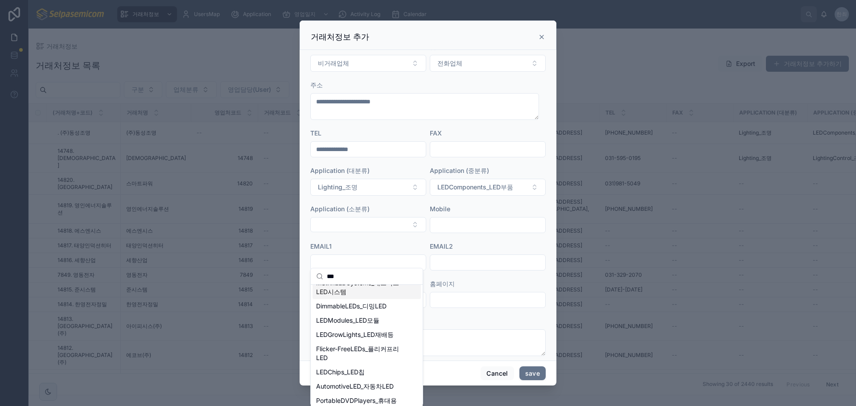
scroll to position [98, 0]
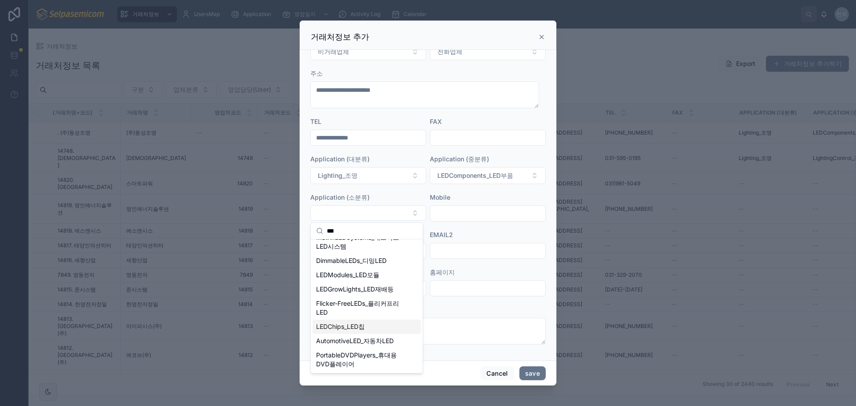
click at [335, 329] on span "LEDChips_LED칩" at bounding box center [340, 326] width 49 height 9
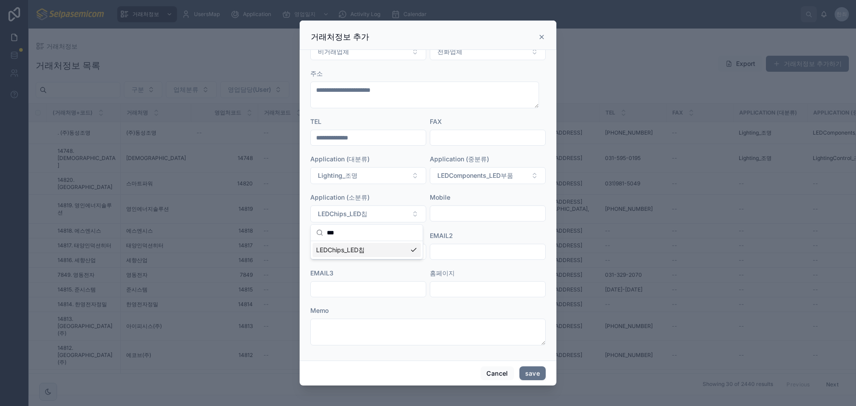
scroll to position [0, 0]
click at [340, 249] on input "text" at bounding box center [368, 252] width 115 height 12
paste input "**********"
type input "**********"
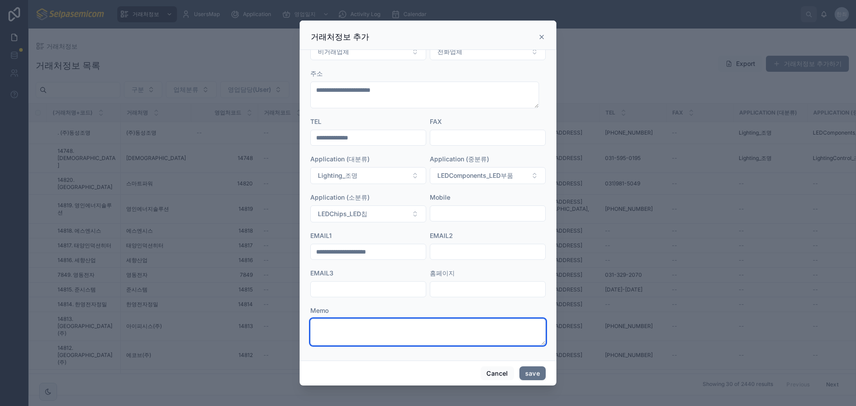
click at [334, 328] on textarea at bounding box center [427, 332] width 235 height 27
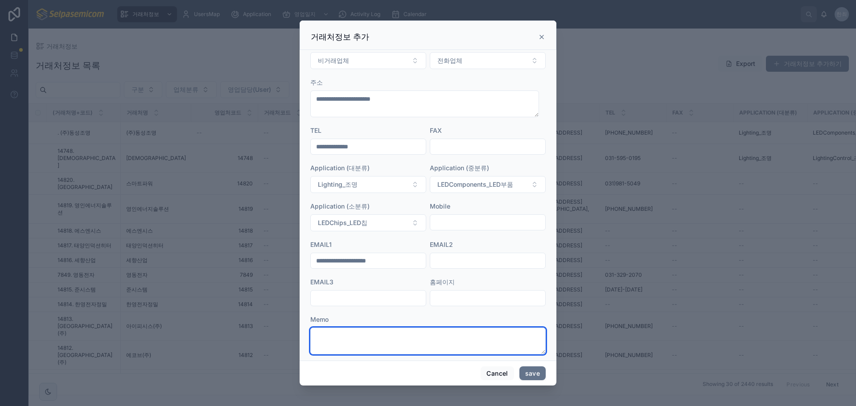
scroll to position [99, 0]
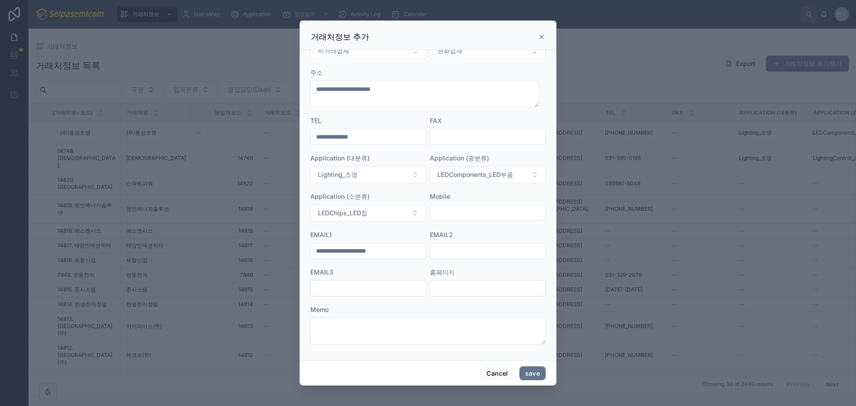
click at [527, 381] on div "Cancel save" at bounding box center [428, 373] width 257 height 25
click at [528, 378] on button "save" at bounding box center [532, 373] width 26 height 14
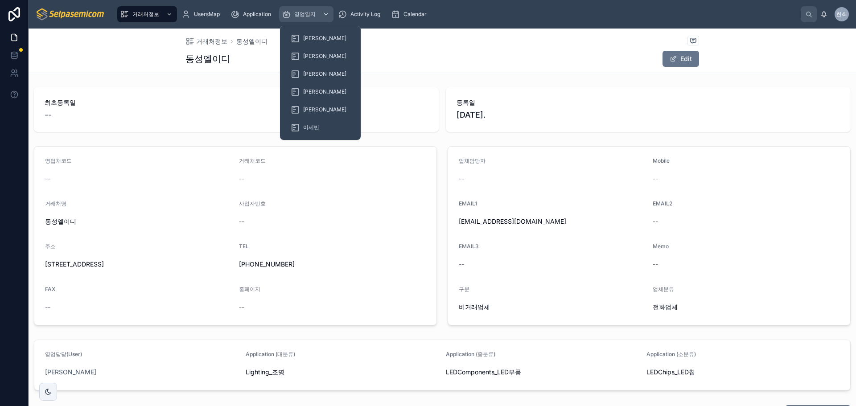
click at [316, 11] on div "영업일지" at bounding box center [306, 14] width 49 height 14
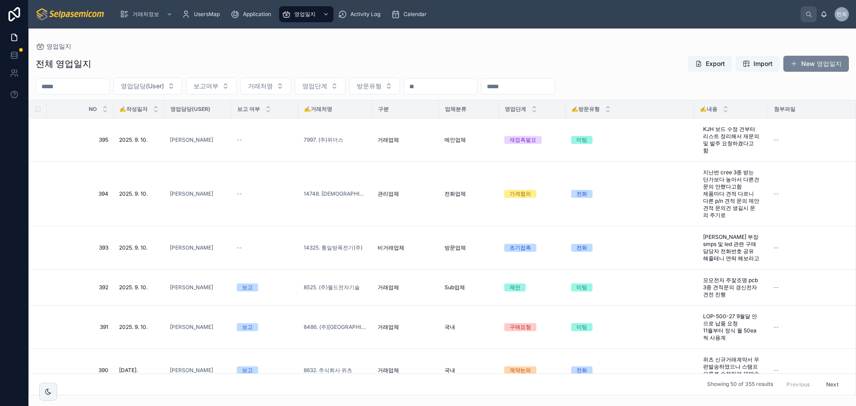
click at [821, 62] on button "New 영업일지" at bounding box center [816, 64] width 66 height 16
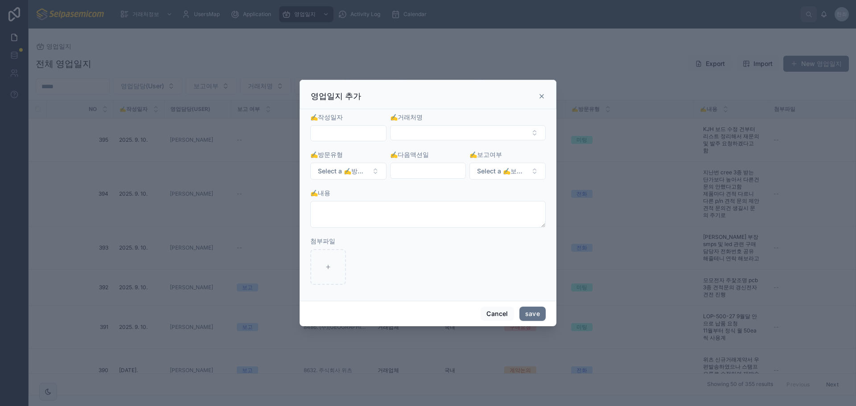
click at [339, 132] on input "text" at bounding box center [348, 133] width 75 height 12
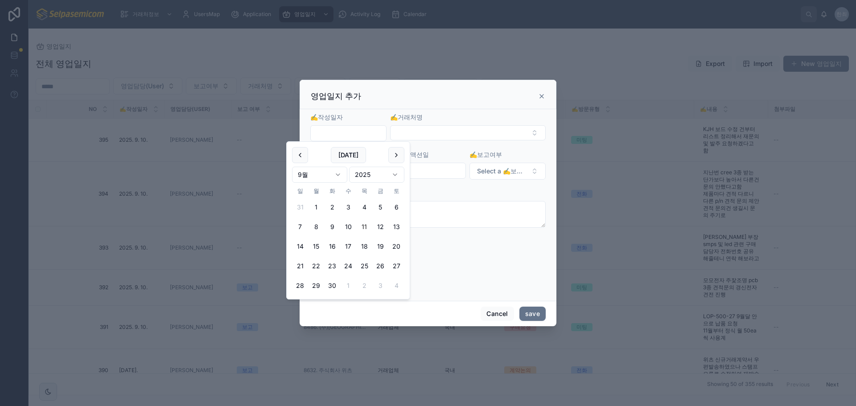
click at [364, 227] on button "11" at bounding box center [364, 227] width 16 height 16
type input "**********"
click at [422, 131] on button "Select Button" at bounding box center [468, 132] width 156 height 15
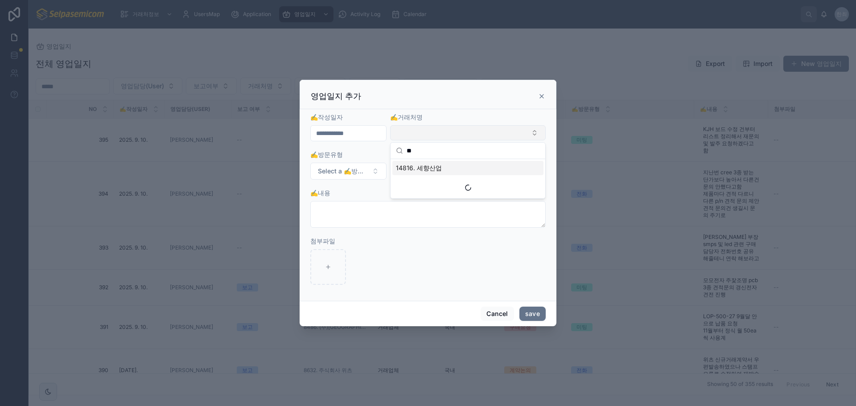
type input "*"
type input "***"
click at [415, 164] on span ". (주)동성조명" at bounding box center [415, 168] width 39 height 9
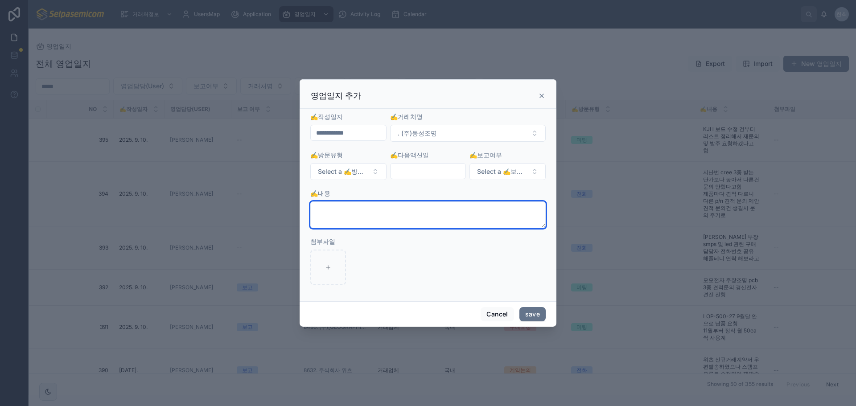
drag, startPoint x: 341, startPoint y: 224, endPoint x: 343, endPoint y: 216, distance: 7.9
click at [341, 222] on textarea at bounding box center [427, 214] width 235 height 27
click at [343, 215] on textarea at bounding box center [427, 214] width 235 height 27
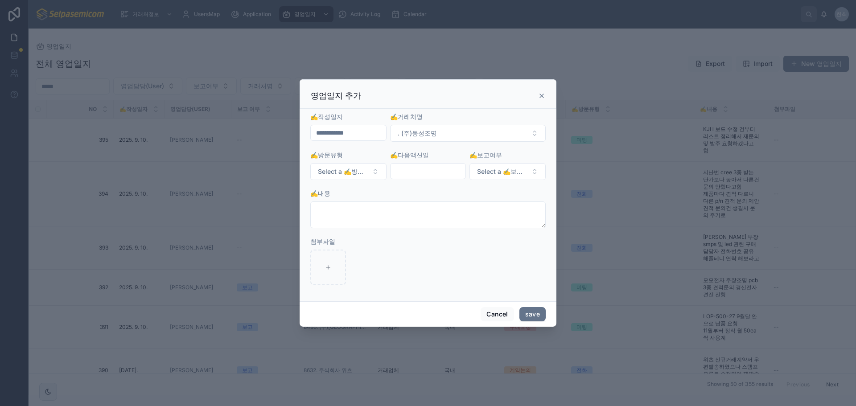
click at [348, 266] on div at bounding box center [427, 268] width 235 height 36
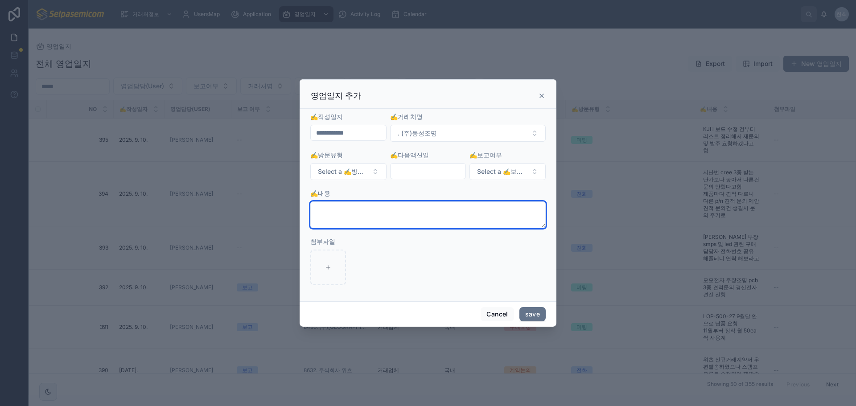
click at [341, 223] on textarea at bounding box center [427, 214] width 235 height 27
paste textarea "**********"
type textarea "**********"
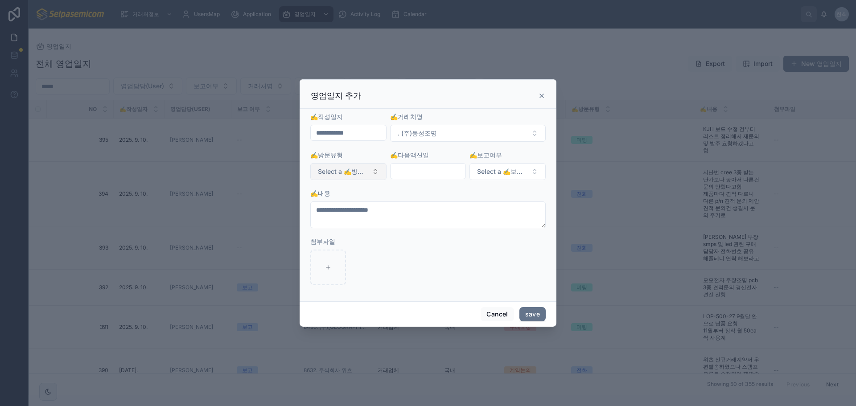
click at [361, 171] on span "Select a ✍️방문유형" at bounding box center [343, 171] width 50 height 9
click at [306, 205] on div "전화" at bounding box center [309, 207] width 11 height 8
click at [528, 313] on button "save" at bounding box center [532, 314] width 26 height 14
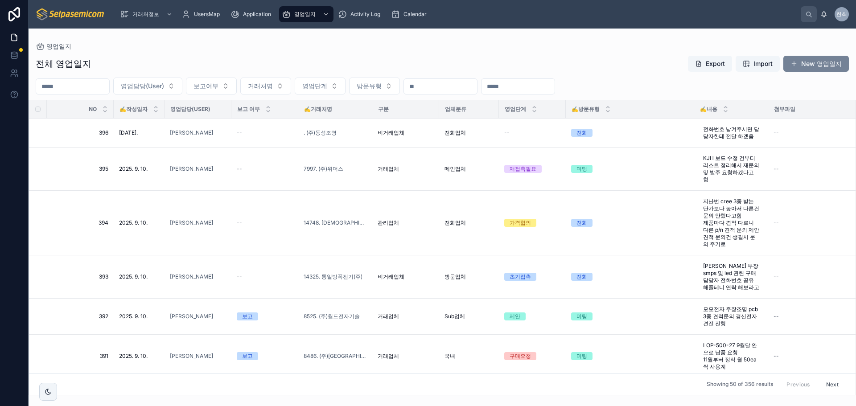
click at [800, 63] on button "New 영업일지" at bounding box center [816, 64] width 66 height 16
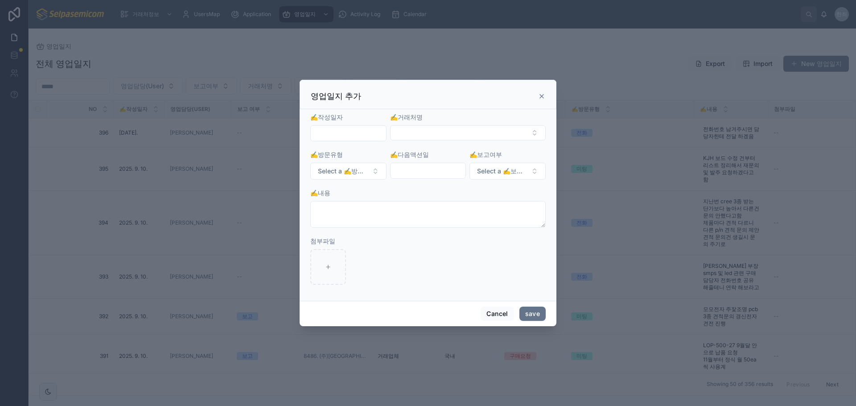
click at [347, 134] on input "text" at bounding box center [348, 133] width 75 height 12
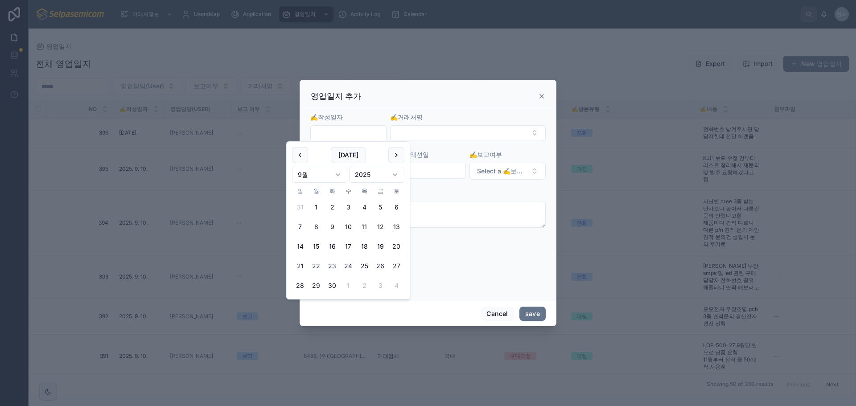
click at [365, 225] on button "11" at bounding box center [364, 227] width 16 height 16
type input "**********"
click at [407, 137] on button "Select Button" at bounding box center [468, 132] width 156 height 15
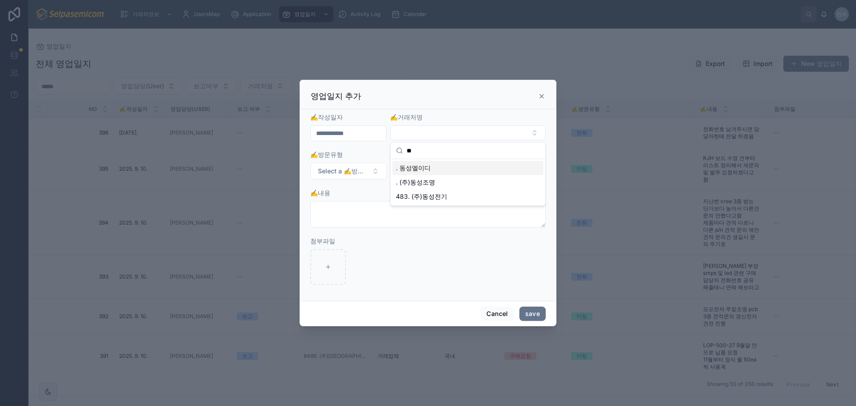
type input "**"
click at [415, 172] on span ". 동성엘이디" at bounding box center [413, 168] width 35 height 9
click at [344, 171] on span "Select a ✍️방문유형" at bounding box center [343, 171] width 50 height 9
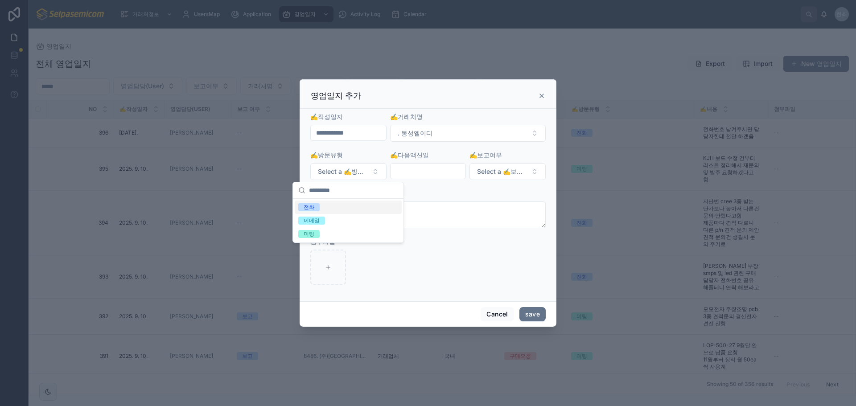
click at [305, 207] on div "전화" at bounding box center [309, 207] width 11 height 8
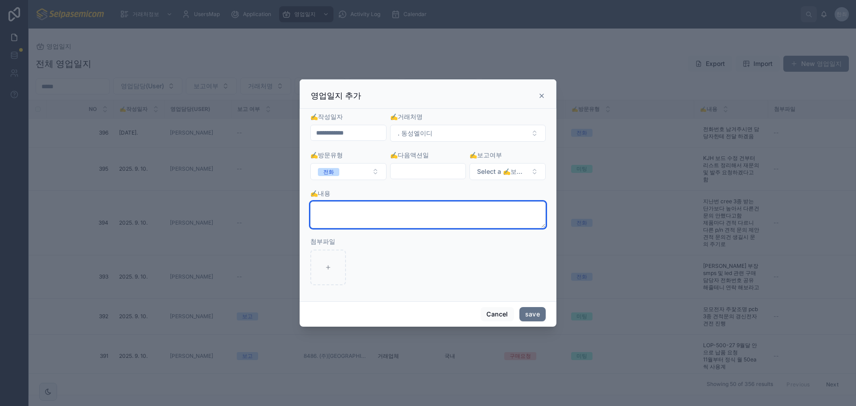
drag, startPoint x: 349, startPoint y: 206, endPoint x: 333, endPoint y: 205, distance: 16.1
click at [349, 207] on textarea at bounding box center [427, 214] width 235 height 27
click at [331, 218] on textarea at bounding box center [427, 214] width 235 height 27
paste textarea "**********"
type textarea "**********"
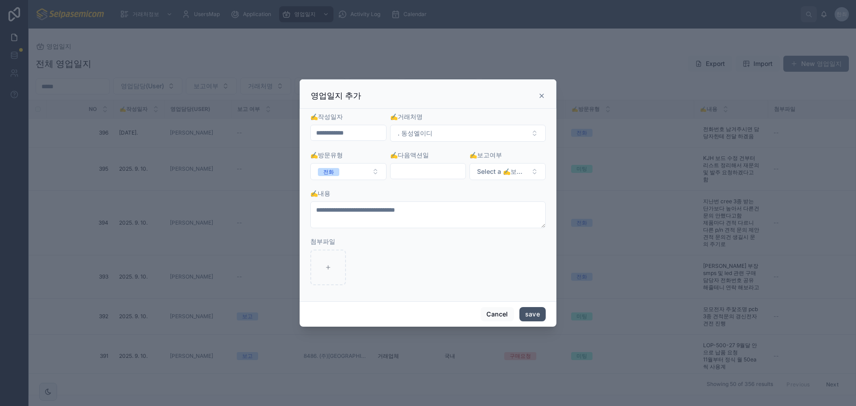
click at [535, 312] on button "save" at bounding box center [532, 314] width 26 height 14
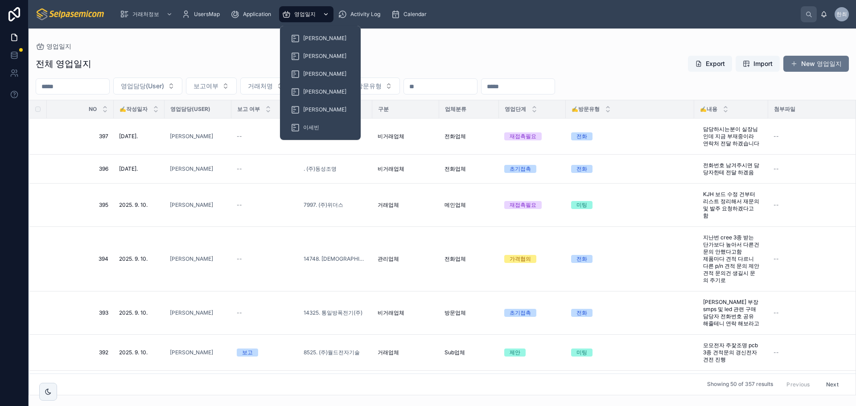
click at [307, 10] on div "영업일지" at bounding box center [306, 14] width 49 height 14
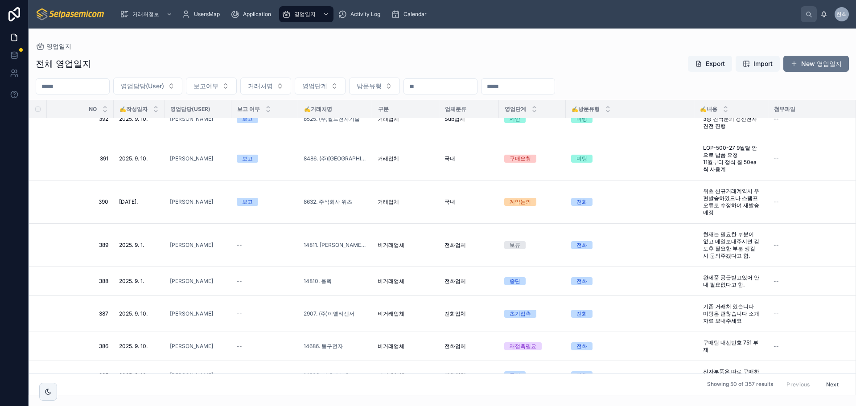
scroll to position [45, 0]
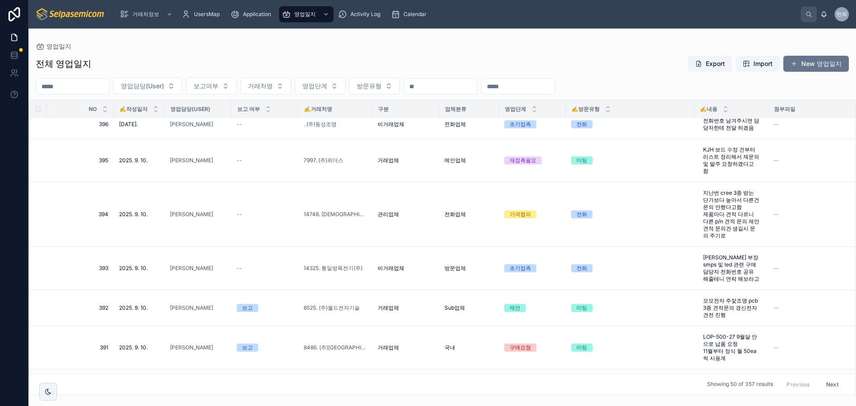
click at [263, 50] on div "전체 영업일지 Export Import New 영업일지 영업담당(User) 보고여부 거래처명 영업단계 방문유형 NO ✍️작성일자 영업담당(Us…" at bounding box center [442, 222] width 827 height 345
click at [161, 57] on div "전체 영업일지 Export Import New 영업일지" at bounding box center [442, 63] width 813 height 17
